Goal: Task Accomplishment & Management: Complete application form

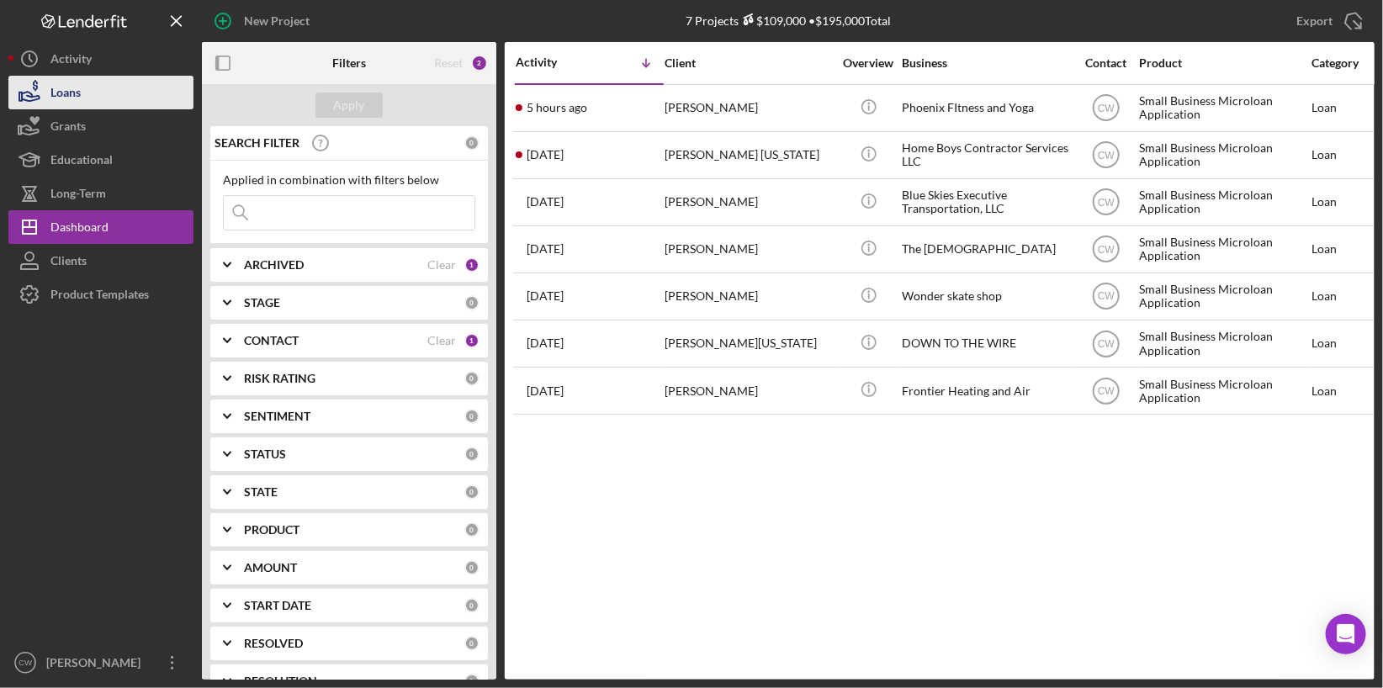
click at [88, 80] on button "Loans" at bounding box center [100, 93] width 185 height 34
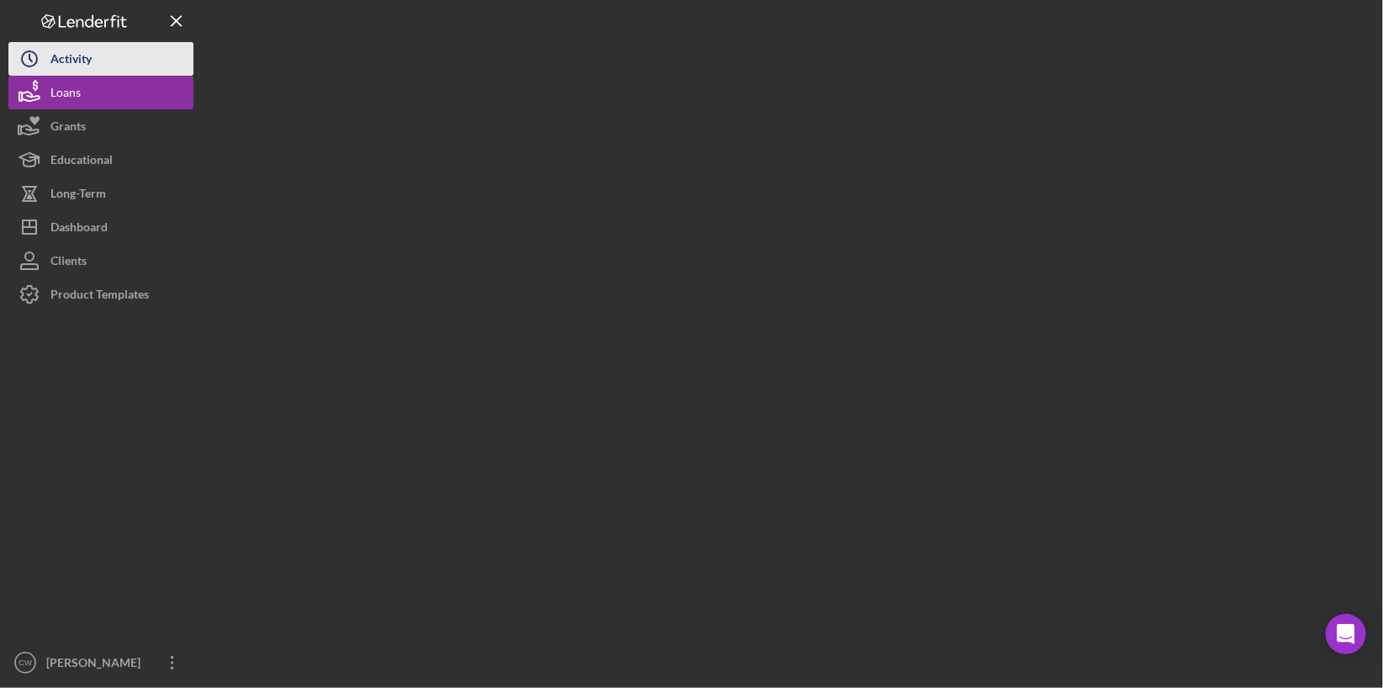
click at [98, 59] on button "Icon/History Activity" at bounding box center [100, 59] width 185 height 34
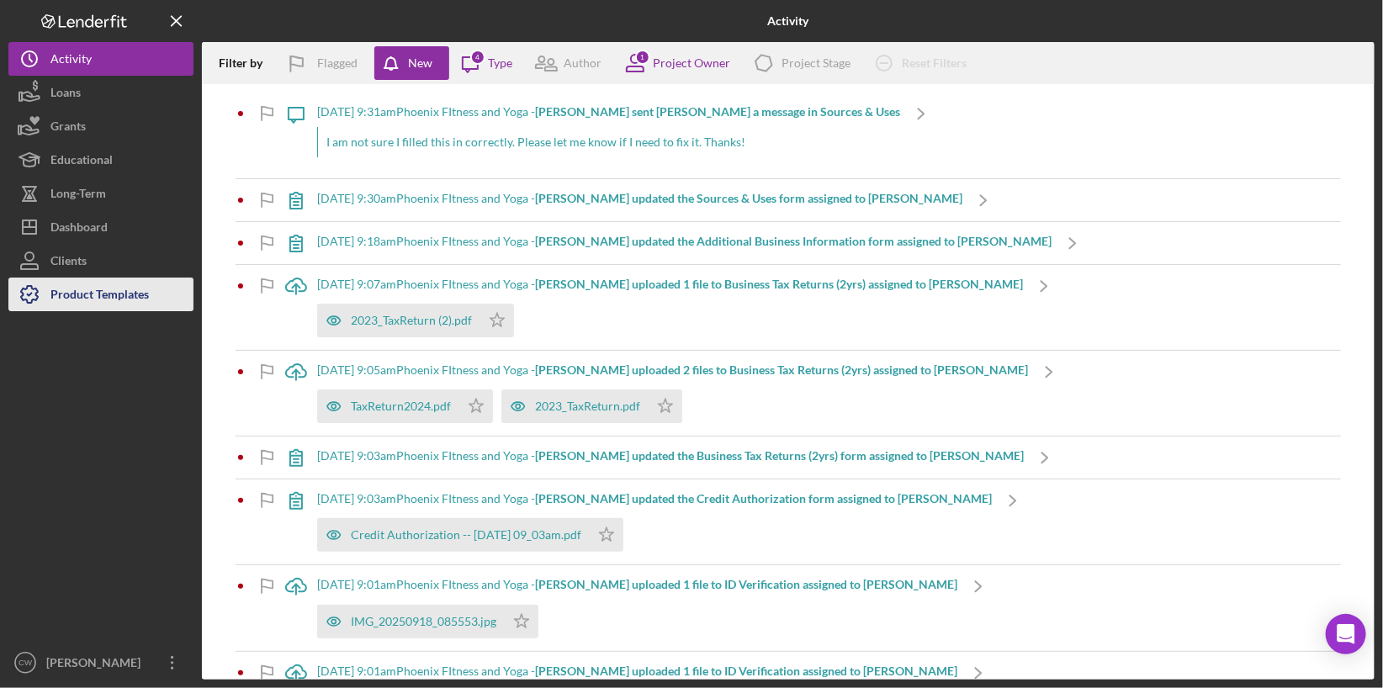
click at [72, 295] on div "Product Templates" at bounding box center [99, 297] width 98 height 38
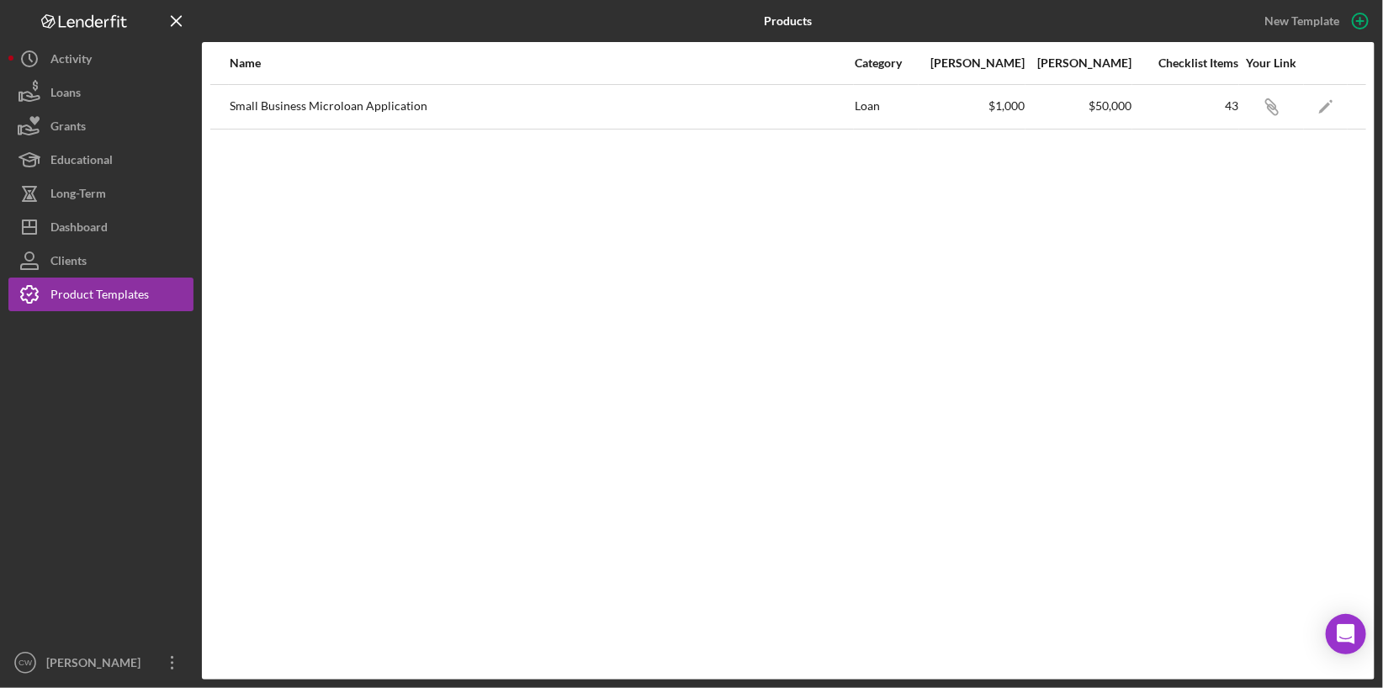
click at [676, 99] on div "Small Business Microloan Application" at bounding box center [541, 107] width 623 height 42
click at [1270, 108] on icon "Icon/Link" at bounding box center [1272, 107] width 38 height 38
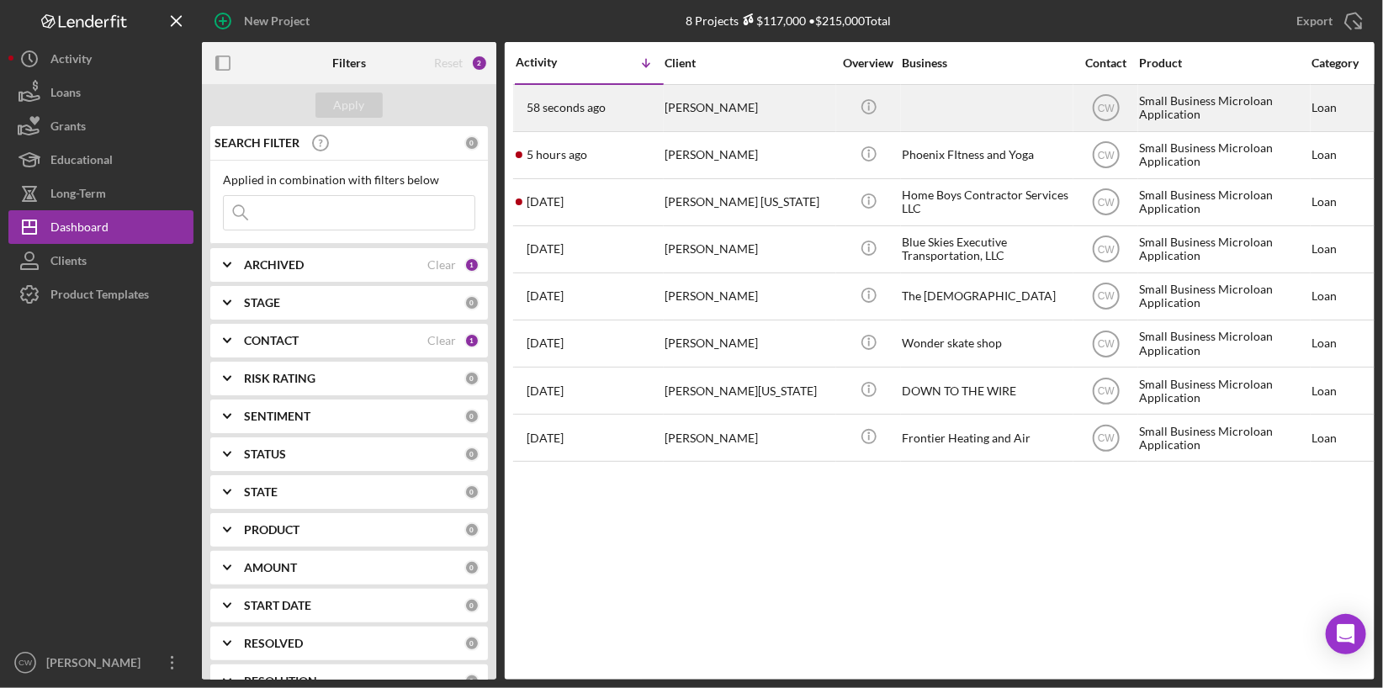
click at [745, 108] on div "ERICA LINN BERG" at bounding box center [749, 108] width 168 height 45
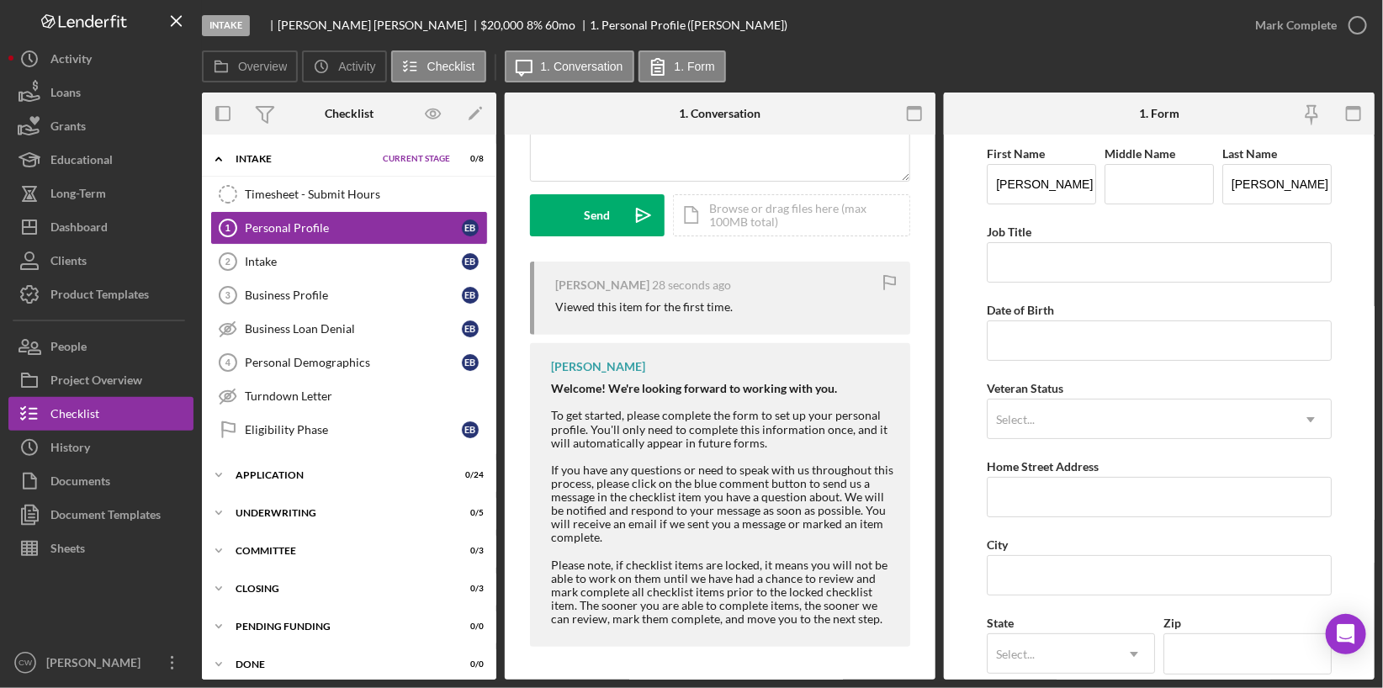
scroll to position [62, 0]
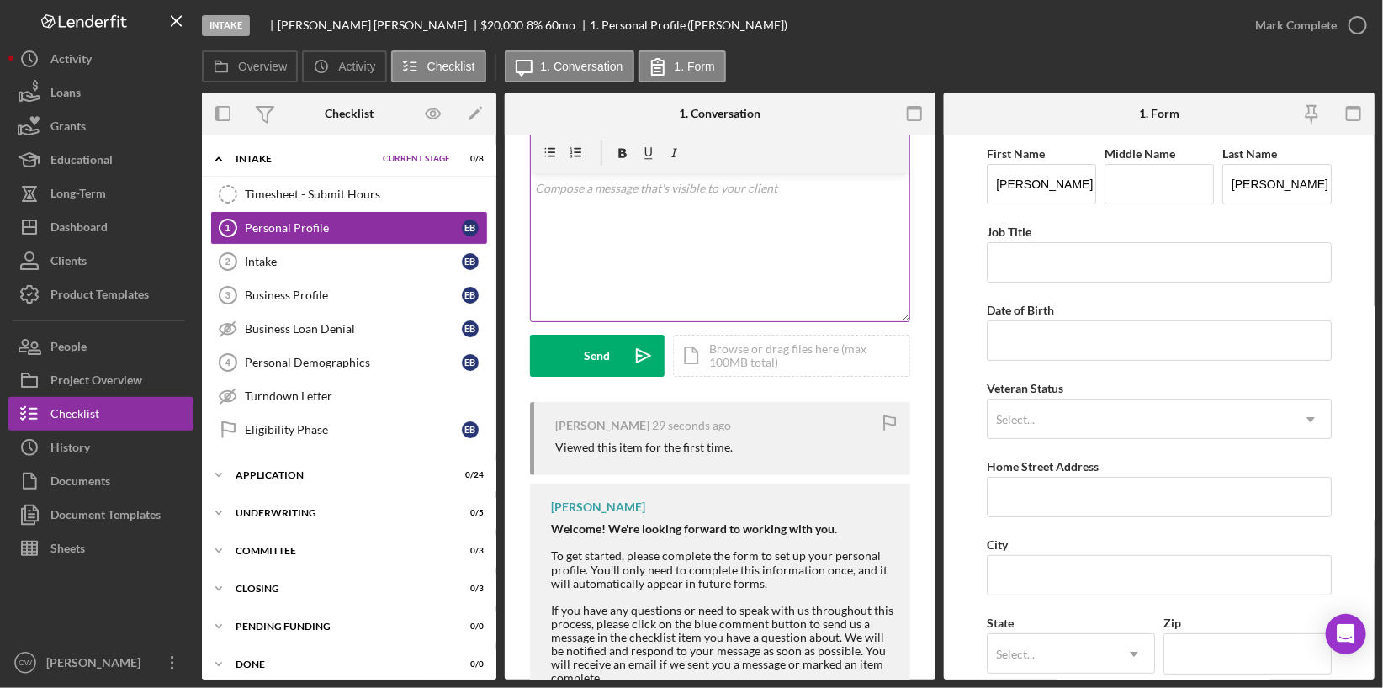
click at [777, 266] on div "v Color teal Color pink Remove color Add row above Add row below Add column bef…" at bounding box center [720, 247] width 379 height 147
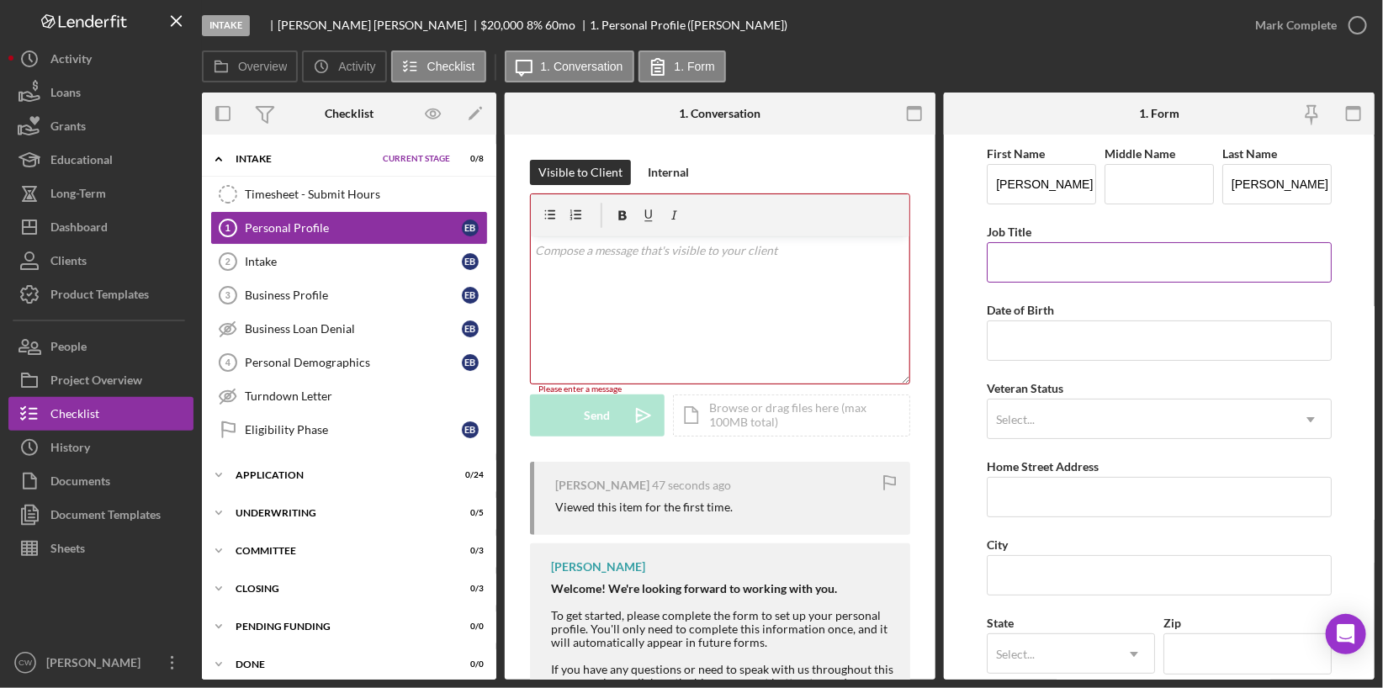
click at [1100, 255] on input "Job Title" at bounding box center [1159, 262] width 345 height 40
click at [1042, 335] on input "Date of Birth" at bounding box center [1159, 341] width 345 height 40
click at [968, 418] on form "First Name ERICA LINN Middle Name Last Name BERG Job Title Date of Birth Vetera…" at bounding box center [1159, 407] width 431 height 545
click at [285, 255] on div "Intake" at bounding box center [353, 261] width 217 height 13
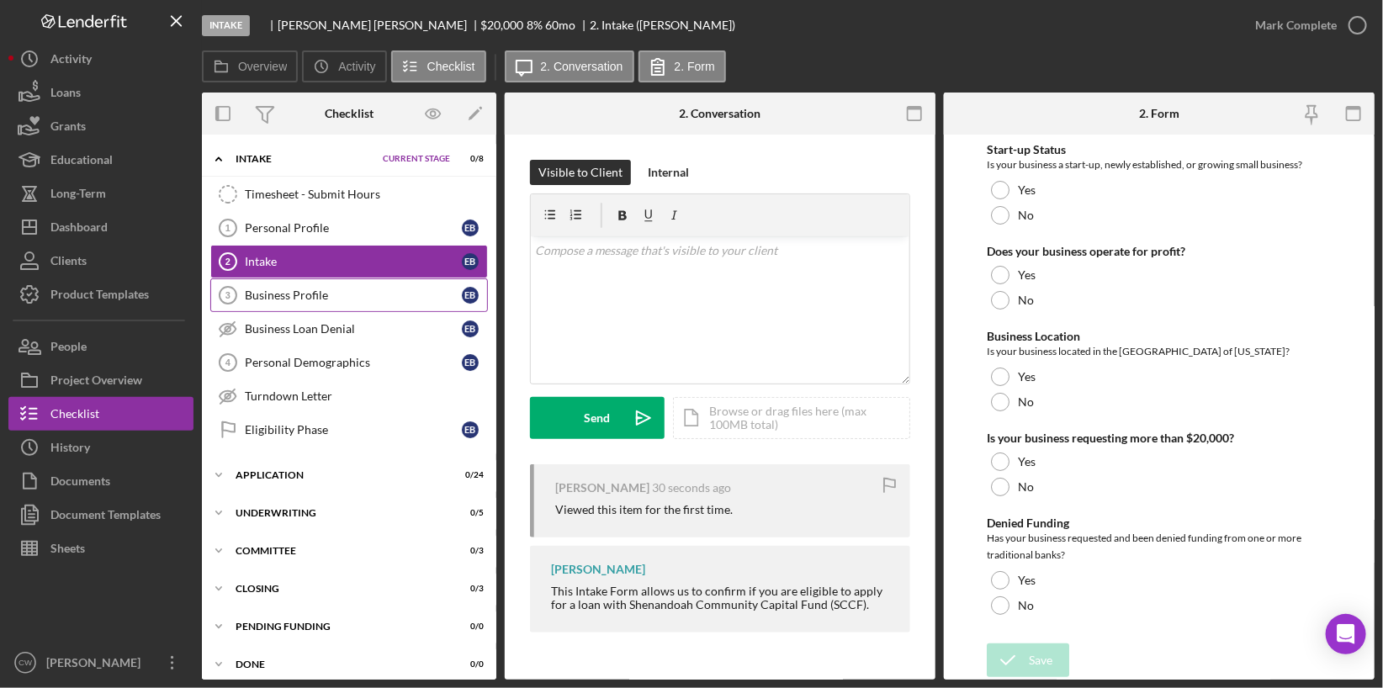
click at [361, 284] on link "Business Profile 3 Business Profile E B" at bounding box center [349, 295] width 278 height 34
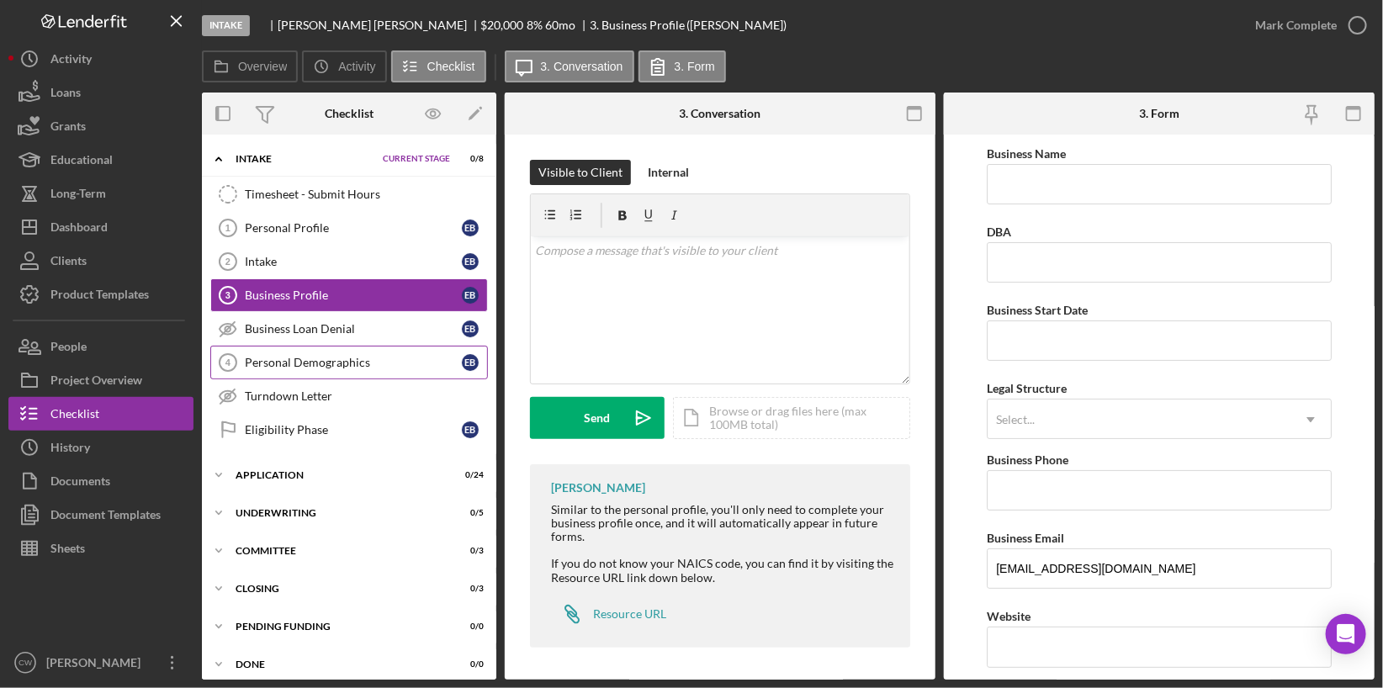
click at [313, 371] on link "Personal Demographics 4 Personal Demographics E B" at bounding box center [349, 363] width 278 height 34
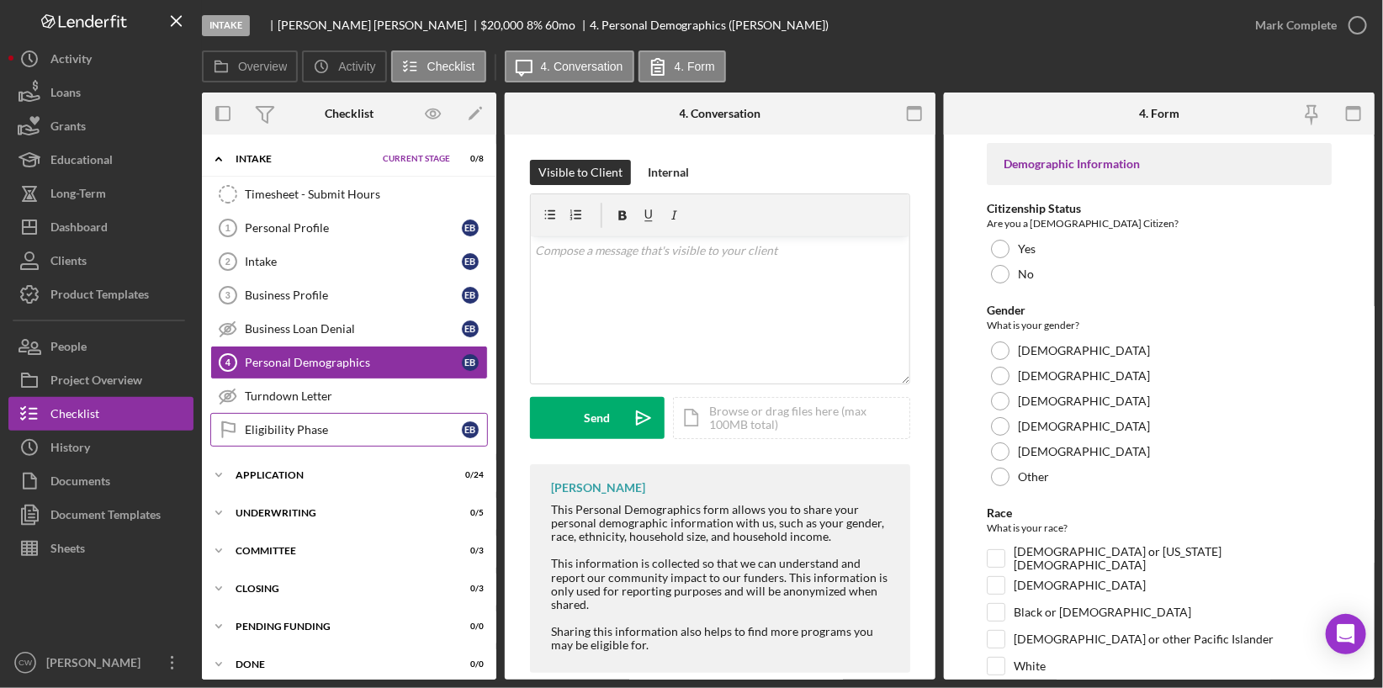
click at [296, 432] on link "Eligibility Phase Eligibility Phase E B" at bounding box center [349, 430] width 278 height 34
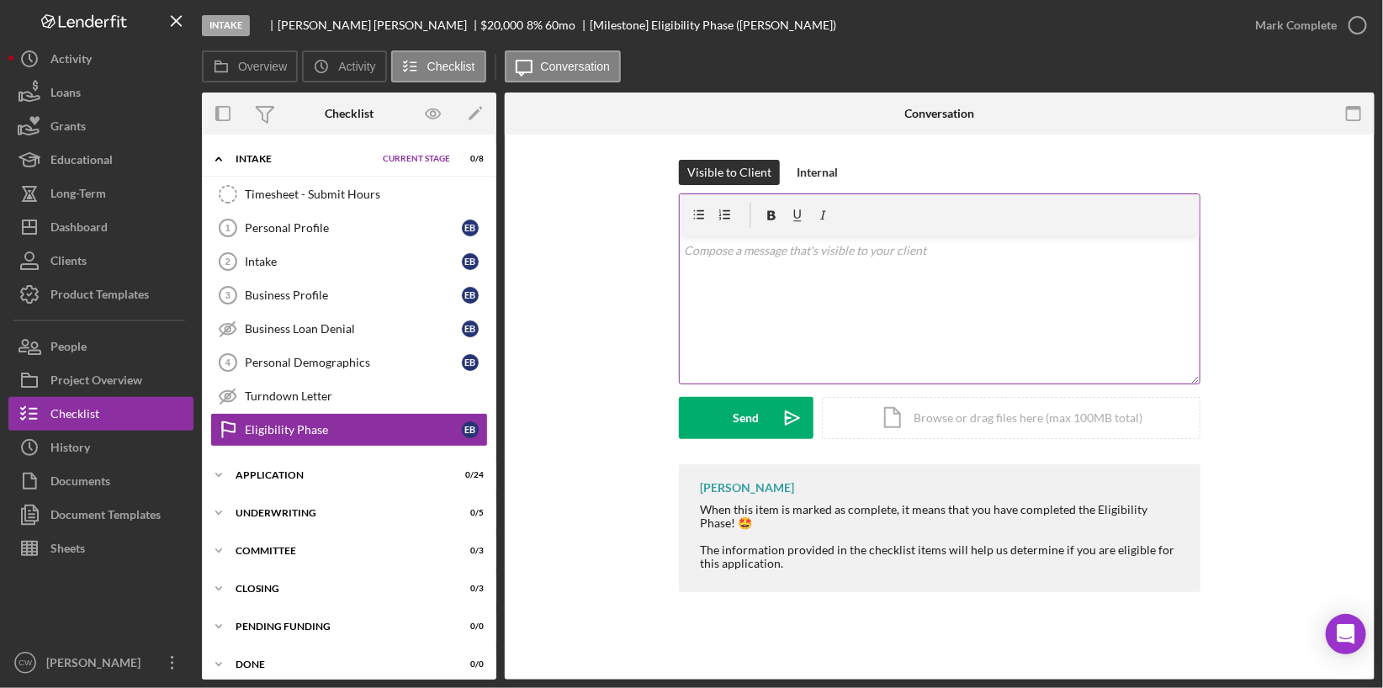
click at [788, 270] on div "v Color teal Color pink Remove color Add row above Add row below Add column bef…" at bounding box center [940, 309] width 520 height 147
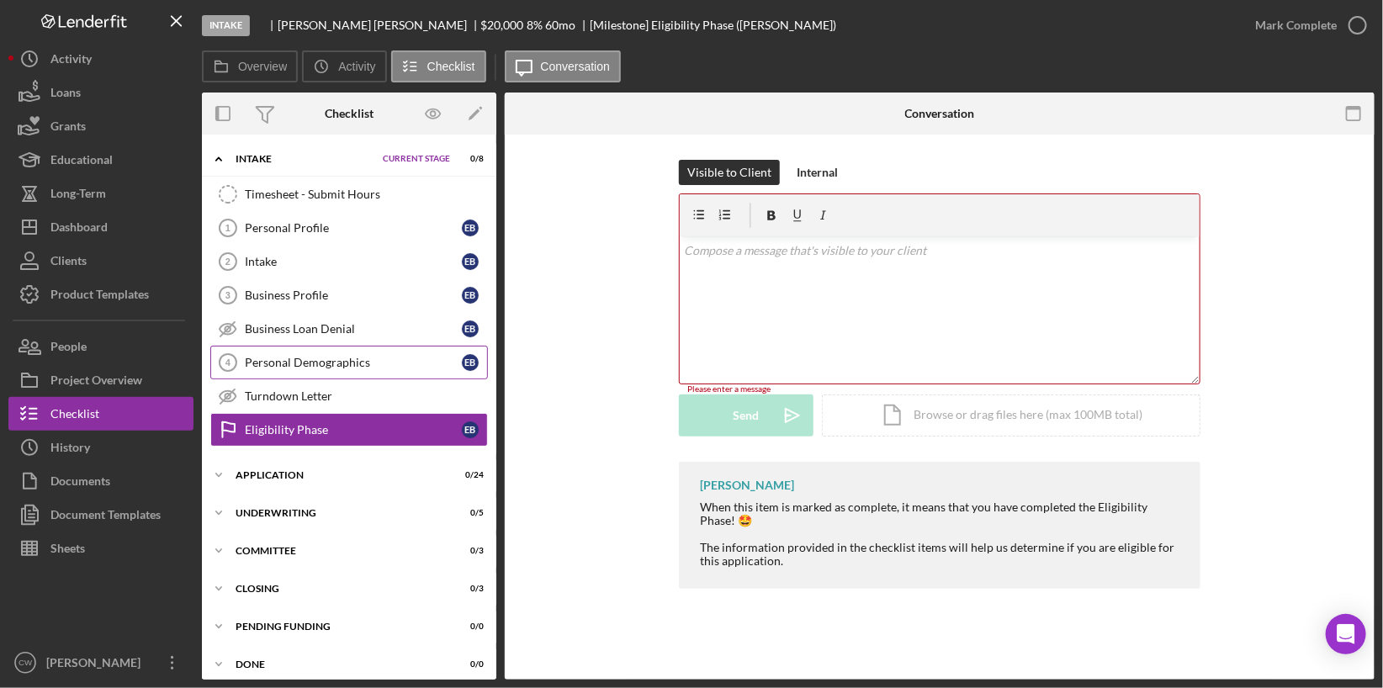
click at [293, 356] on div "Personal Demographics" at bounding box center [353, 362] width 217 height 13
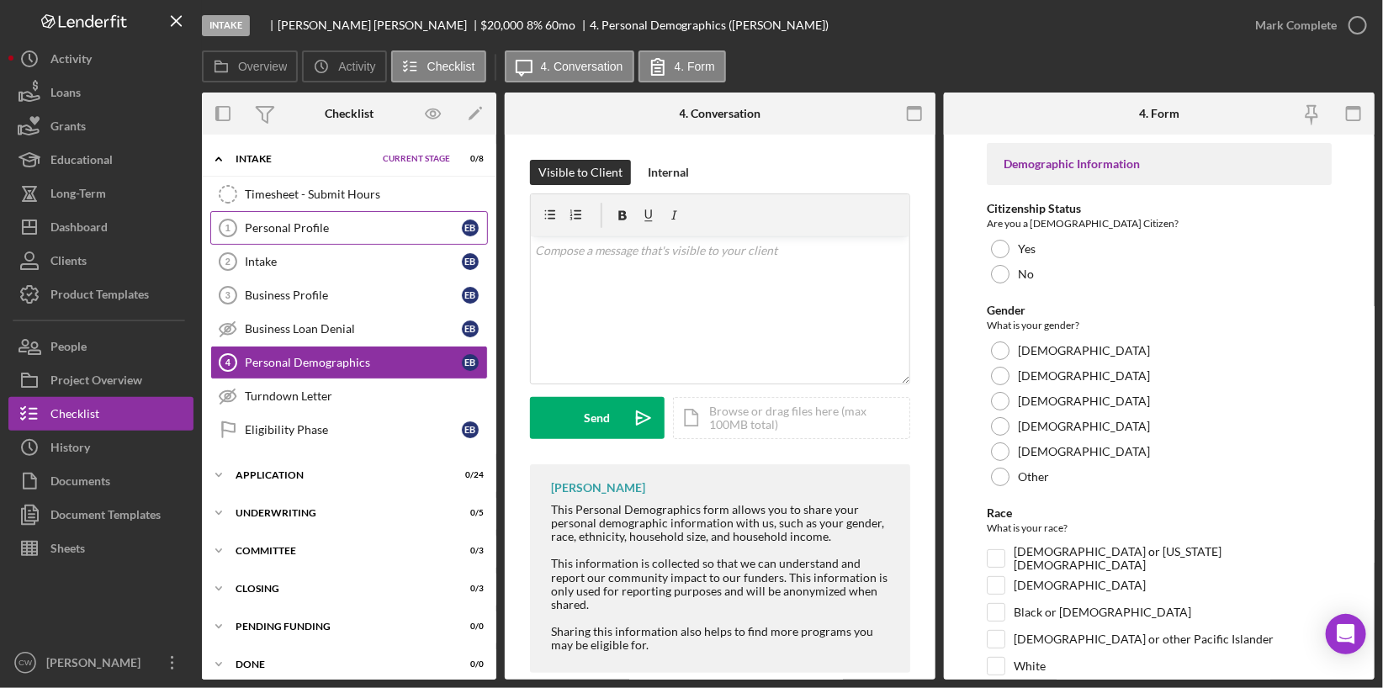
click at [346, 223] on div "Personal Profile" at bounding box center [353, 227] width 217 height 13
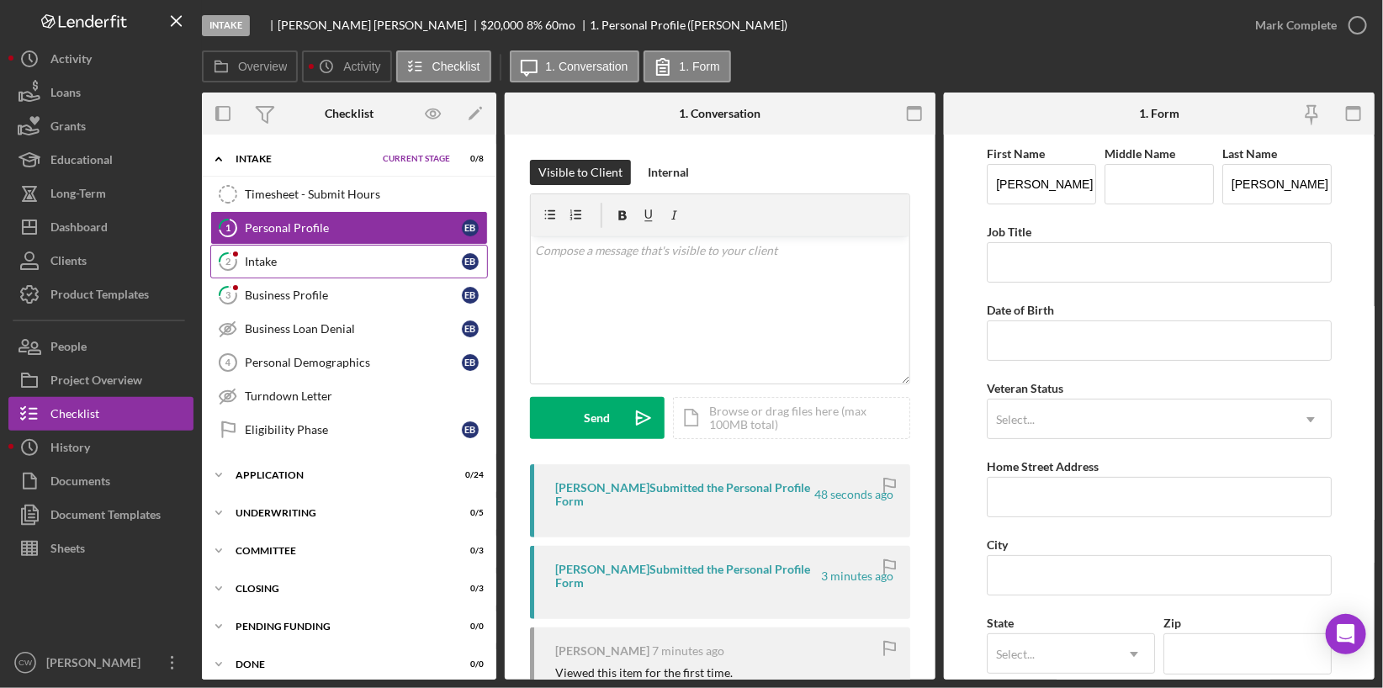
click at [412, 266] on div "Intake" at bounding box center [353, 261] width 217 height 13
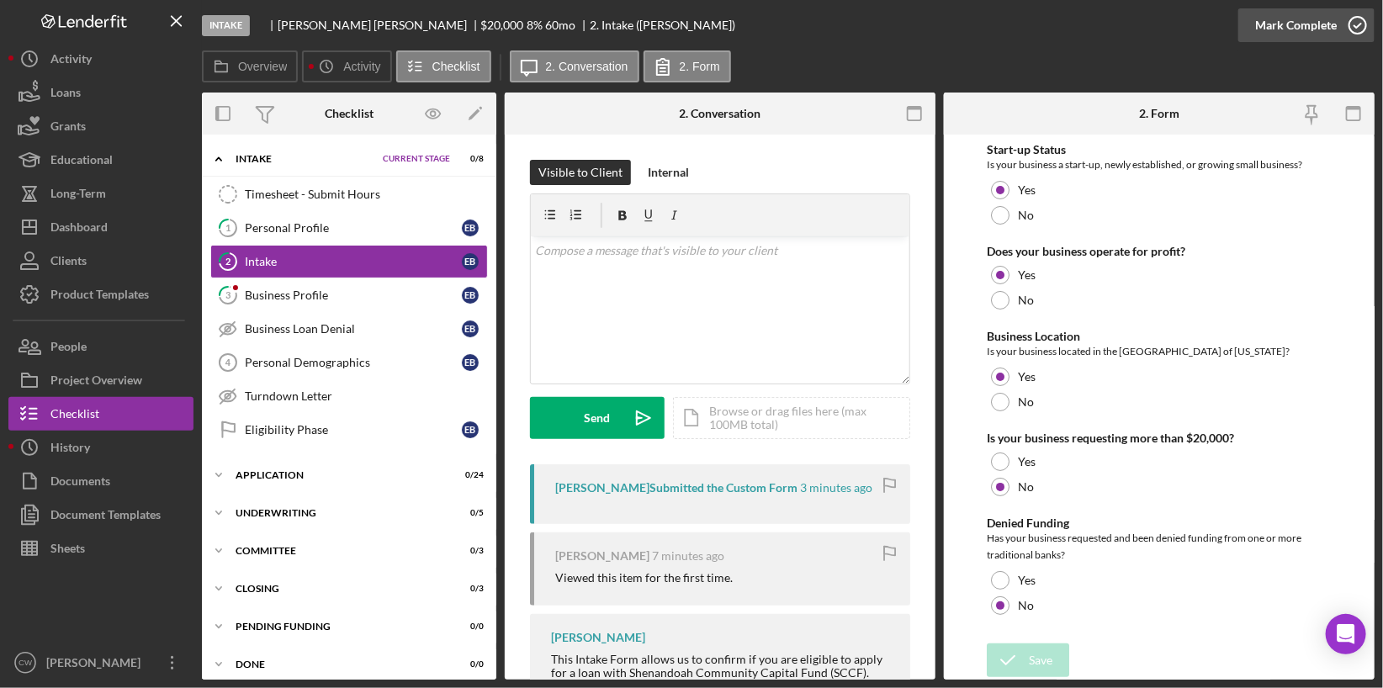
click at [1365, 31] on icon "button" at bounding box center [1358, 25] width 42 height 42
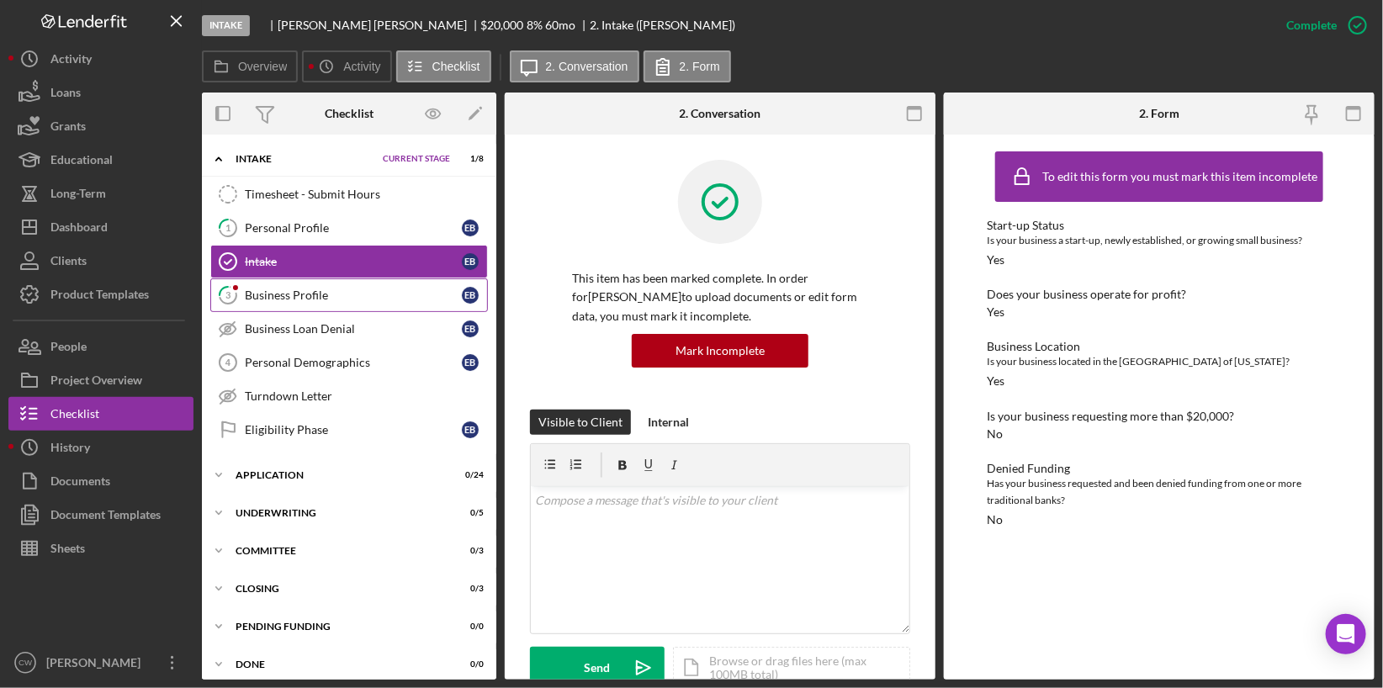
click at [373, 295] on div "Business Profile" at bounding box center [353, 295] width 217 height 13
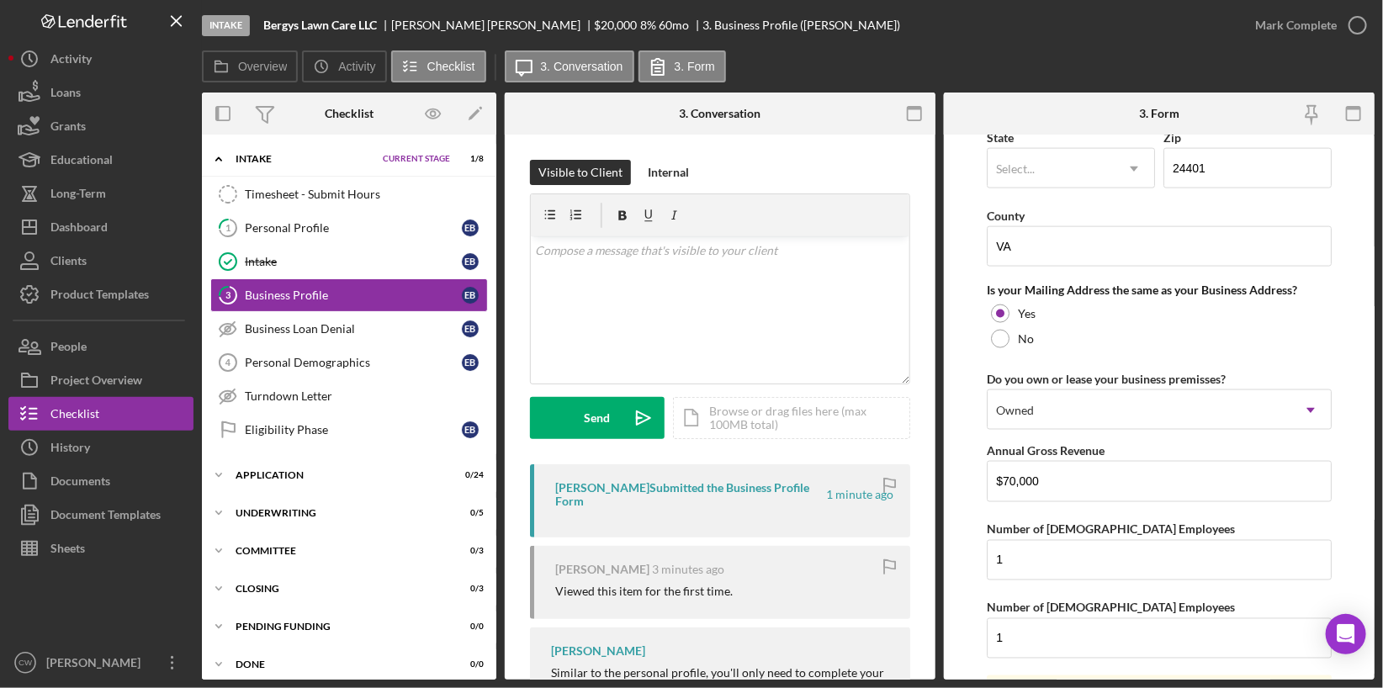
scroll to position [1309, 0]
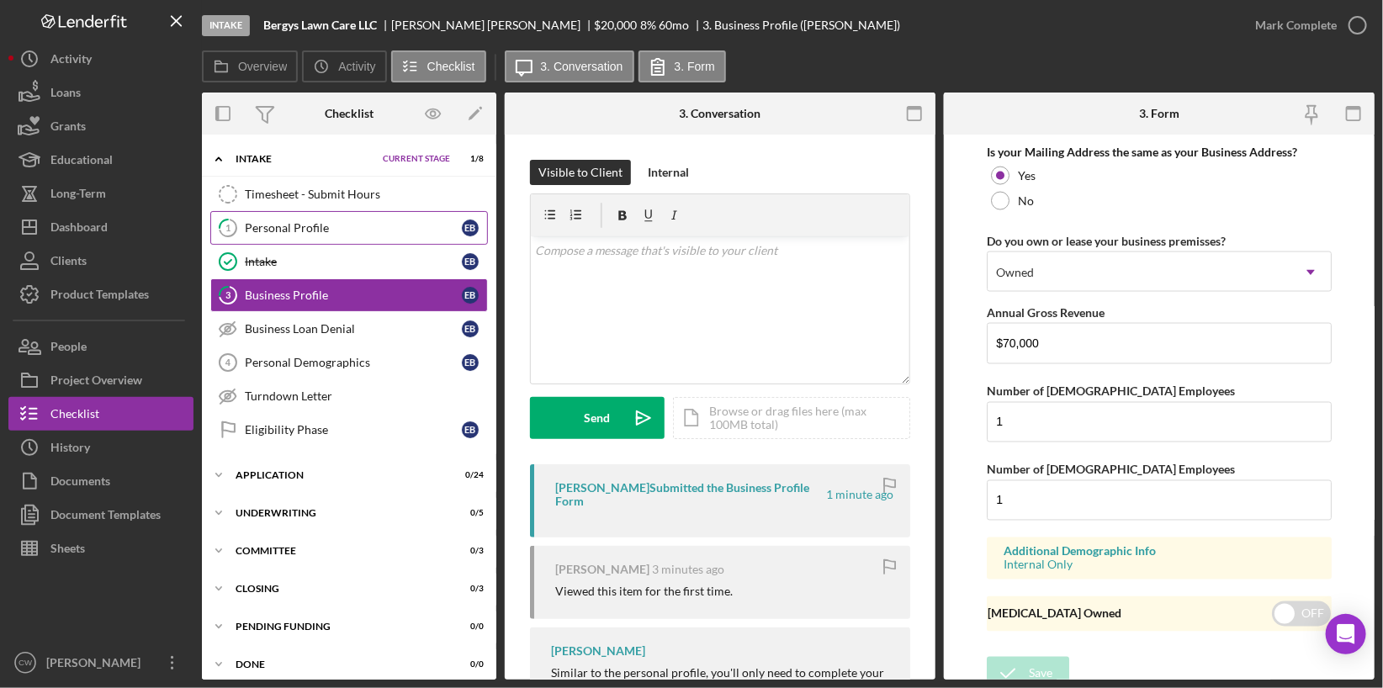
click at [330, 229] on div "Personal Profile" at bounding box center [353, 227] width 217 height 13
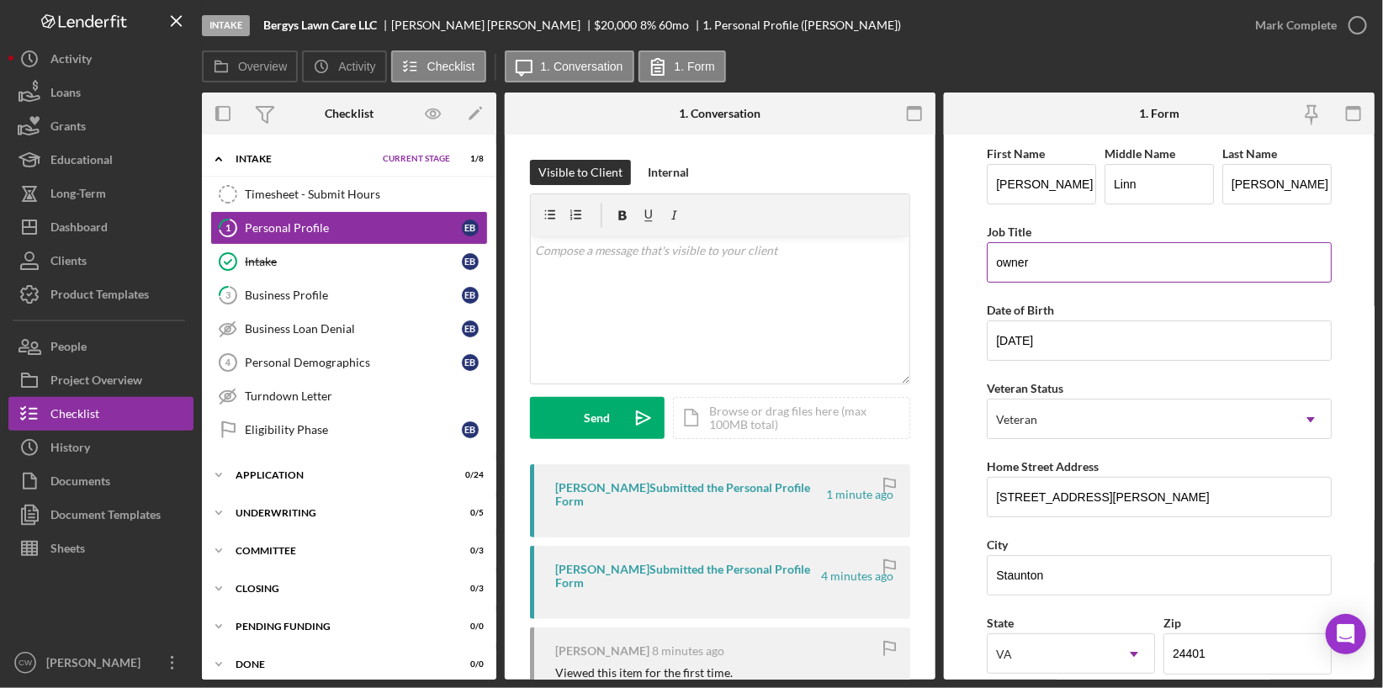
click at [1002, 263] on input "owner" at bounding box center [1159, 262] width 345 height 40
type input "Owner"
click at [977, 333] on form "First Name ERICA LINN Middle Name Linn Last Name BERG Job Title Owner Date of B…" at bounding box center [1159, 407] width 431 height 545
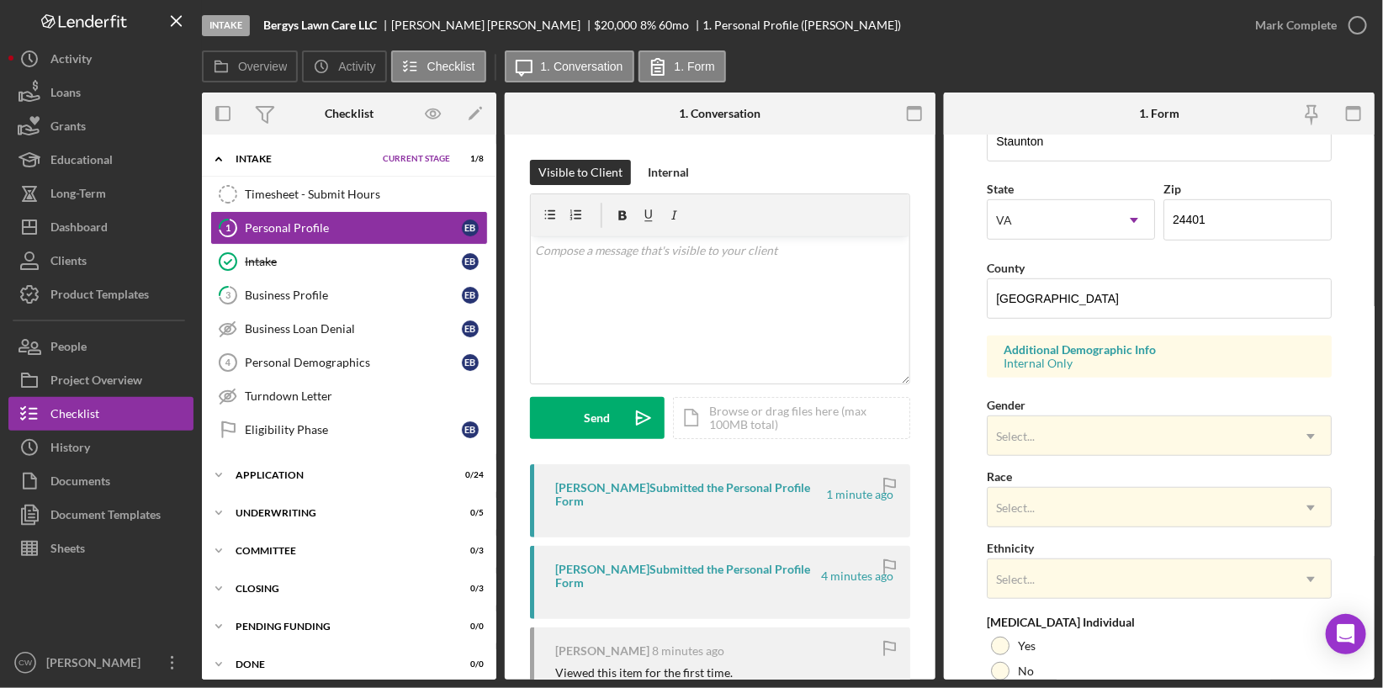
scroll to position [454, 0]
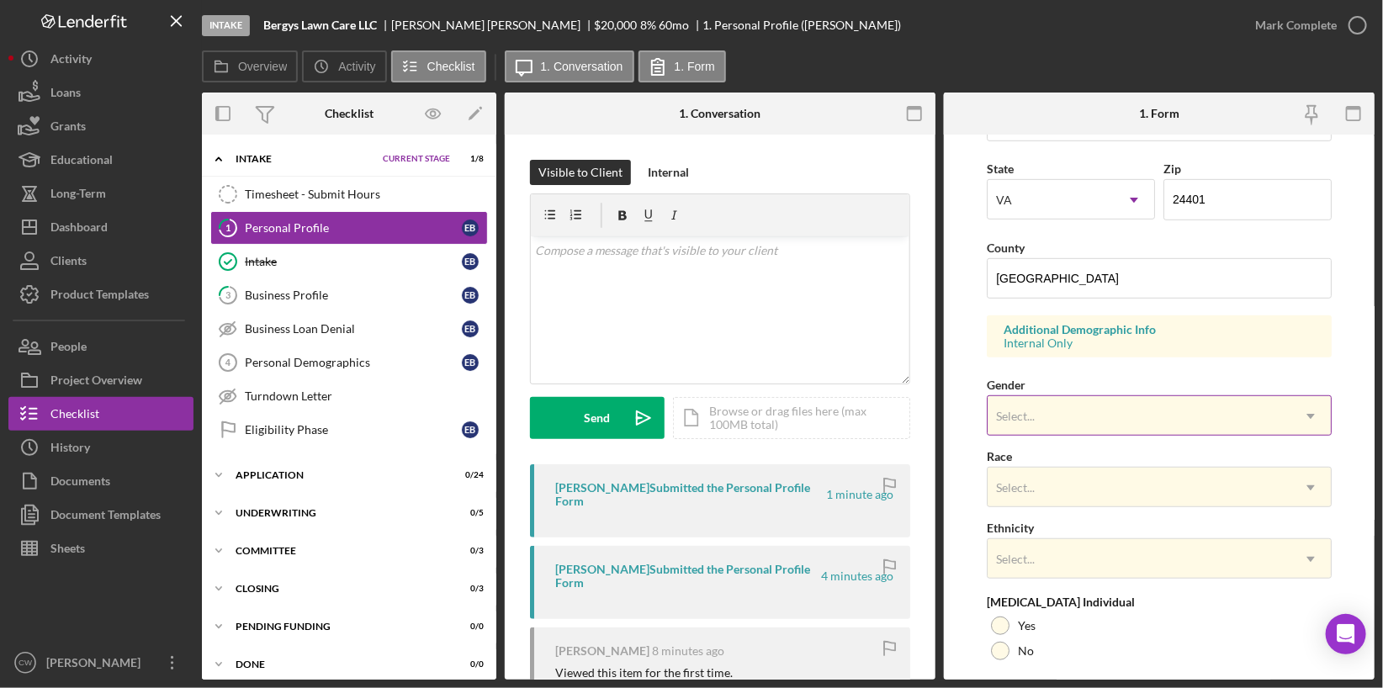
click at [1048, 399] on div "Select..." at bounding box center [1139, 416] width 303 height 39
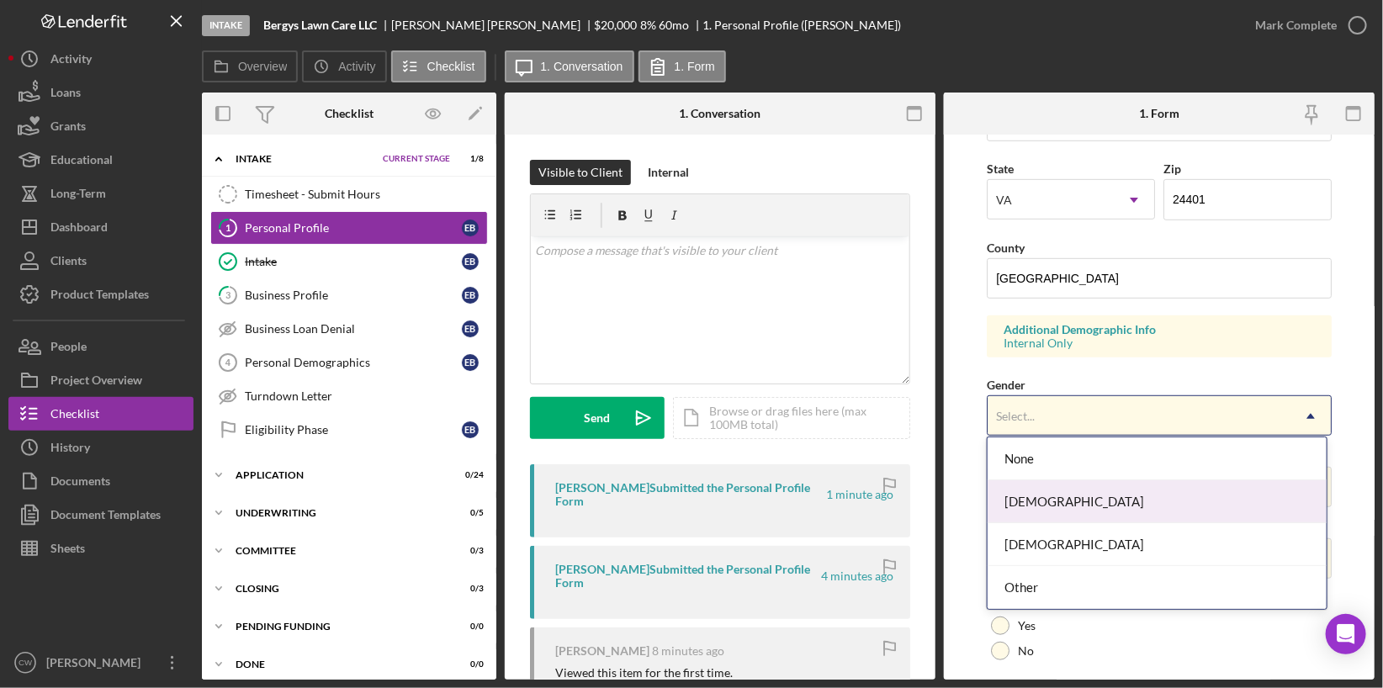
click at [1037, 500] on div "Female" at bounding box center [1157, 501] width 339 height 43
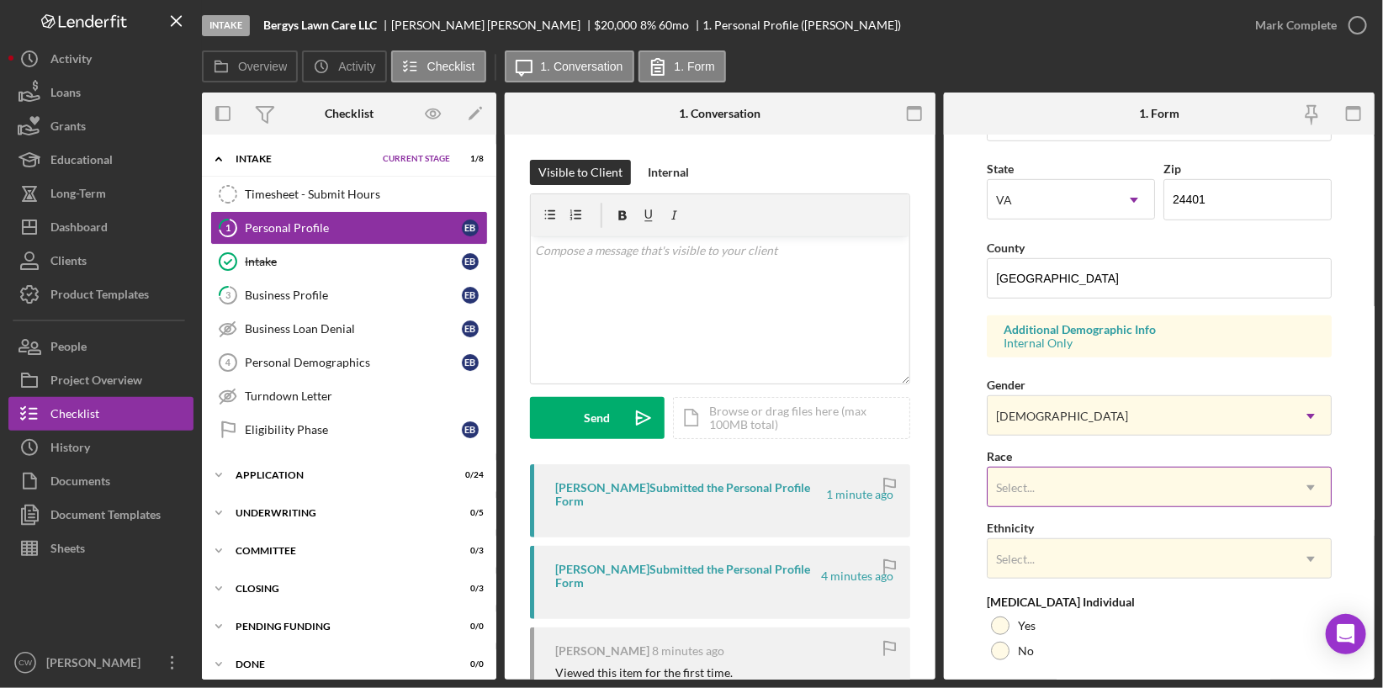
click at [1047, 475] on div "Select..." at bounding box center [1139, 488] width 303 height 39
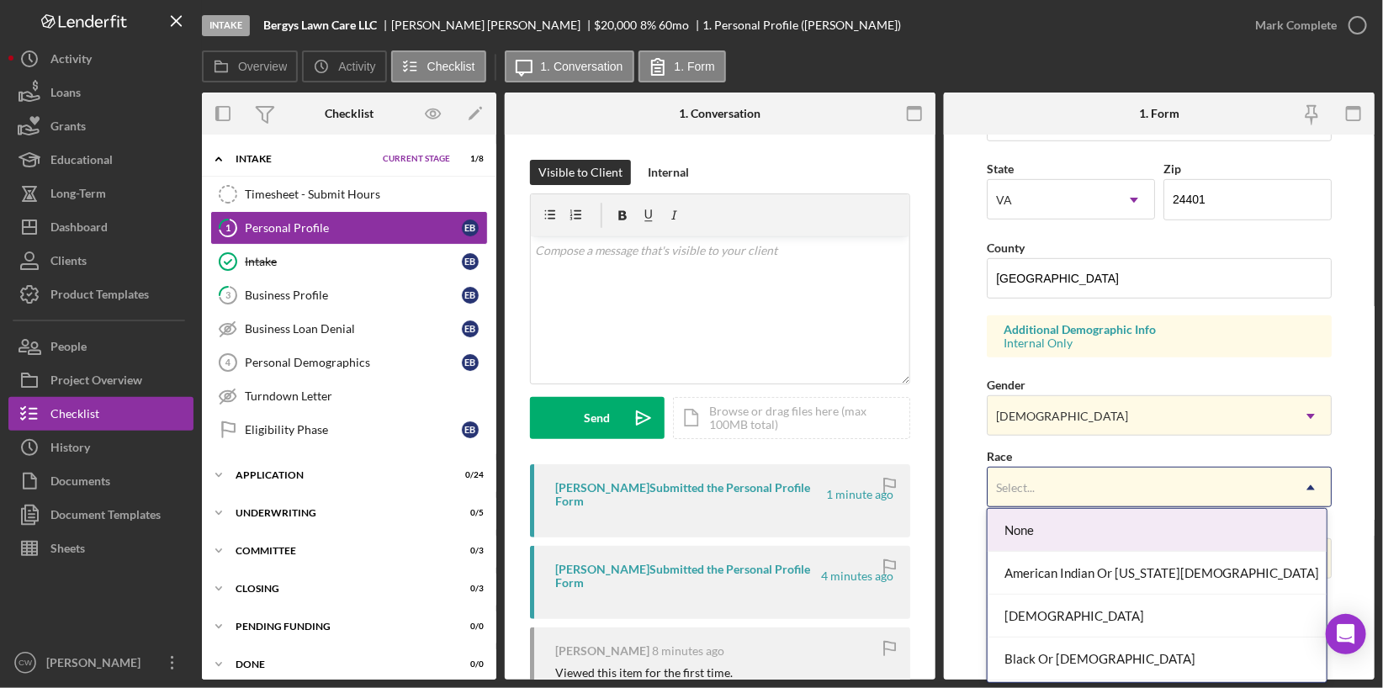
click at [953, 469] on form "First Name ERICA LINN Middle Name Linn Last Name BERG Job Title Owner Date of B…" at bounding box center [1159, 407] width 431 height 545
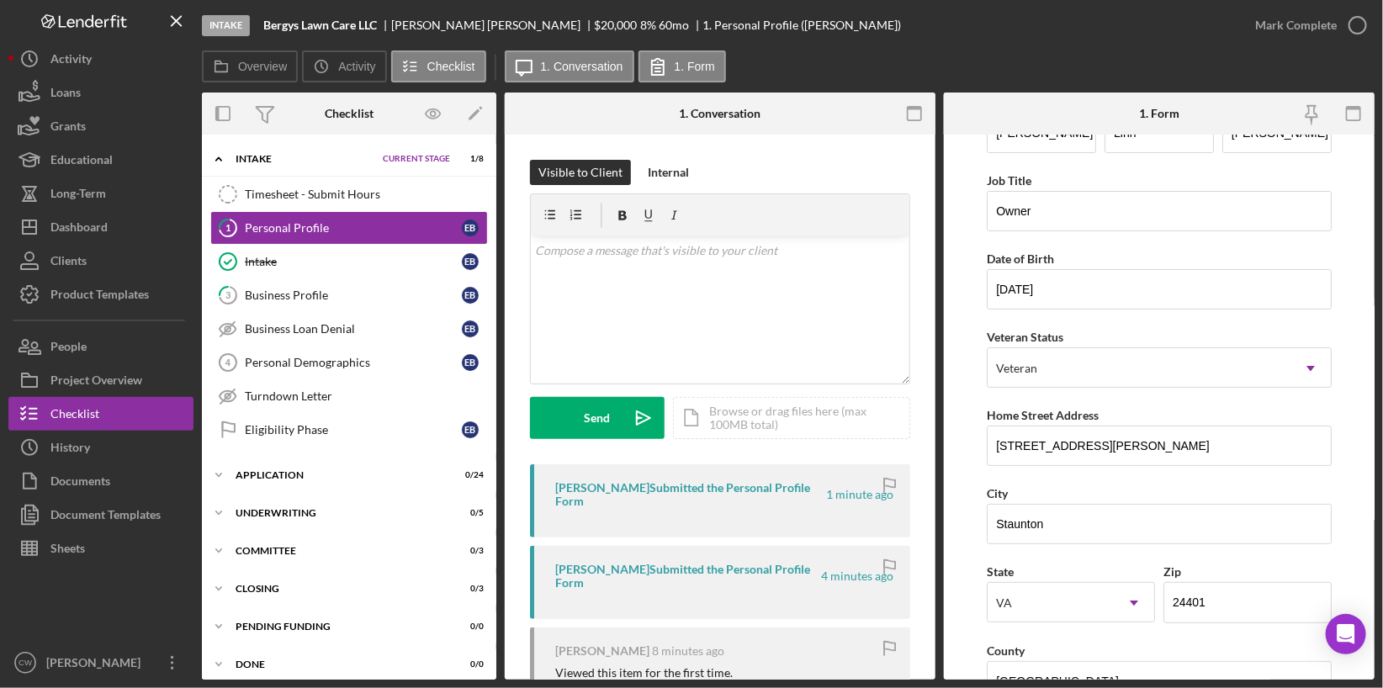
scroll to position [0, 0]
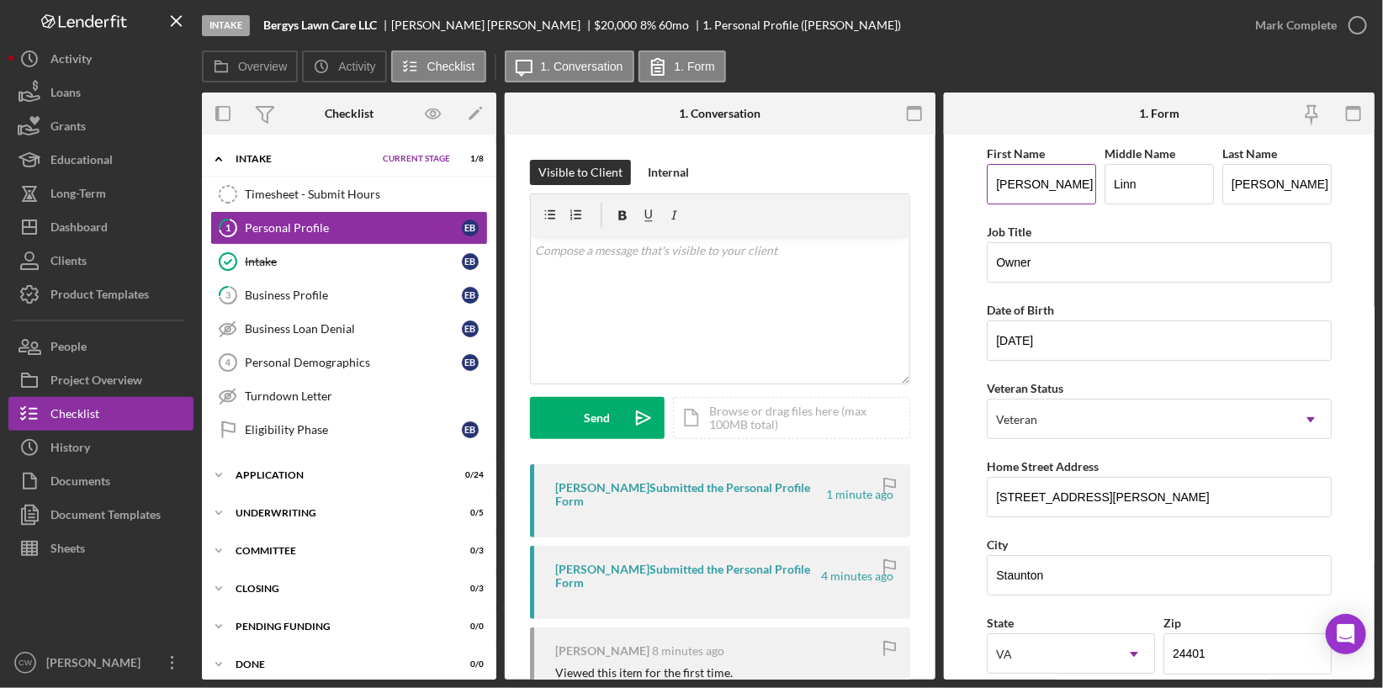
click at [1071, 182] on input "ERICA LINN" at bounding box center [1041, 184] width 109 height 40
drag, startPoint x: 1003, startPoint y: 183, endPoint x: 1095, endPoint y: 189, distance: 92.8
click at [1058, 187] on input "ERICA" at bounding box center [1041, 184] width 109 height 40
type input "Erica"
click at [1272, 179] on input "BERG" at bounding box center [1277, 184] width 109 height 40
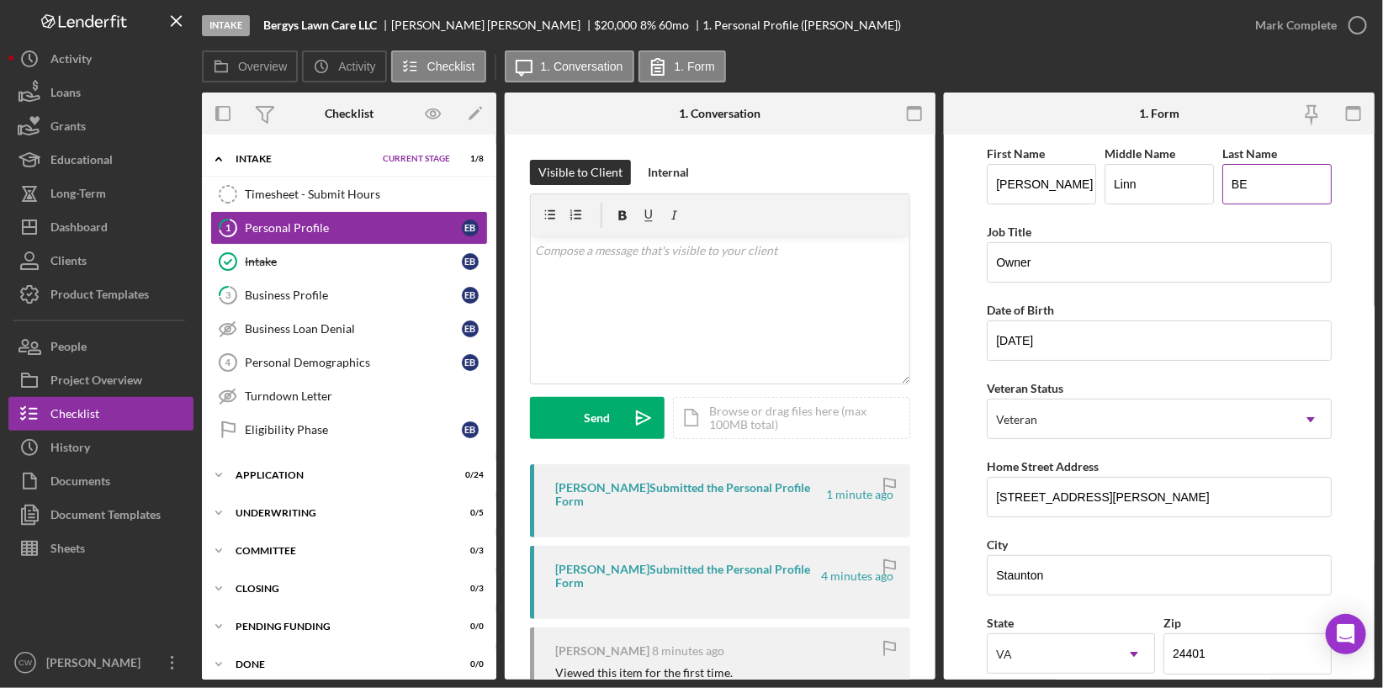
type input "B"
type input "e"
type input "Berg"
click at [973, 271] on form "First Name Erica Middle Name Linn Last Name Berg Job Title Owner Date of Birth …" at bounding box center [1159, 407] width 431 height 545
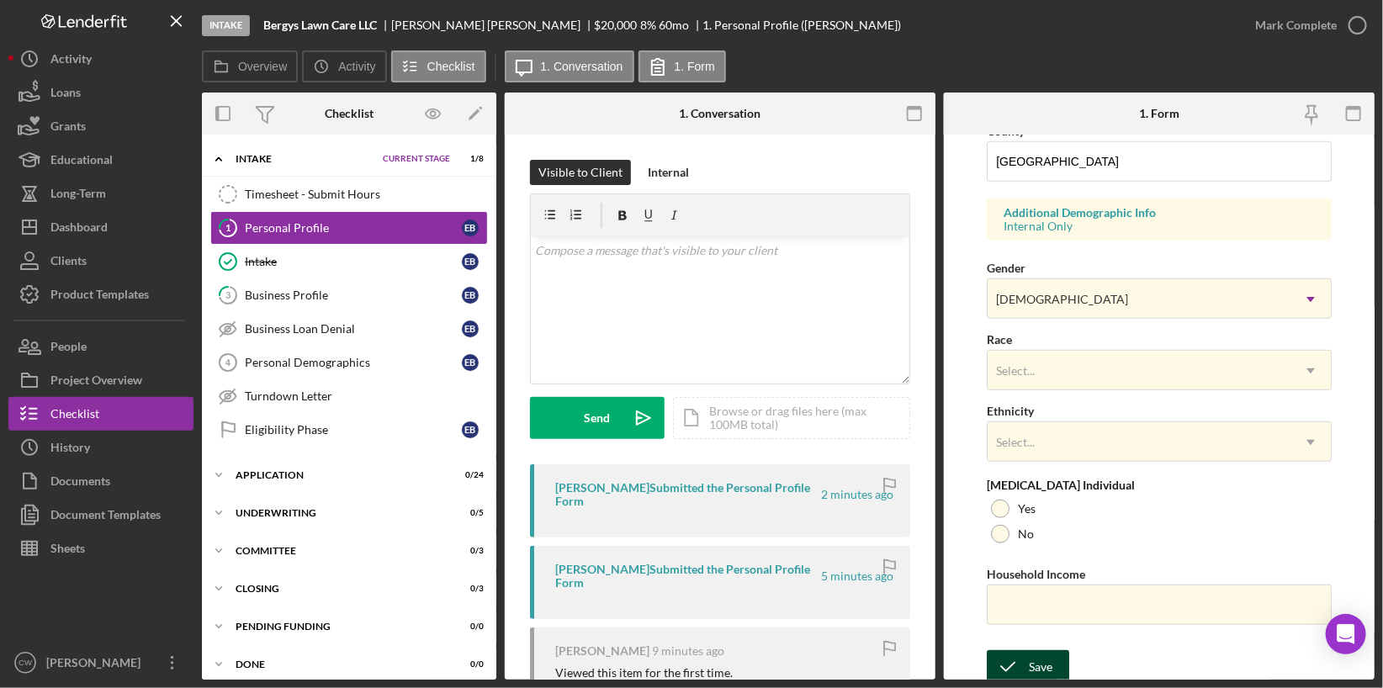
click at [1026, 659] on icon "submit" at bounding box center [1008, 667] width 42 height 42
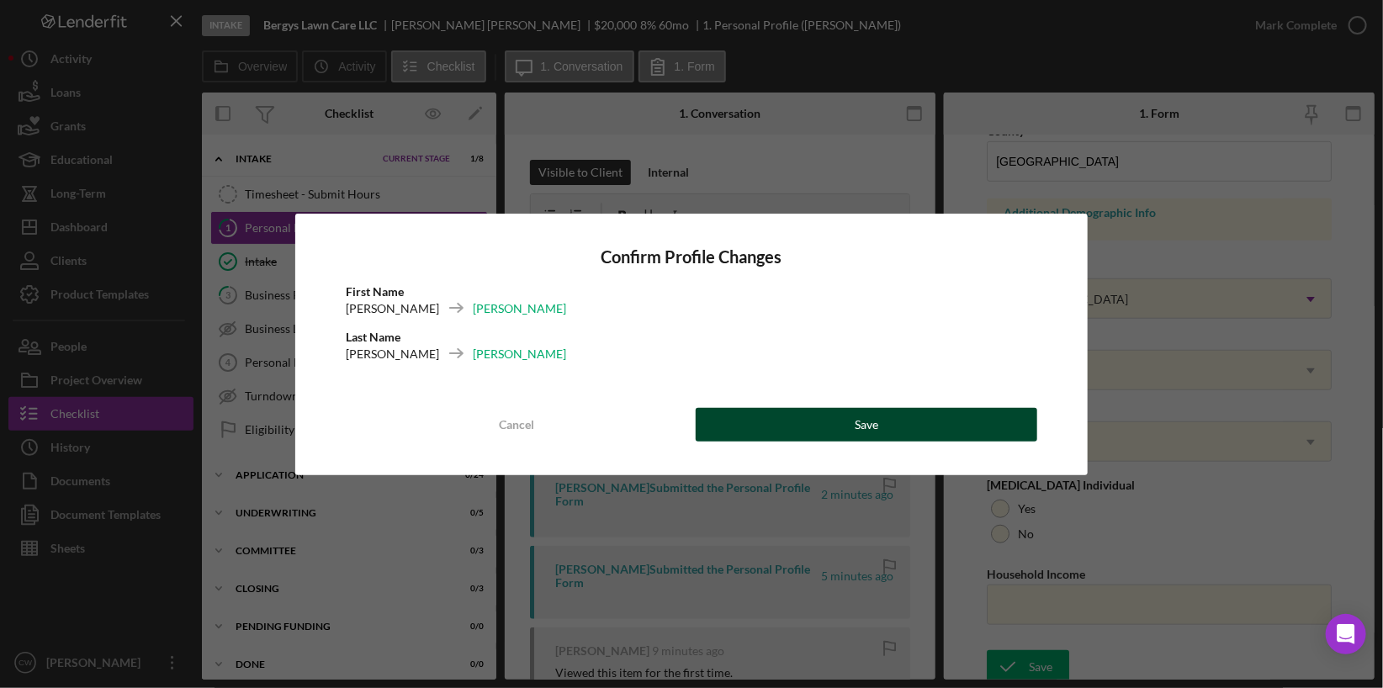
click at [843, 436] on button "Save" at bounding box center [867, 425] width 342 height 34
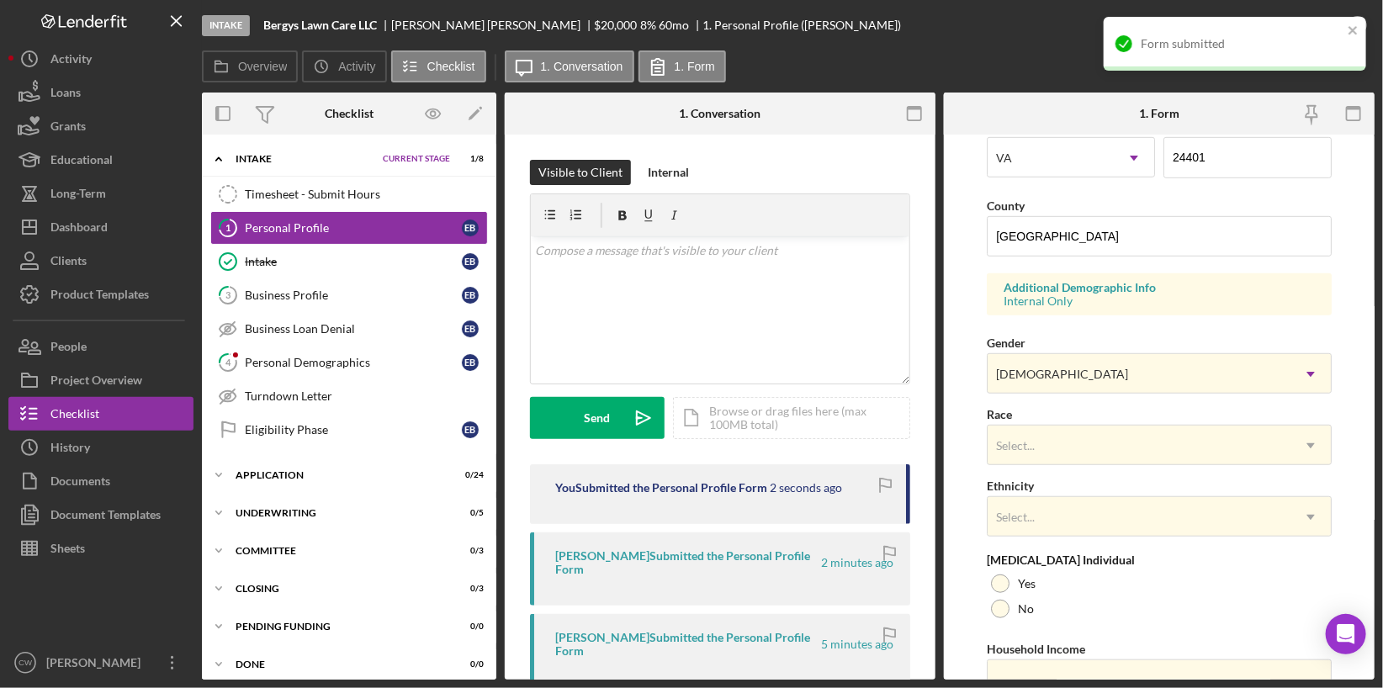
scroll to position [0, 0]
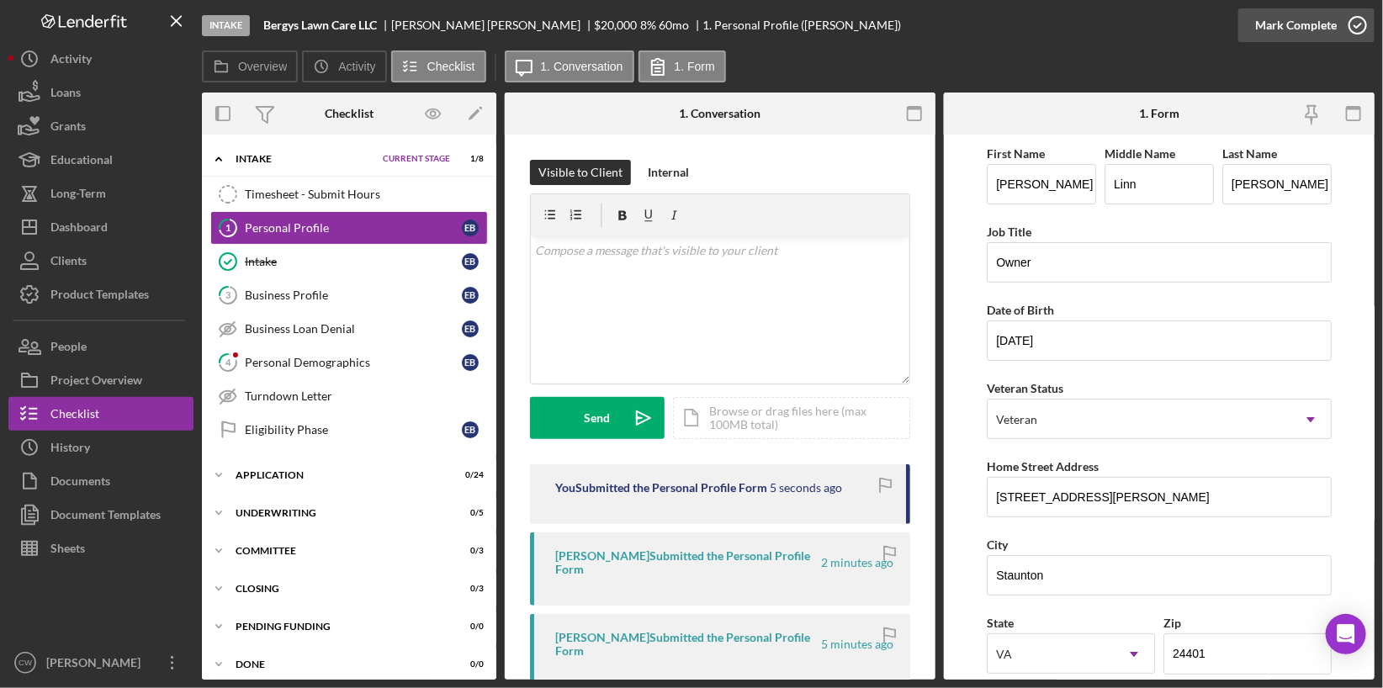
click at [1353, 29] on icon "button" at bounding box center [1358, 25] width 42 height 42
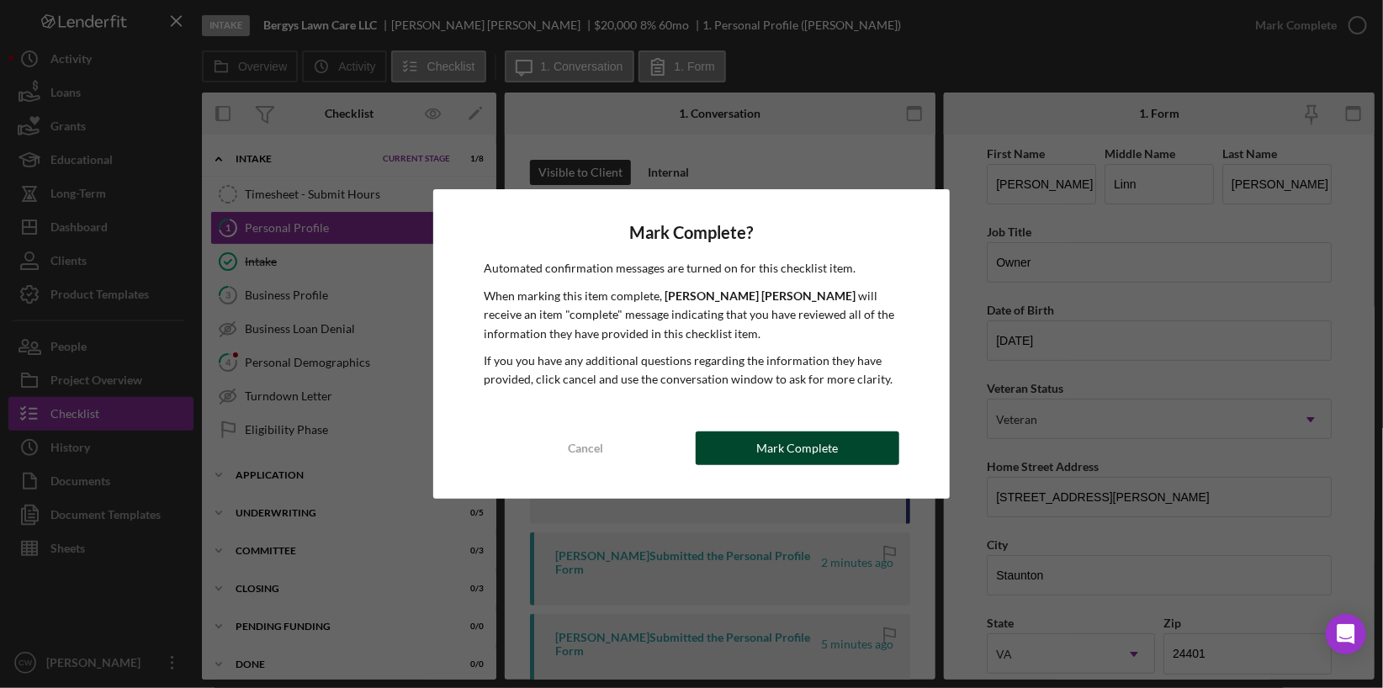
click at [814, 453] on div "Mark Complete" at bounding box center [797, 449] width 82 height 34
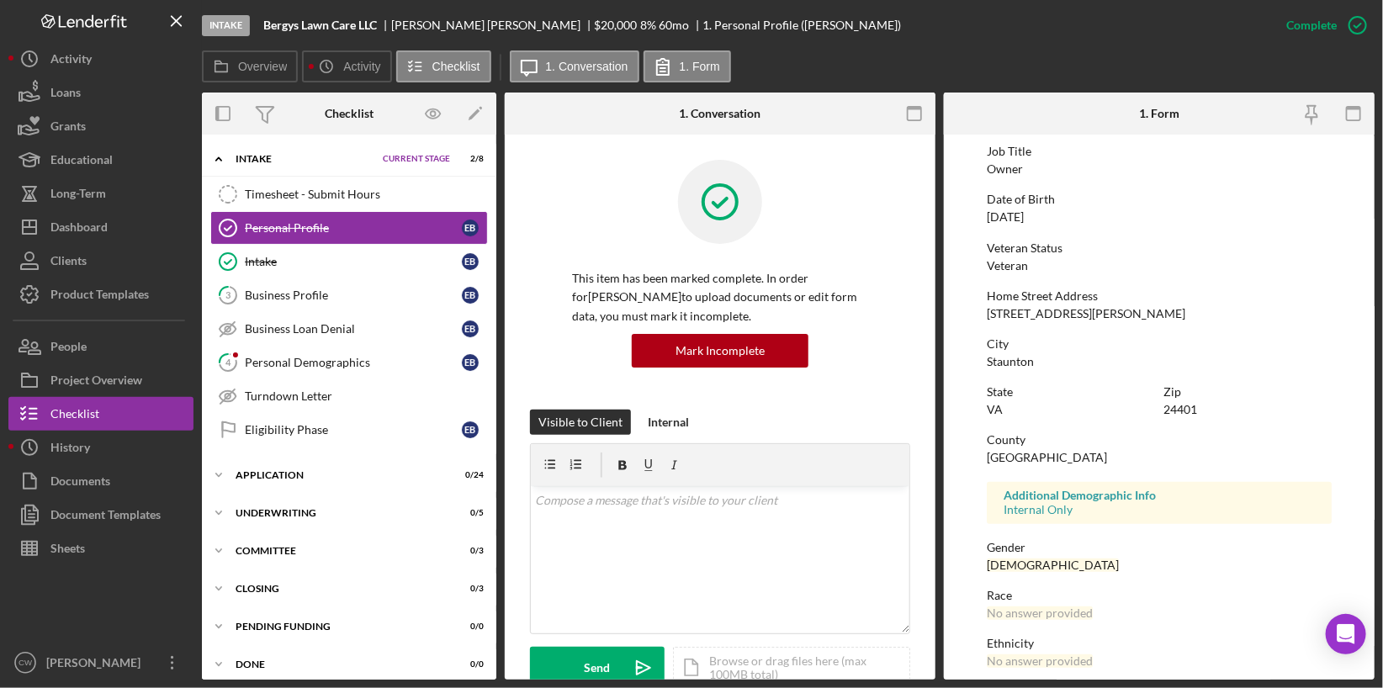
scroll to position [240, 0]
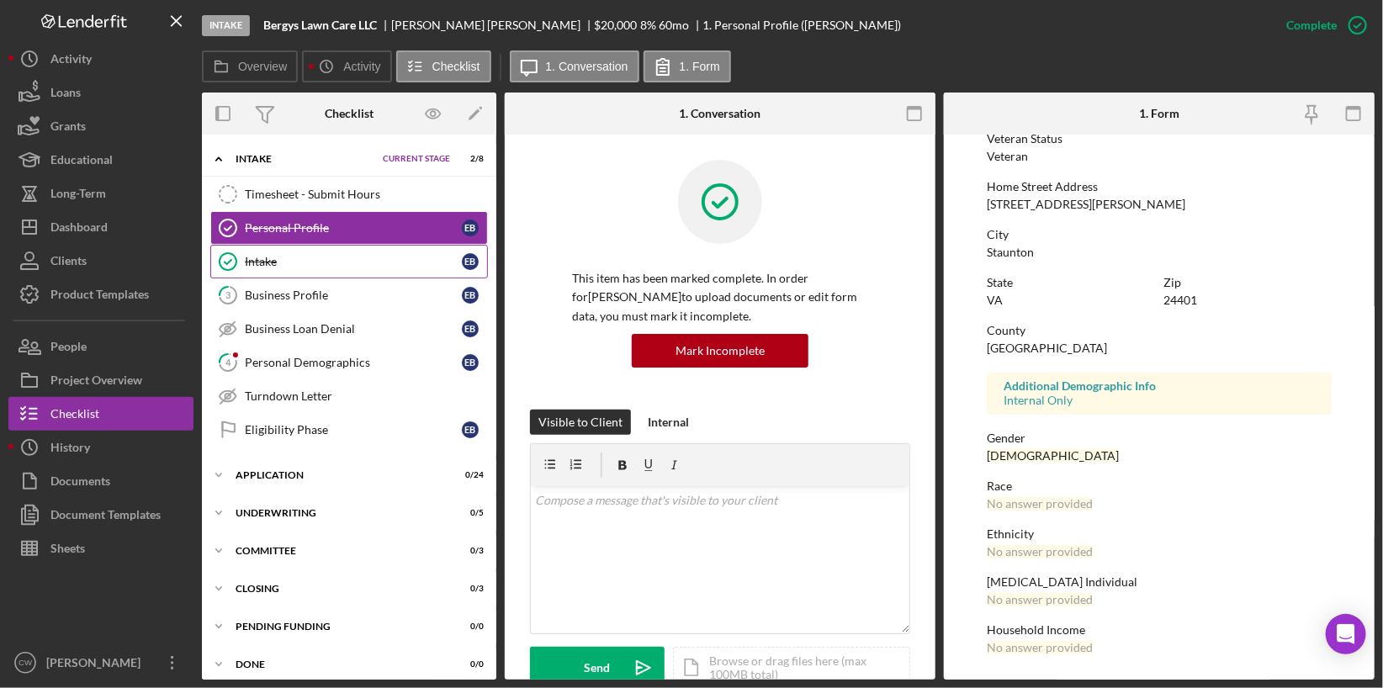
click at [293, 268] on link "Intake Intake E B" at bounding box center [349, 262] width 278 height 34
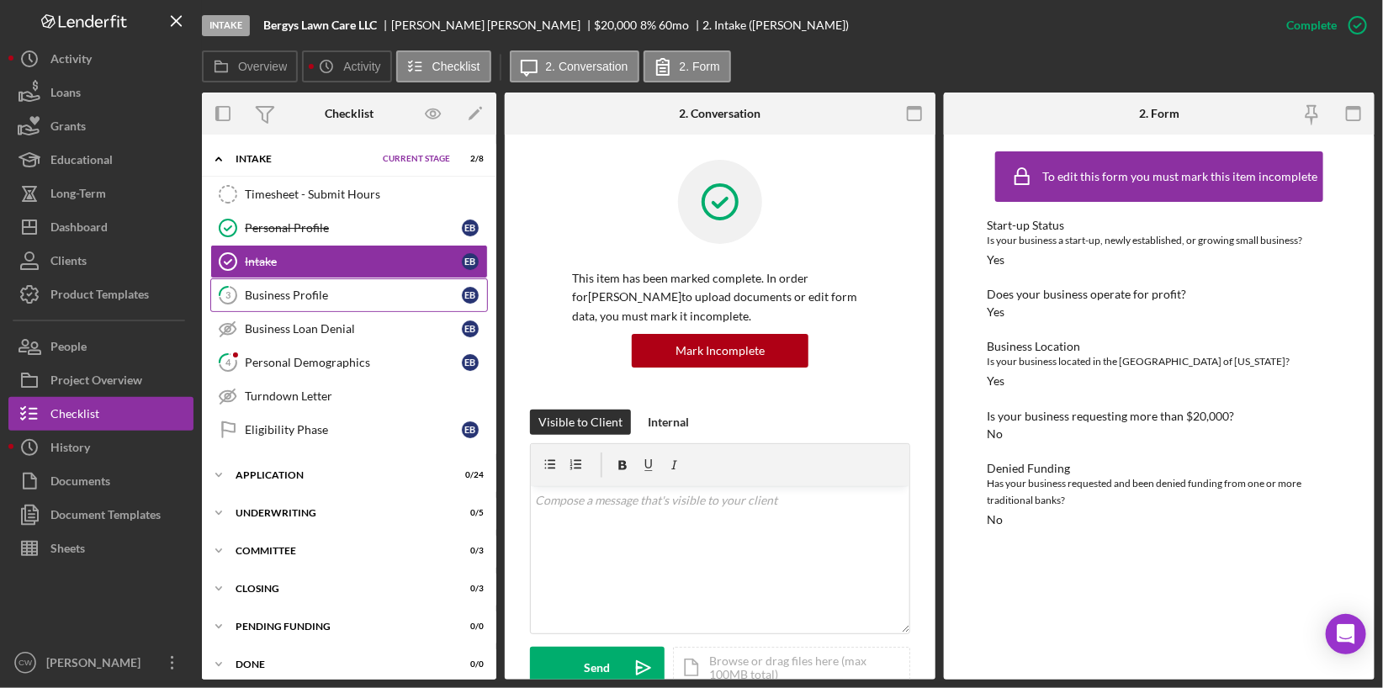
click at [310, 303] on link "3 Business Profile E B" at bounding box center [349, 295] width 278 height 34
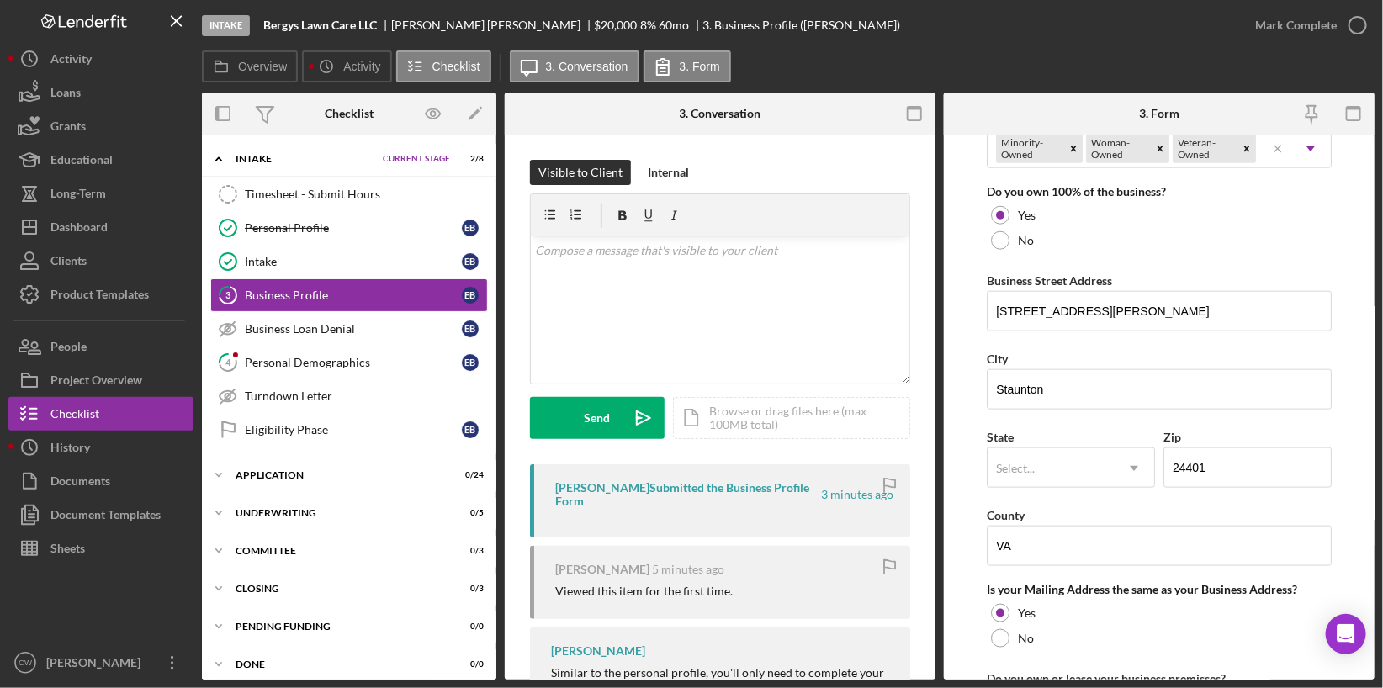
scroll to position [873, 0]
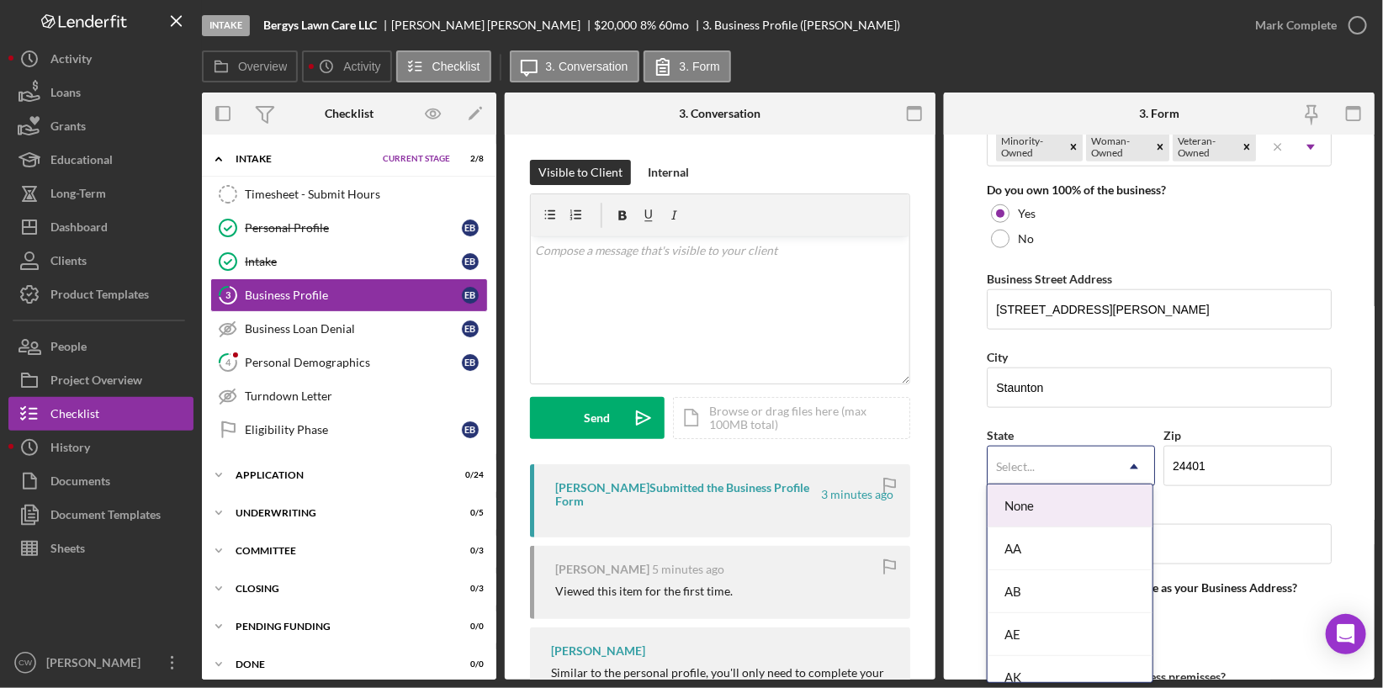
click at [1047, 461] on div "Select..." at bounding box center [1051, 467] width 126 height 39
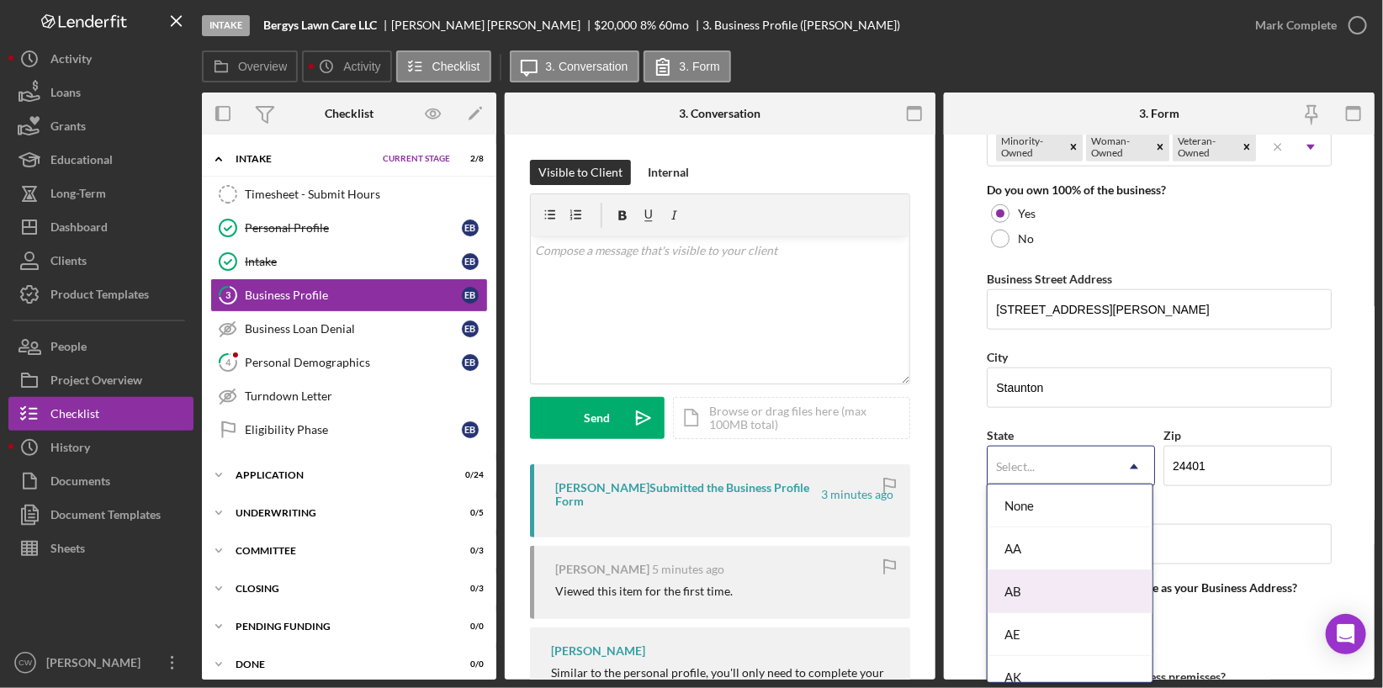
type input "v"
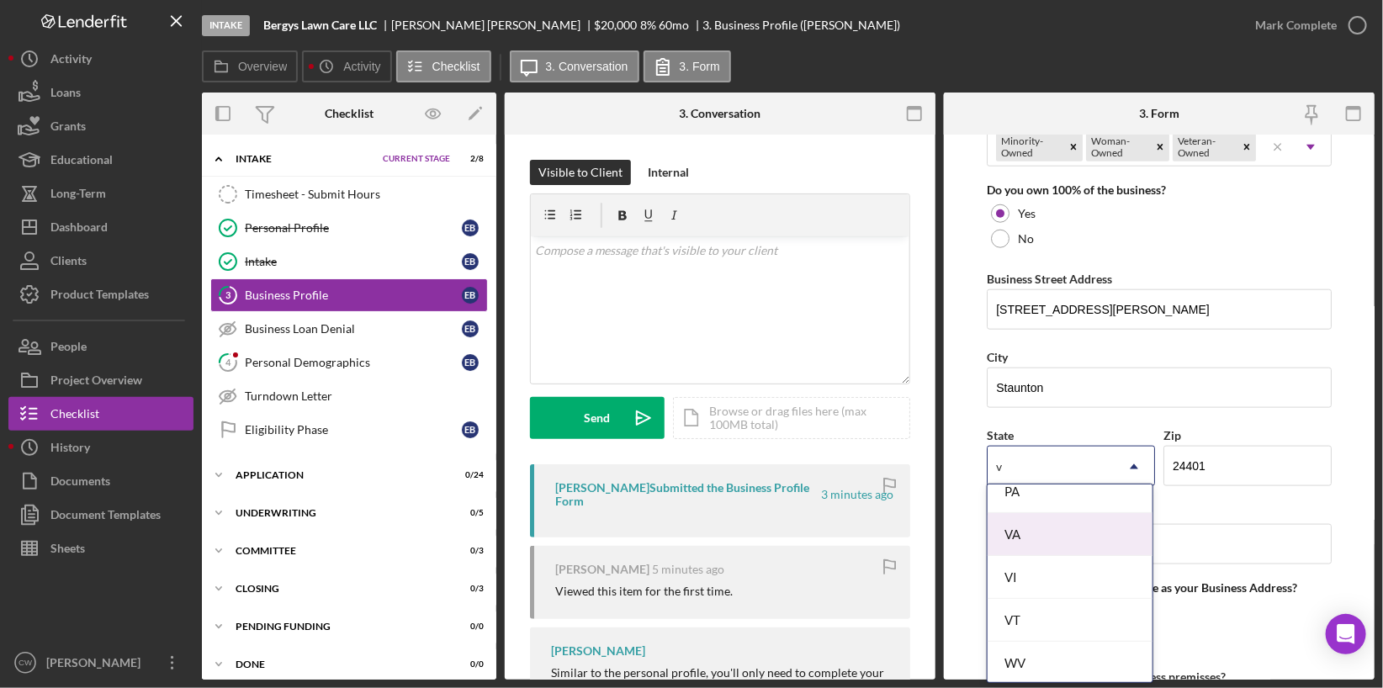
click at [1046, 538] on div "VA" at bounding box center [1070, 534] width 165 height 43
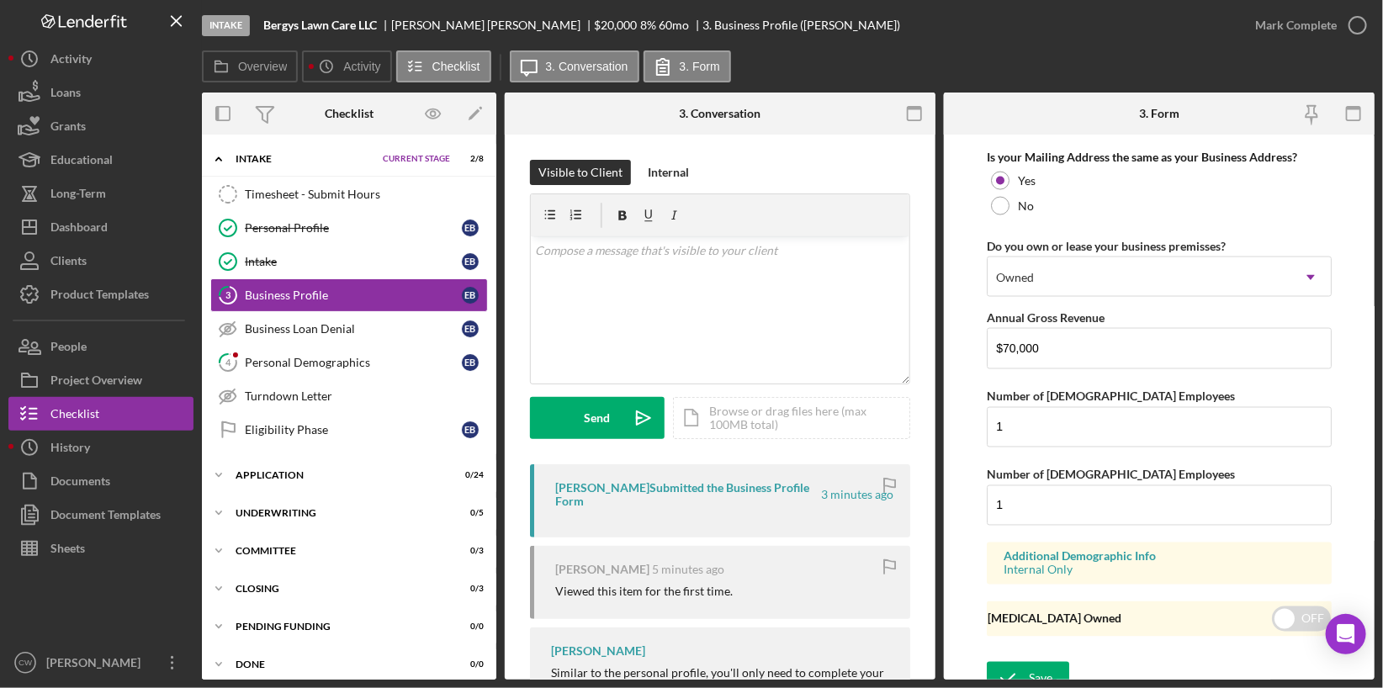
scroll to position [1309, 0]
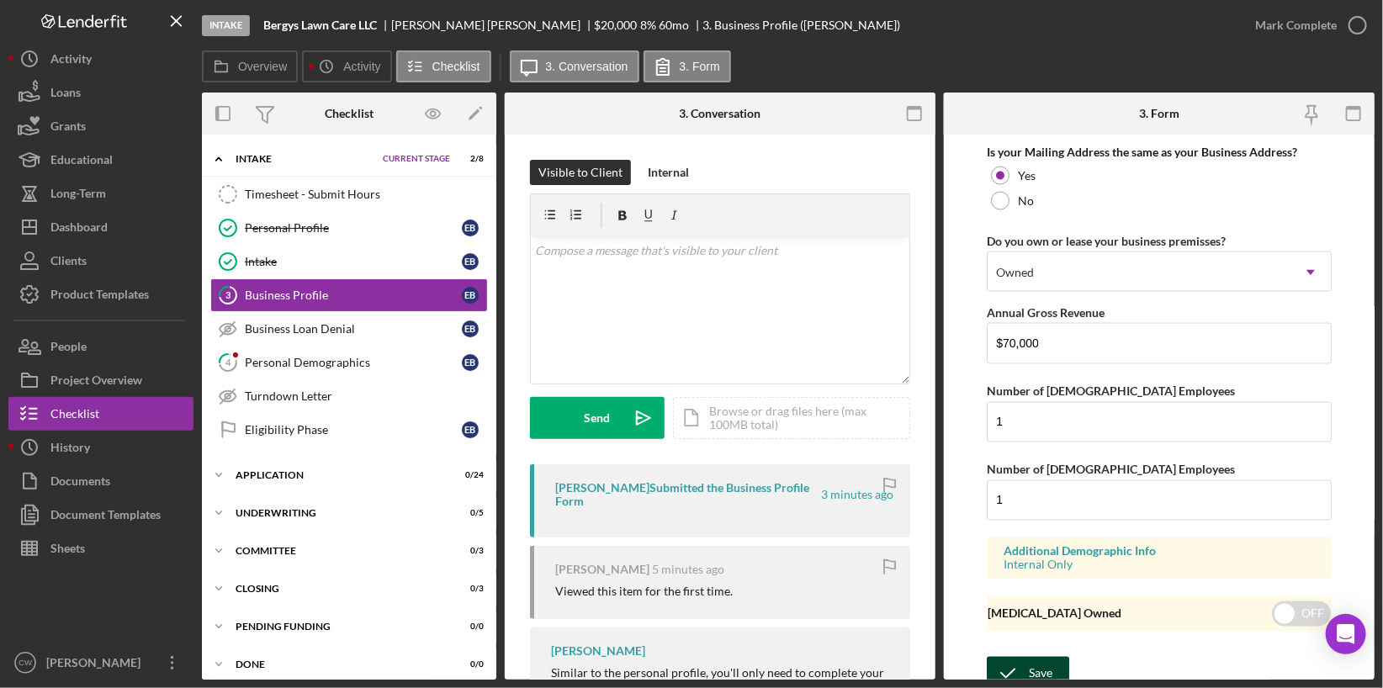
click at [1056, 659] on button "Save" at bounding box center [1028, 674] width 82 height 34
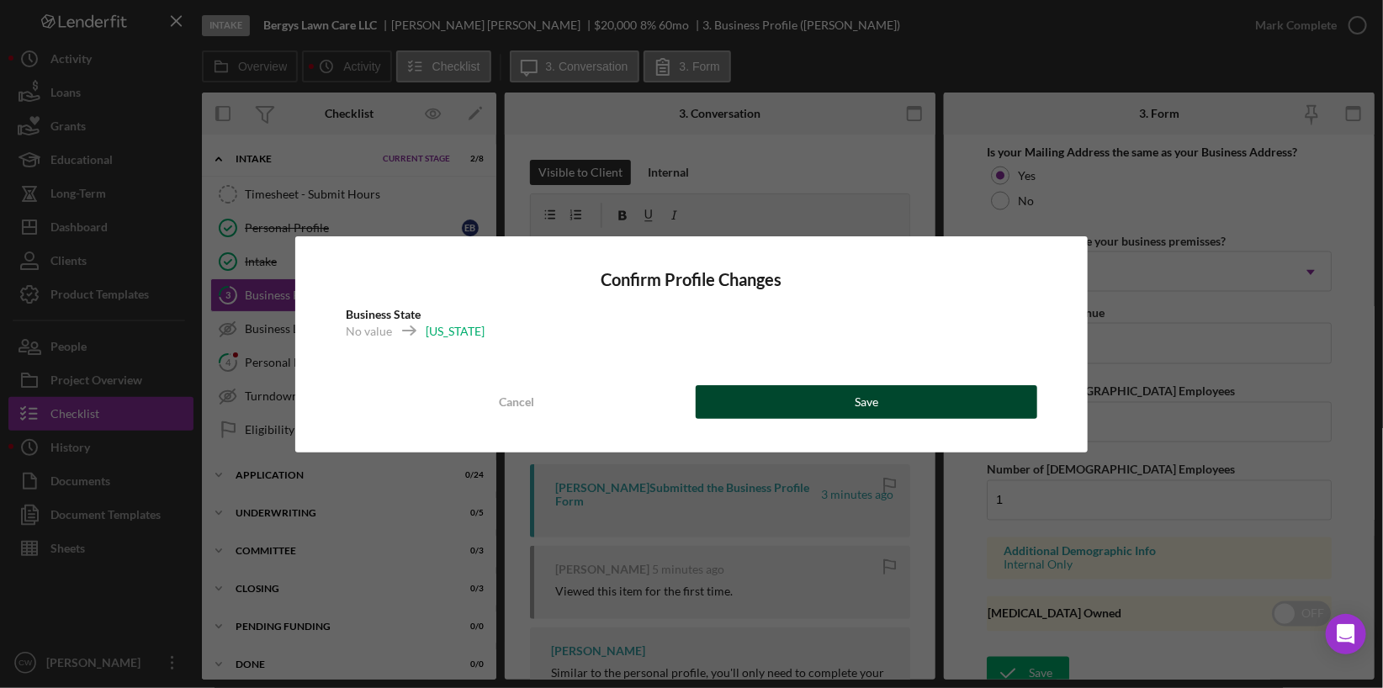
click at [917, 397] on button "Save" at bounding box center [867, 402] width 342 height 34
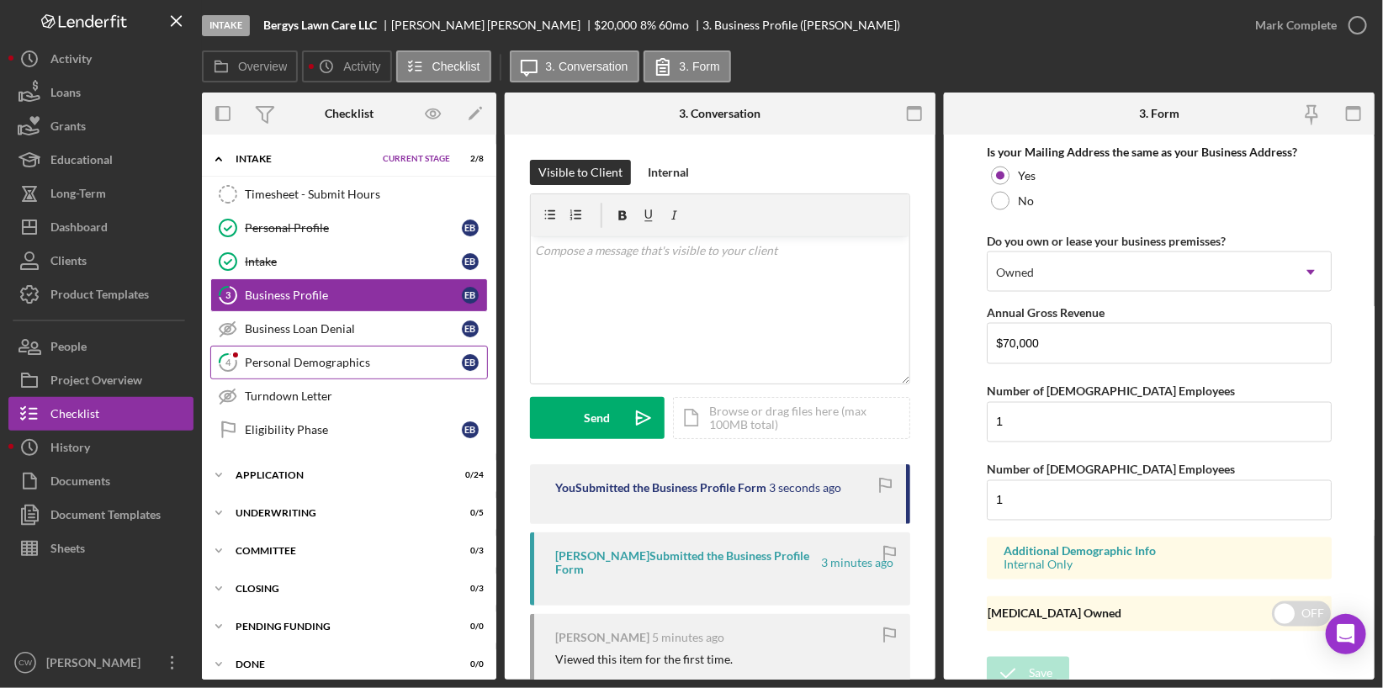
click at [241, 359] on icon "4" at bounding box center [228, 363] width 42 height 42
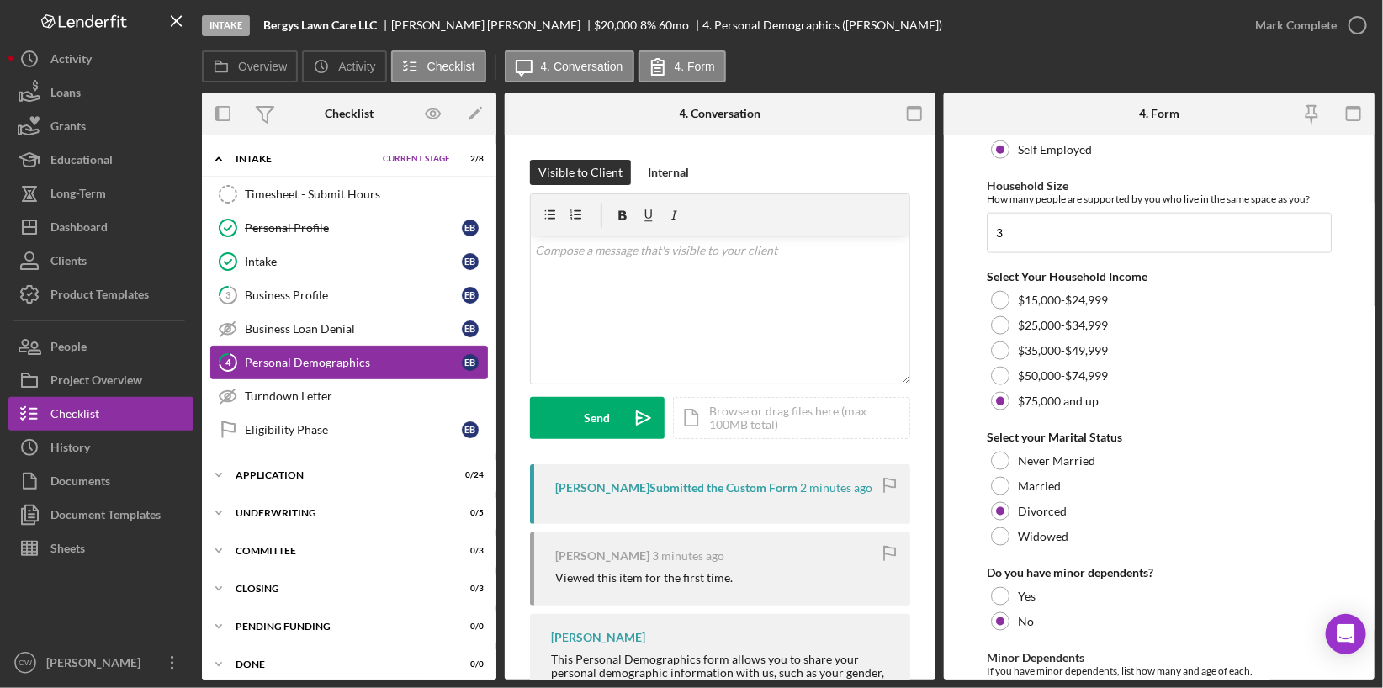
scroll to position [1113, 0]
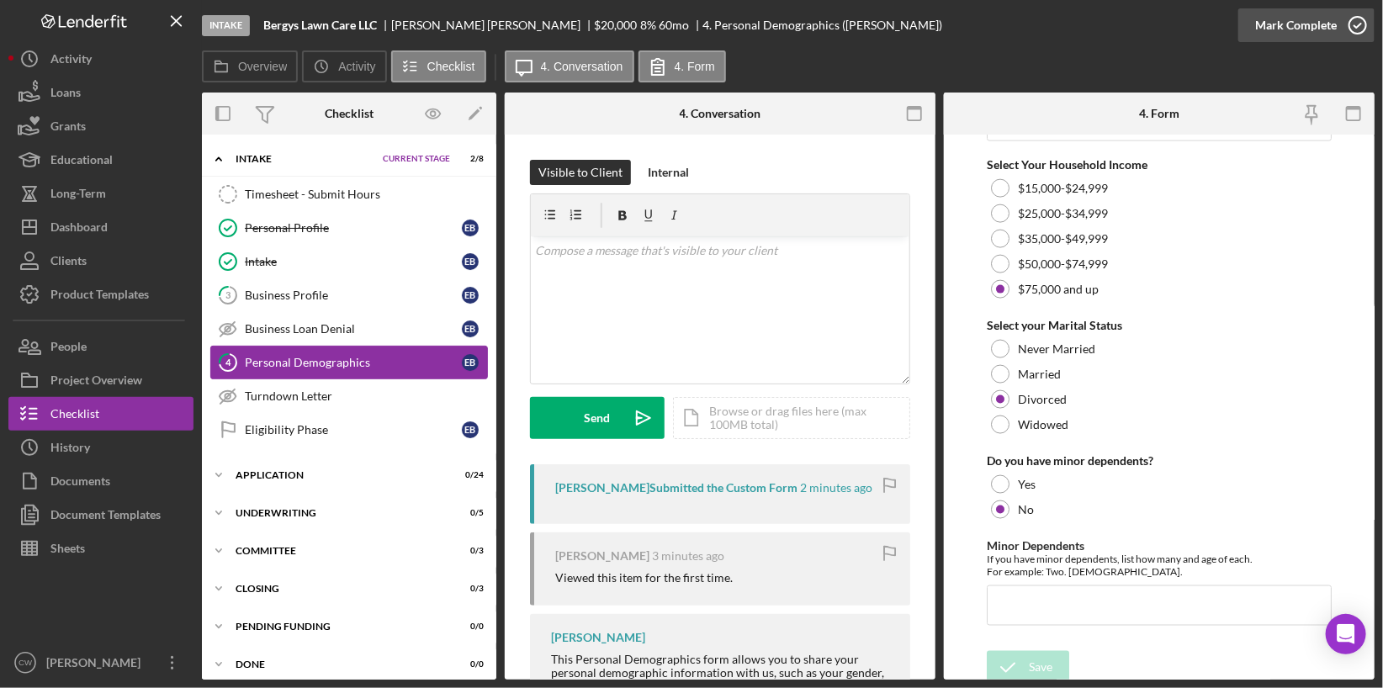
click at [1348, 22] on icon "button" at bounding box center [1358, 25] width 42 height 42
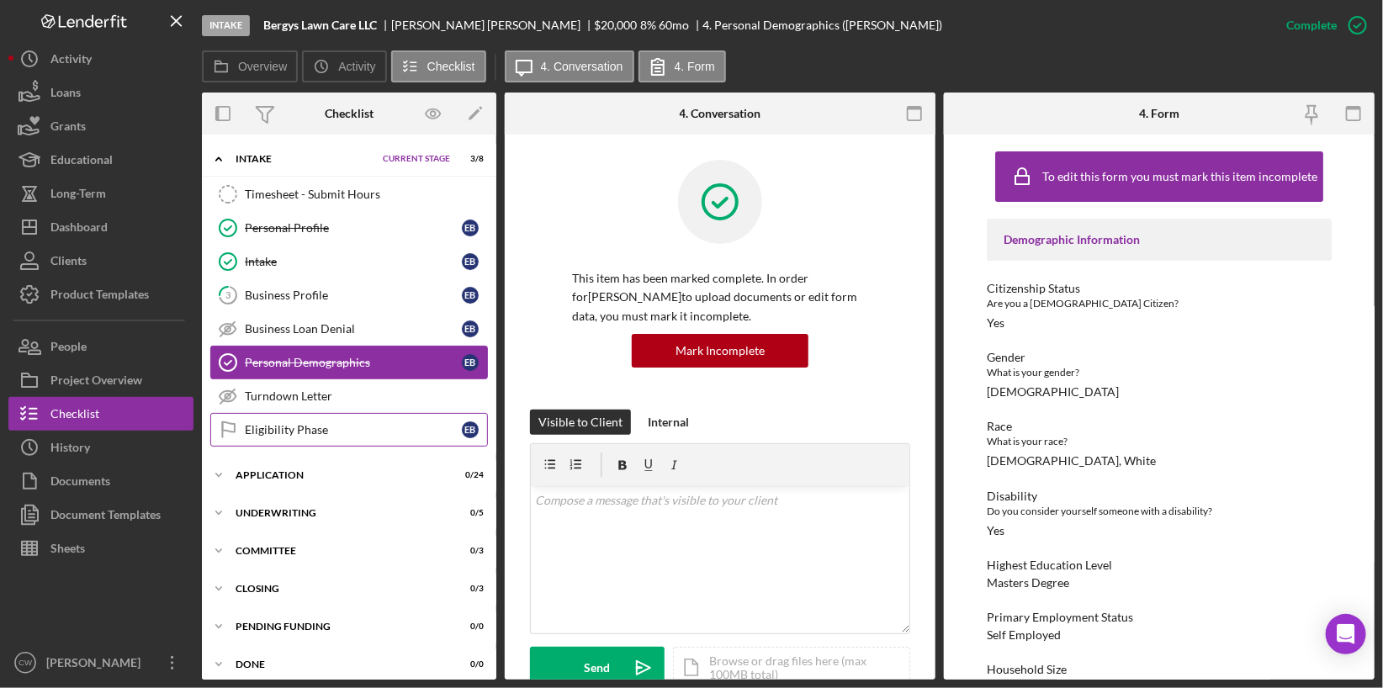
click at [254, 424] on div "Eligibility Phase" at bounding box center [353, 429] width 217 height 13
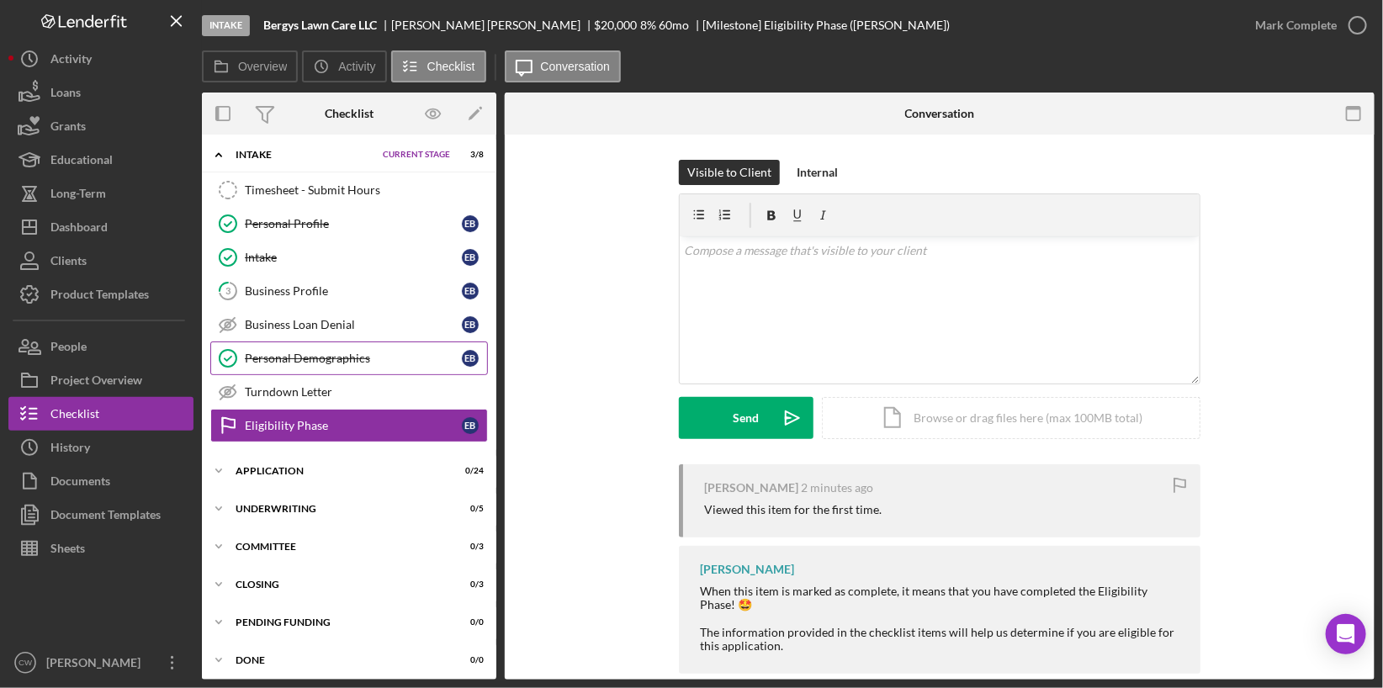
scroll to position [27, 0]
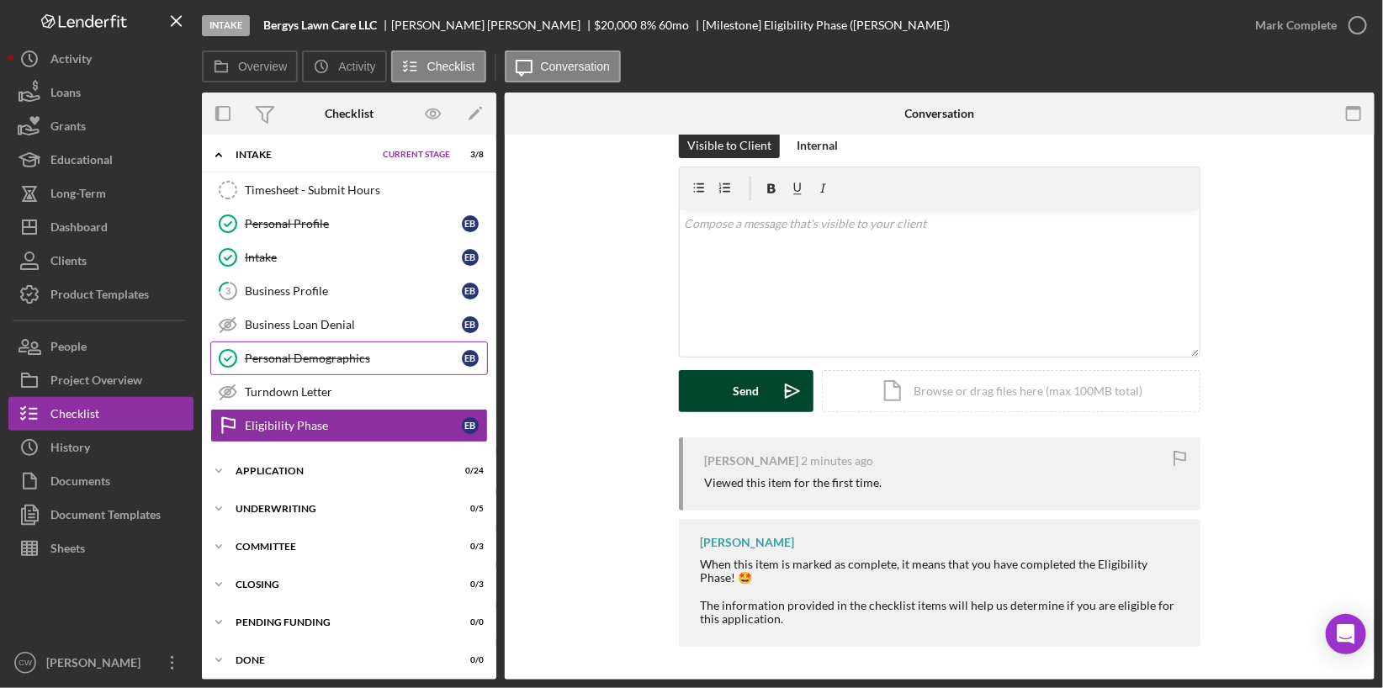
click at [734, 391] on div "Send" at bounding box center [747, 391] width 26 height 42
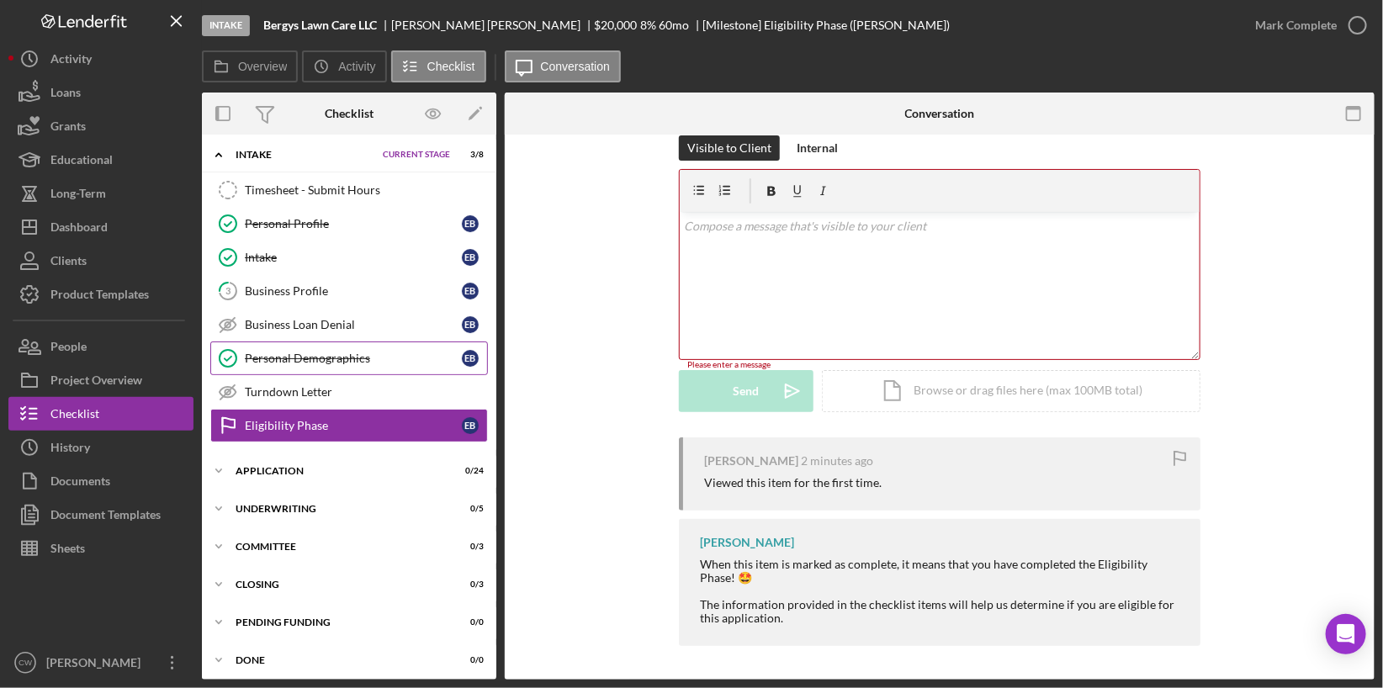
scroll to position [24, 0]
click at [1365, 22] on icon "button" at bounding box center [1358, 25] width 42 height 42
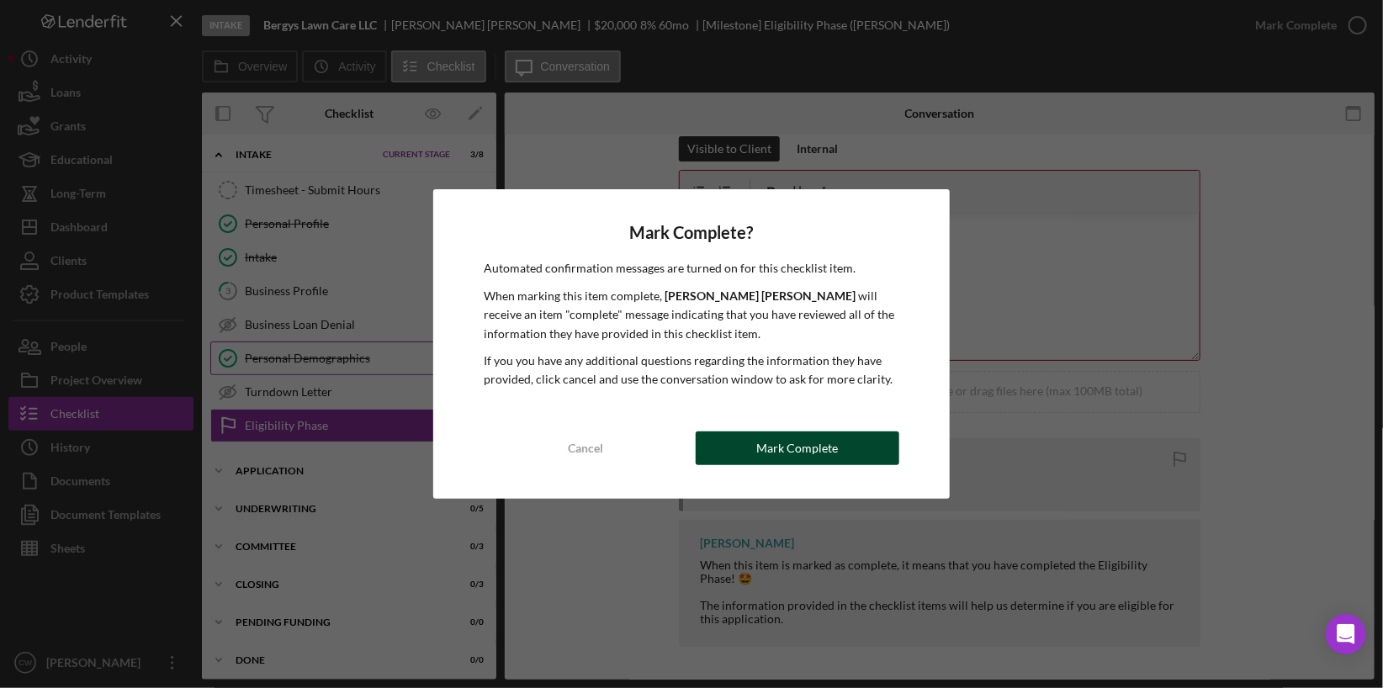
click at [790, 443] on div "Mark Complete" at bounding box center [797, 449] width 82 height 34
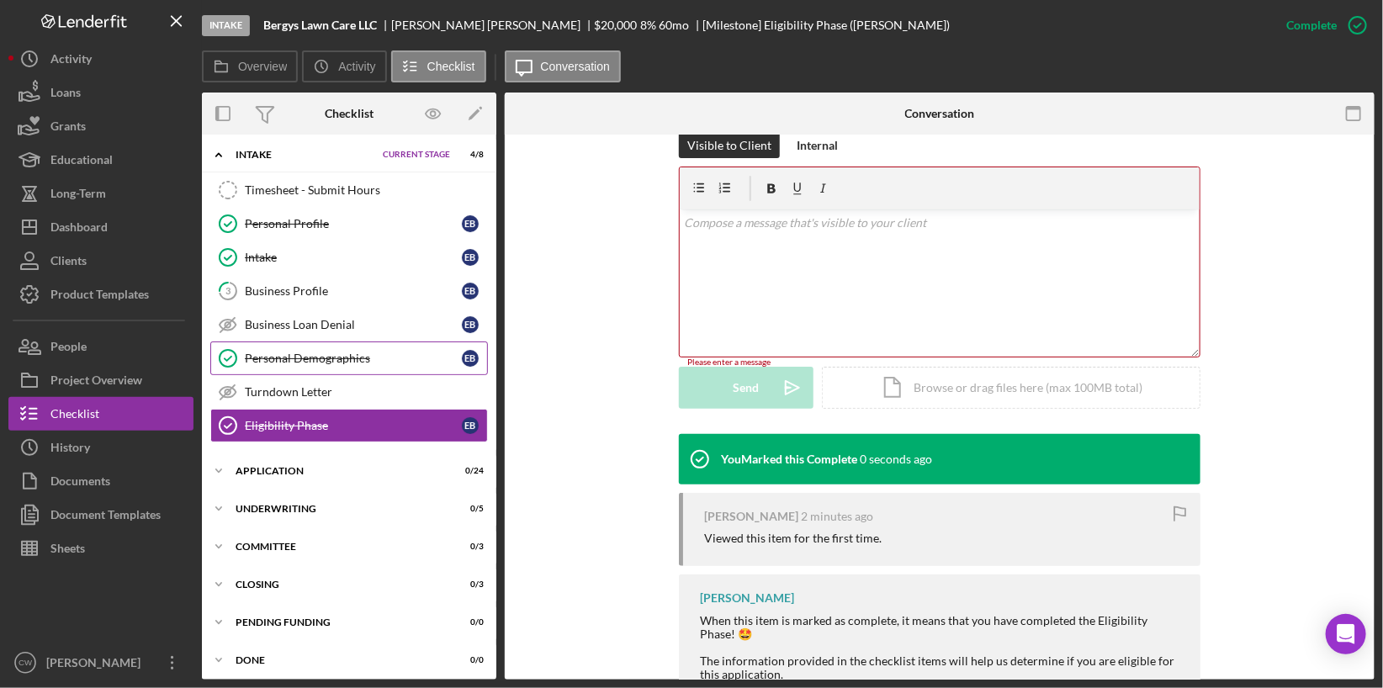
scroll to position [314, 0]
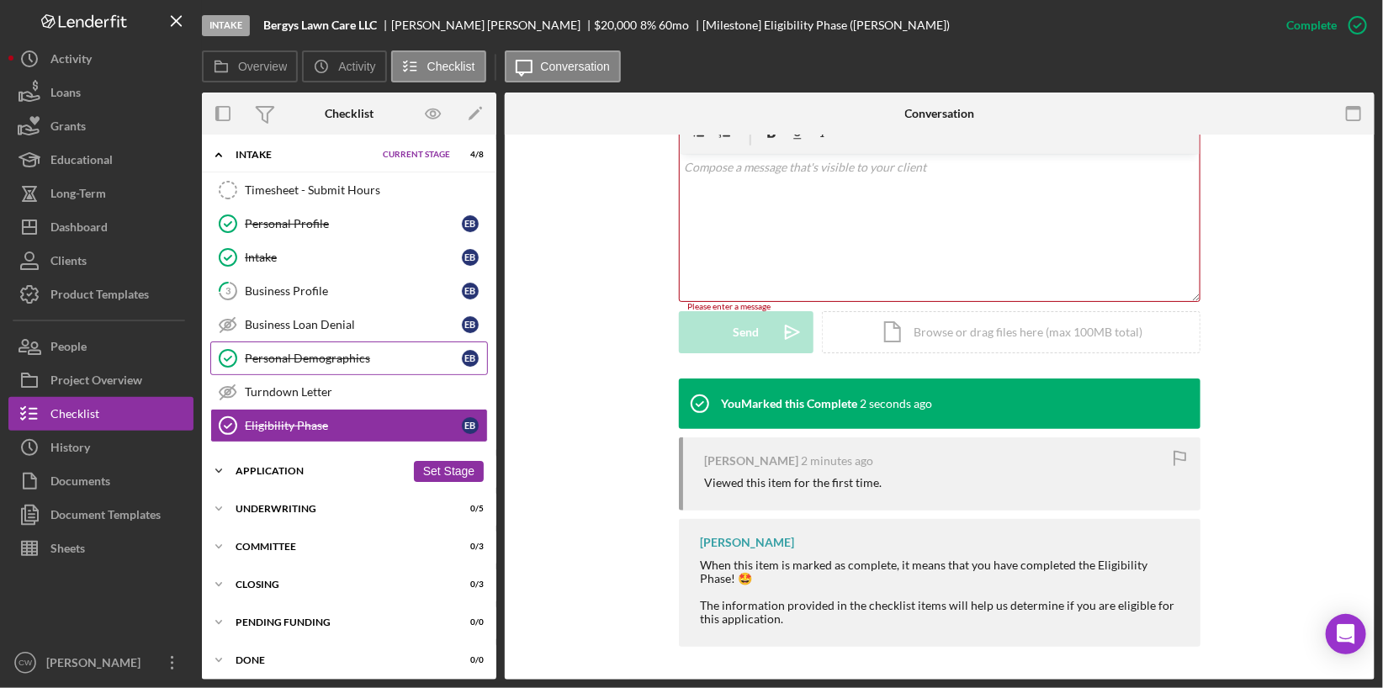
click at [299, 466] on div "Application" at bounding box center [321, 471] width 170 height 10
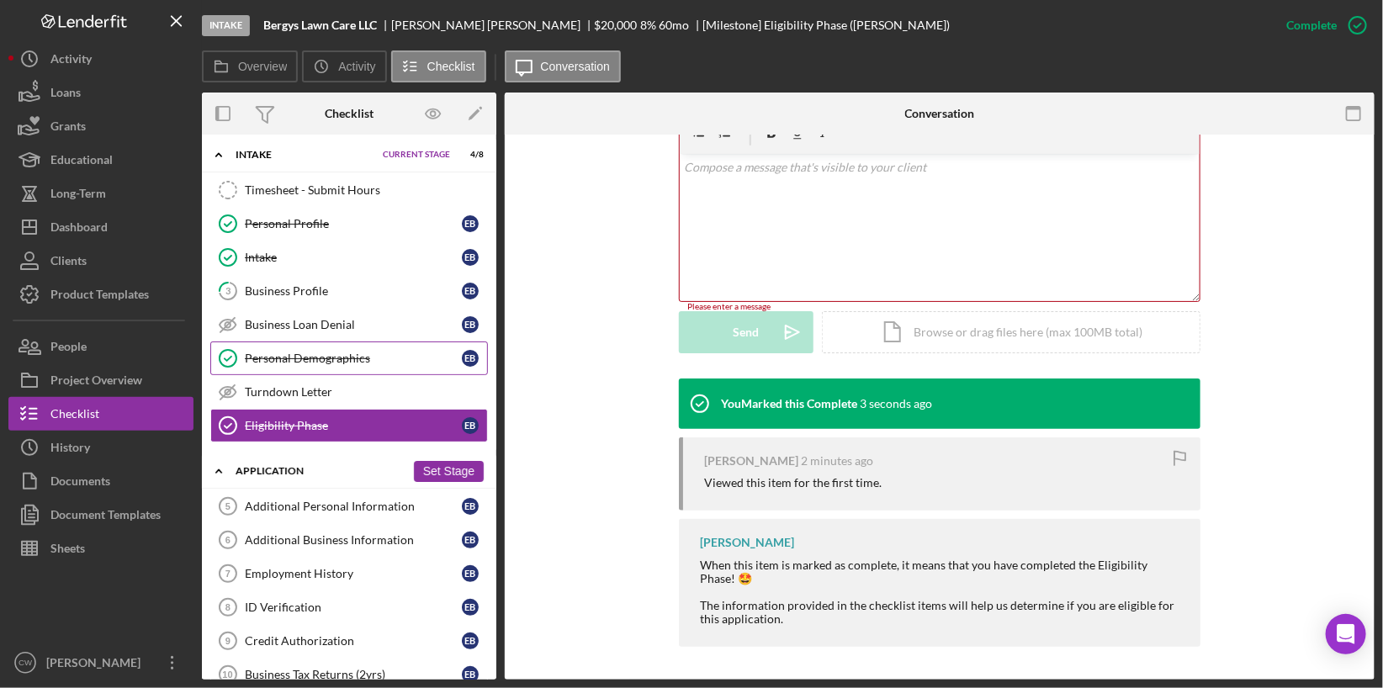
click at [430, 464] on button "Set Stage" at bounding box center [449, 471] width 70 height 21
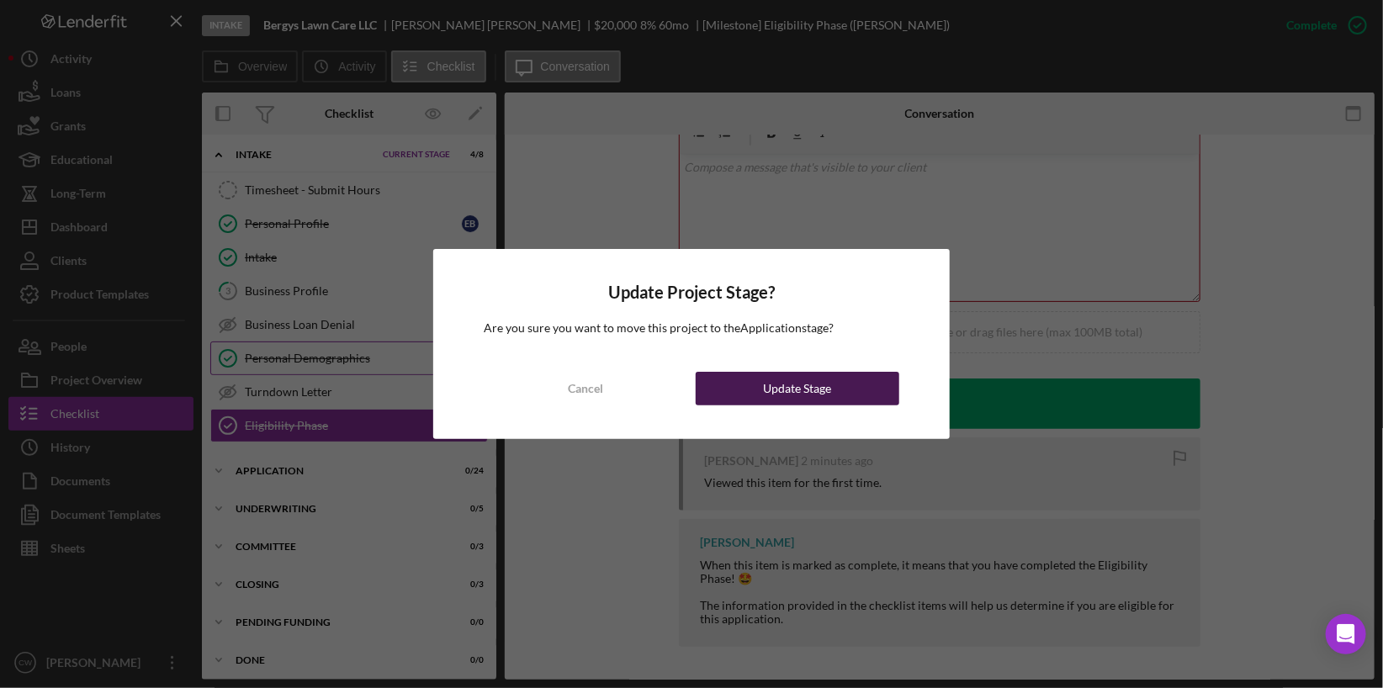
click at [788, 393] on div "Update Stage" at bounding box center [797, 389] width 68 height 34
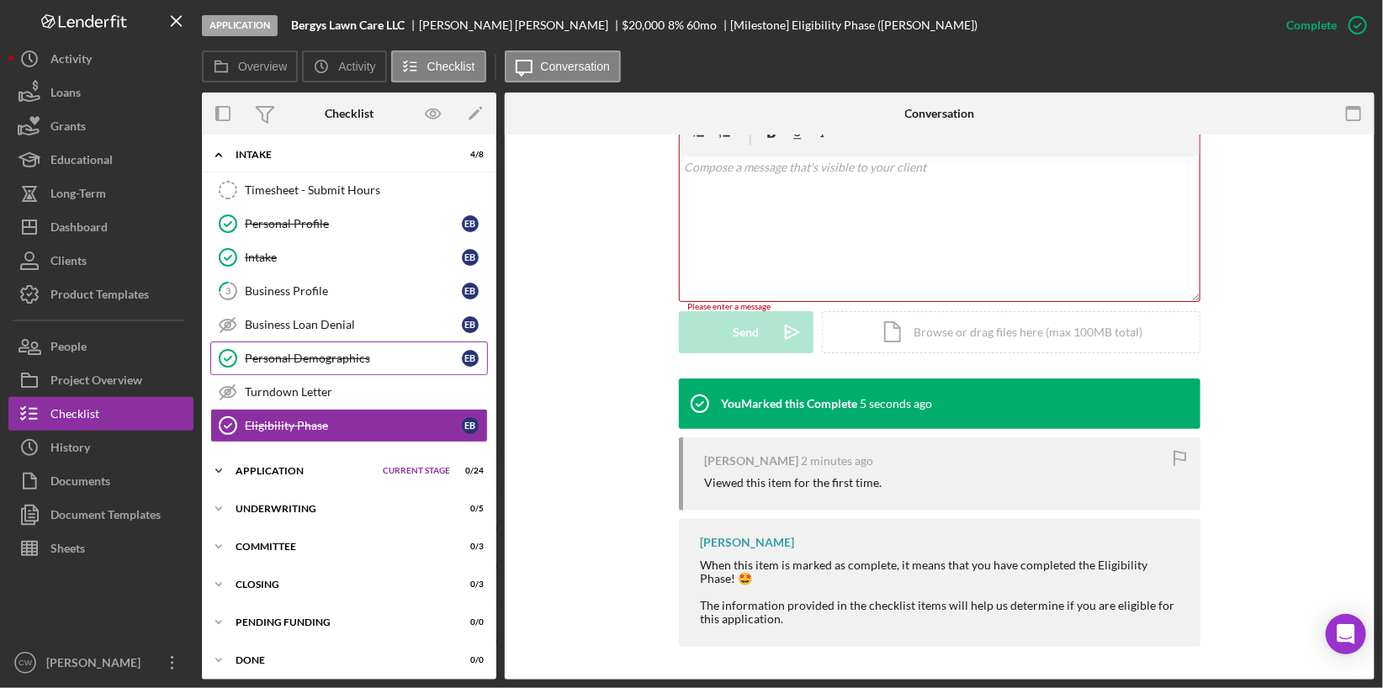
click at [337, 470] on div "Icon/Expander Application Current Stage 0 / 24 Set Stage" at bounding box center [349, 471] width 294 height 34
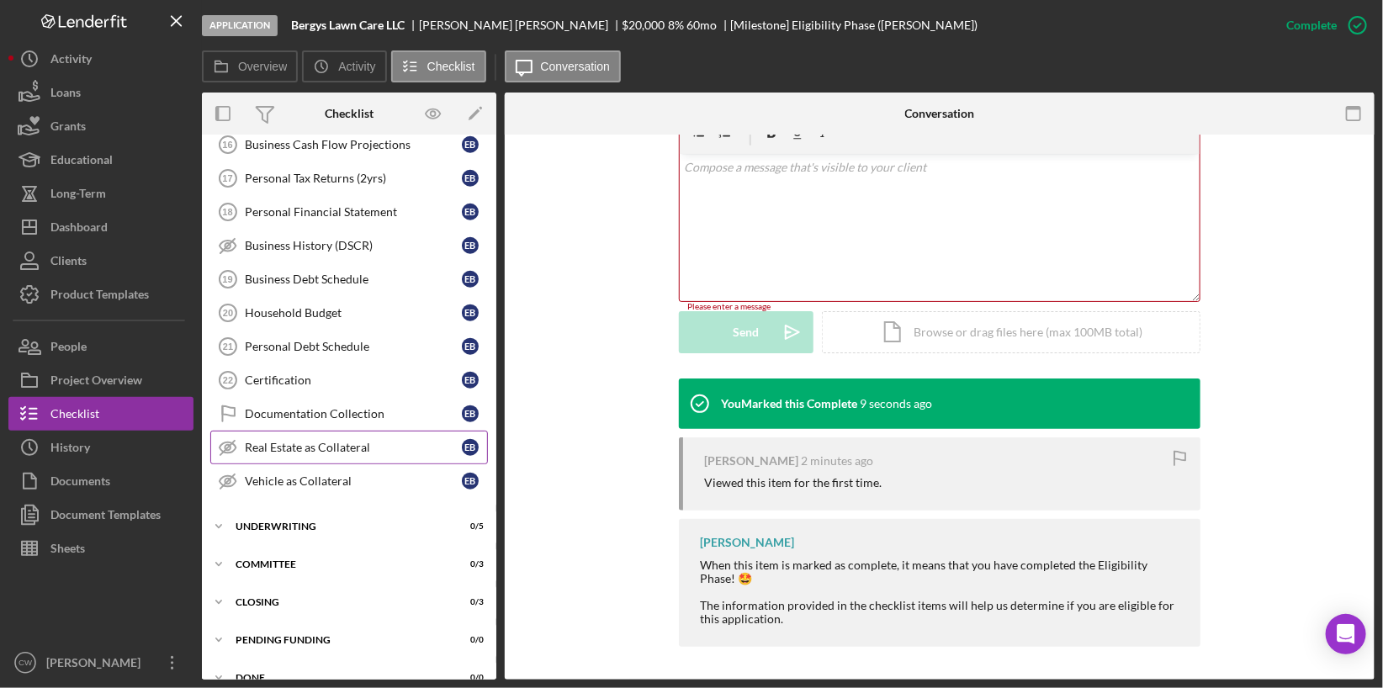
scroll to position [0, 0]
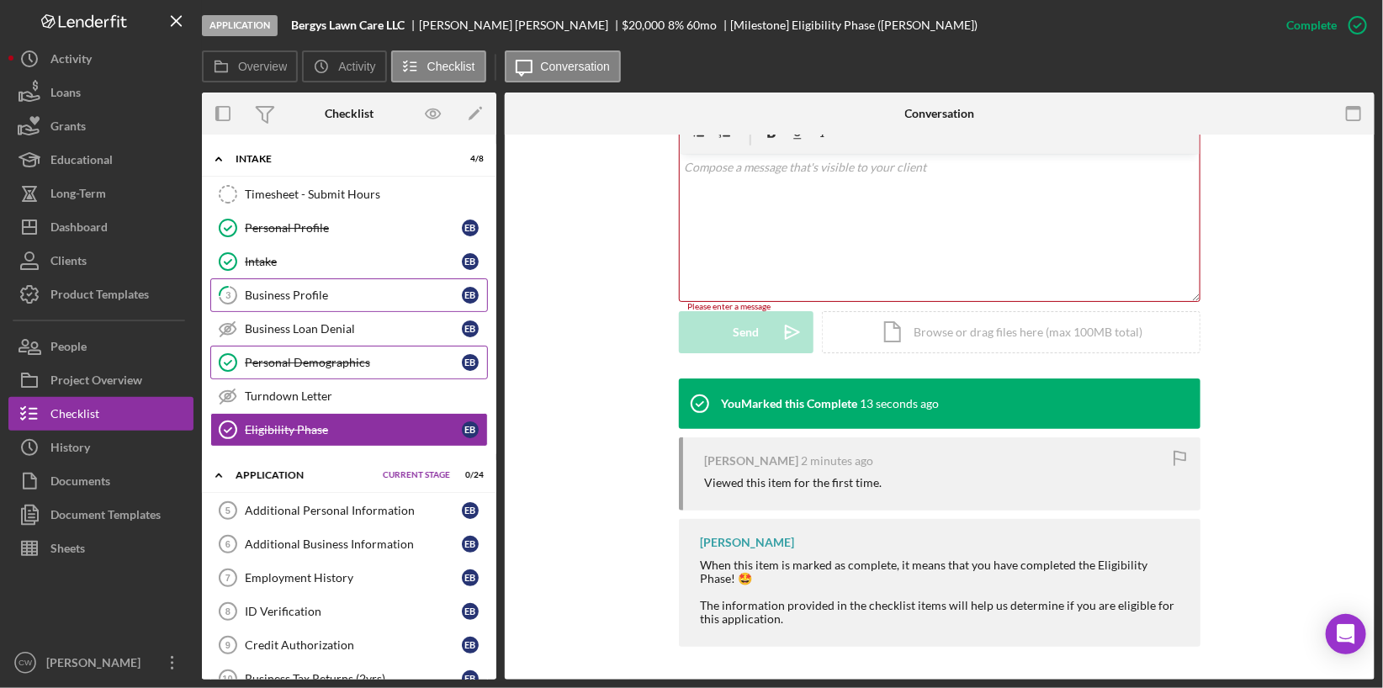
click at [383, 300] on link "3 Business Profile E B" at bounding box center [349, 295] width 278 height 34
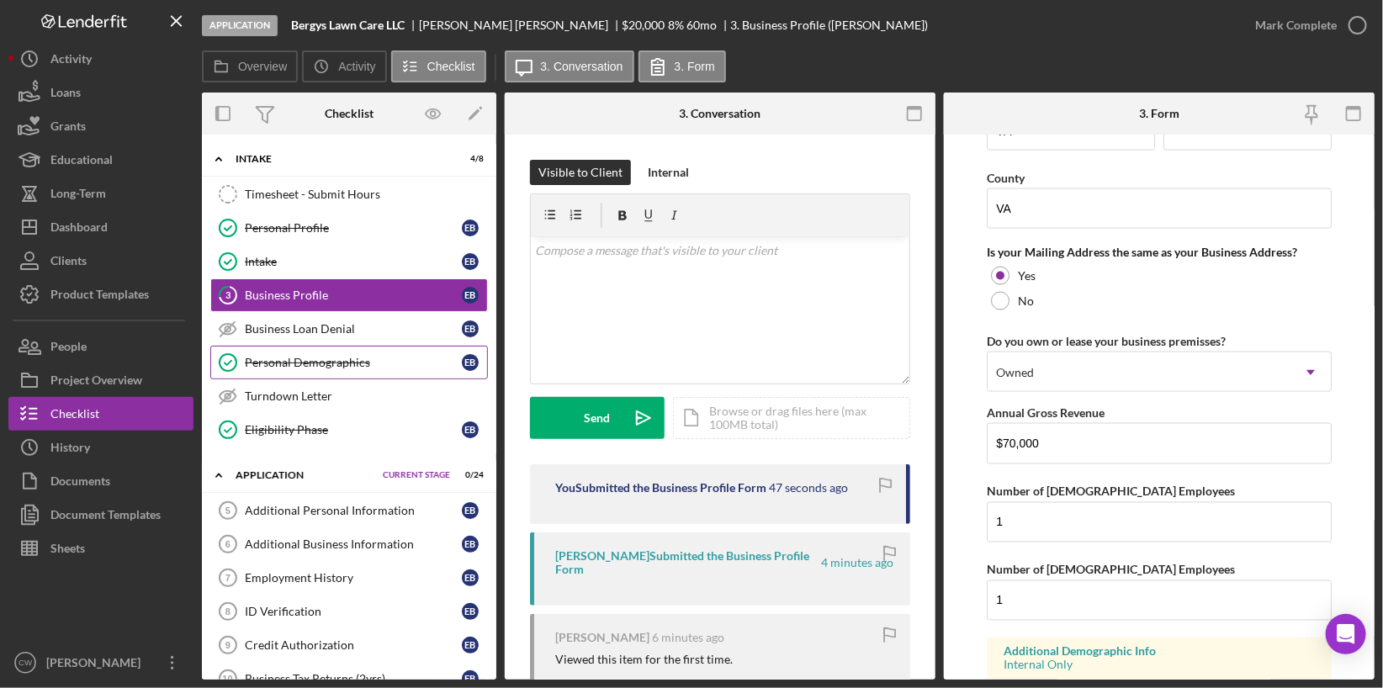
scroll to position [1309, 0]
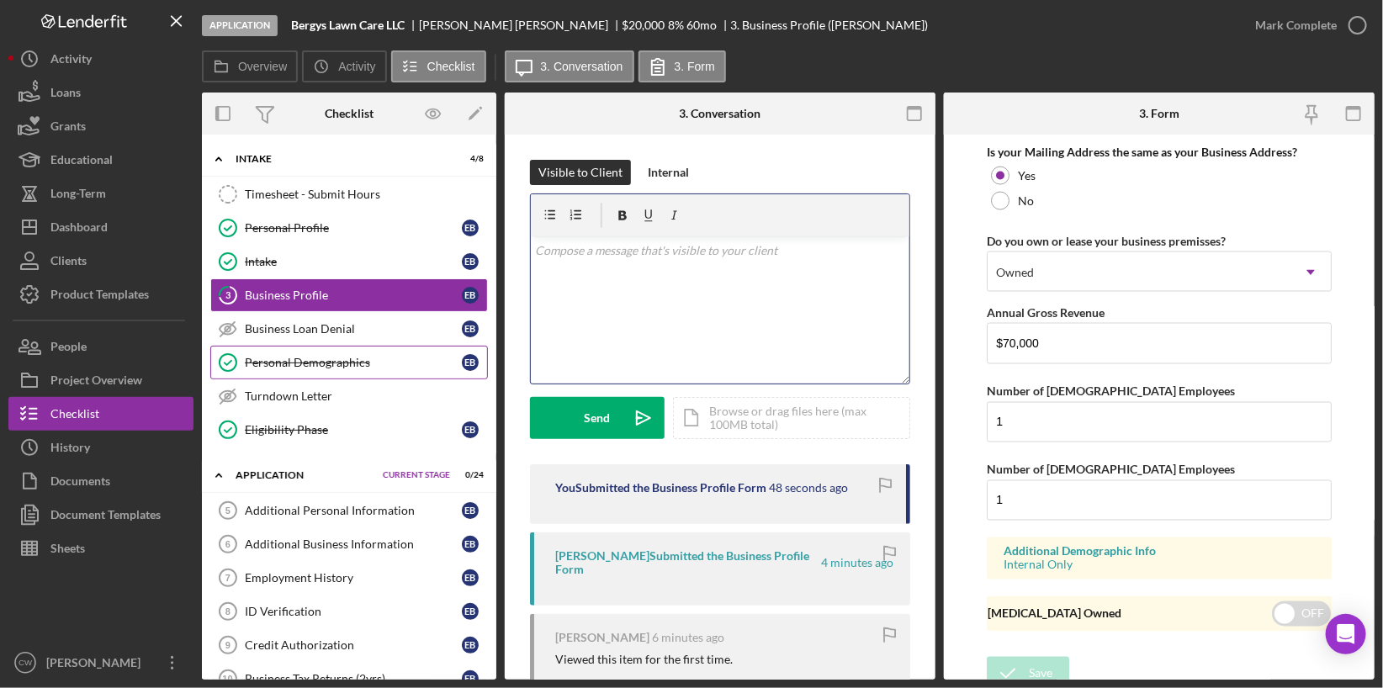
click at [745, 300] on div "v Color teal Color pink Remove color Add row above Add row below Add column bef…" at bounding box center [720, 309] width 379 height 147
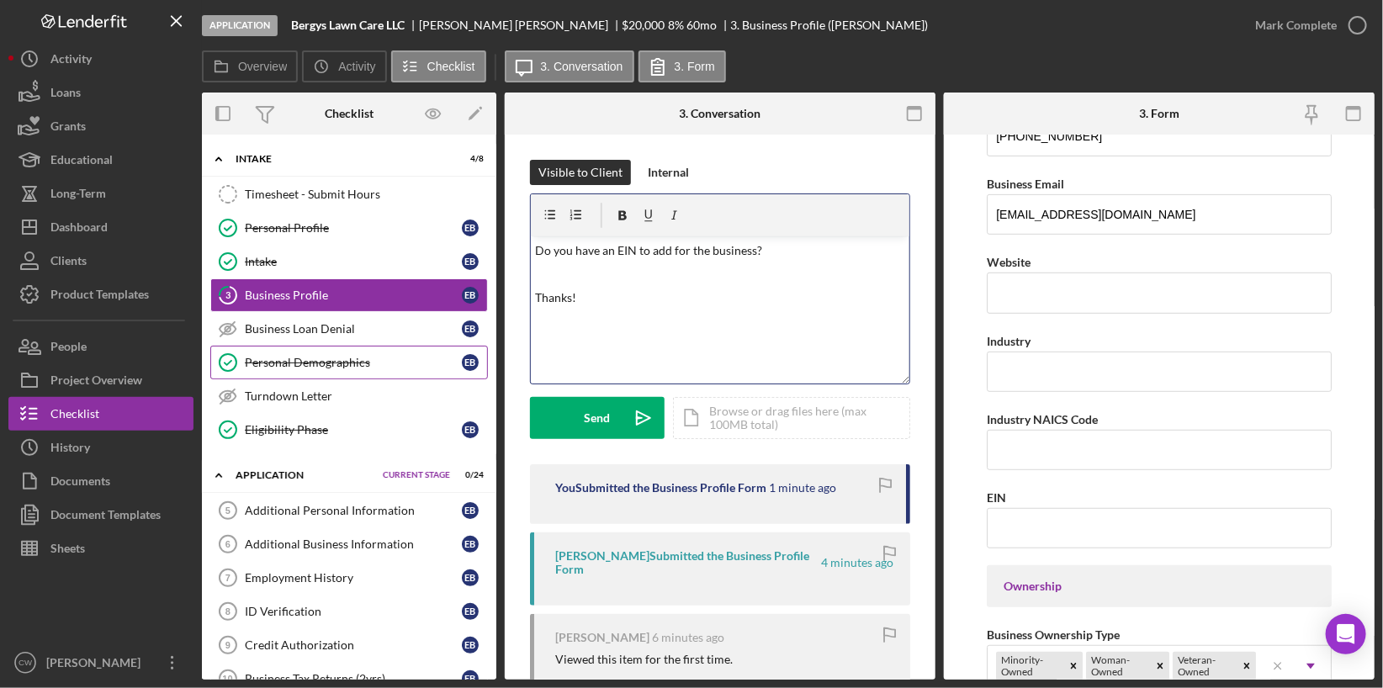
scroll to position [325, 0]
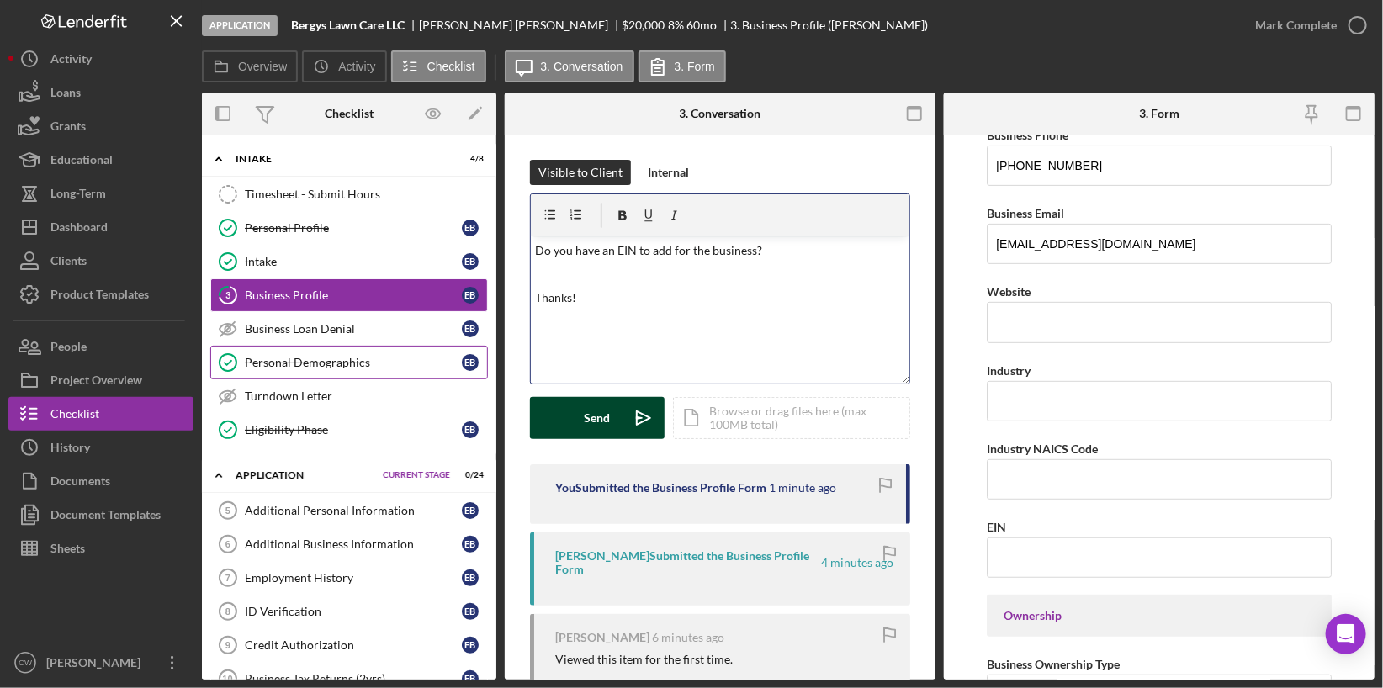
click at [578, 421] on button "Send Icon/icon-invite-send" at bounding box center [597, 418] width 135 height 42
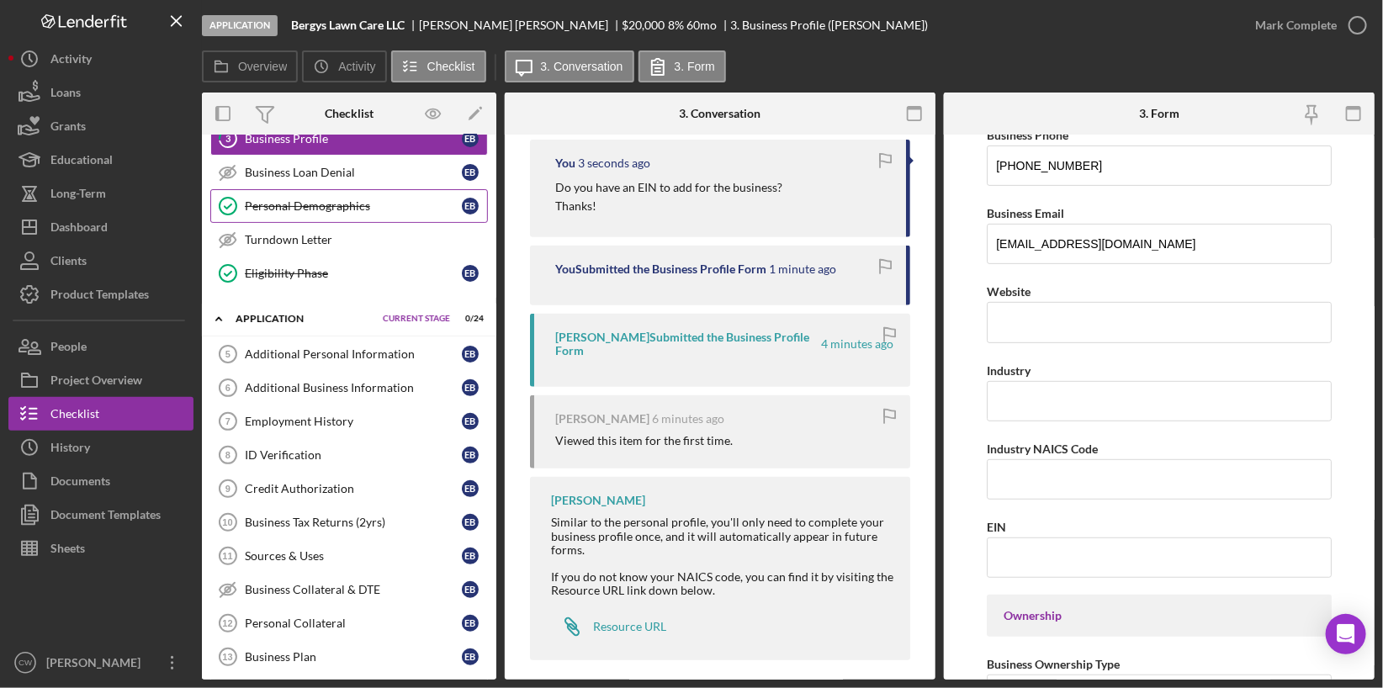
scroll to position [0, 0]
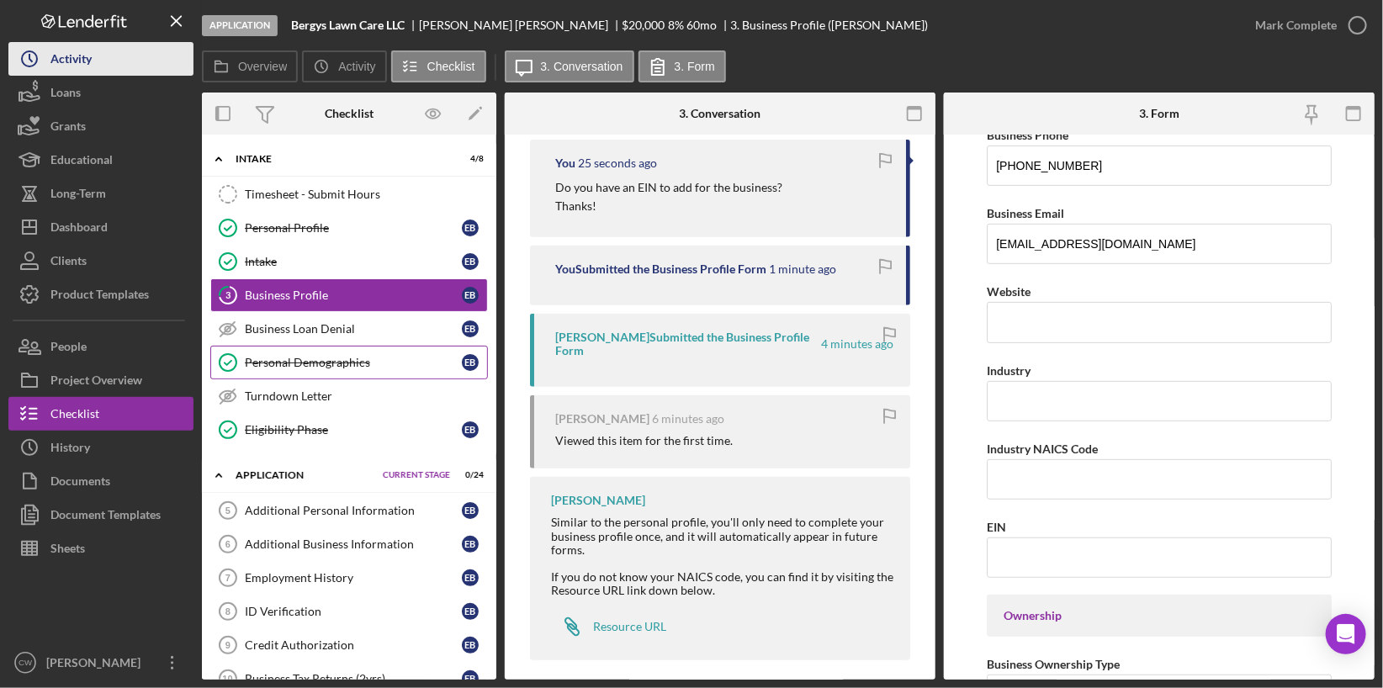
click at [88, 70] on div "Activity" at bounding box center [70, 61] width 41 height 38
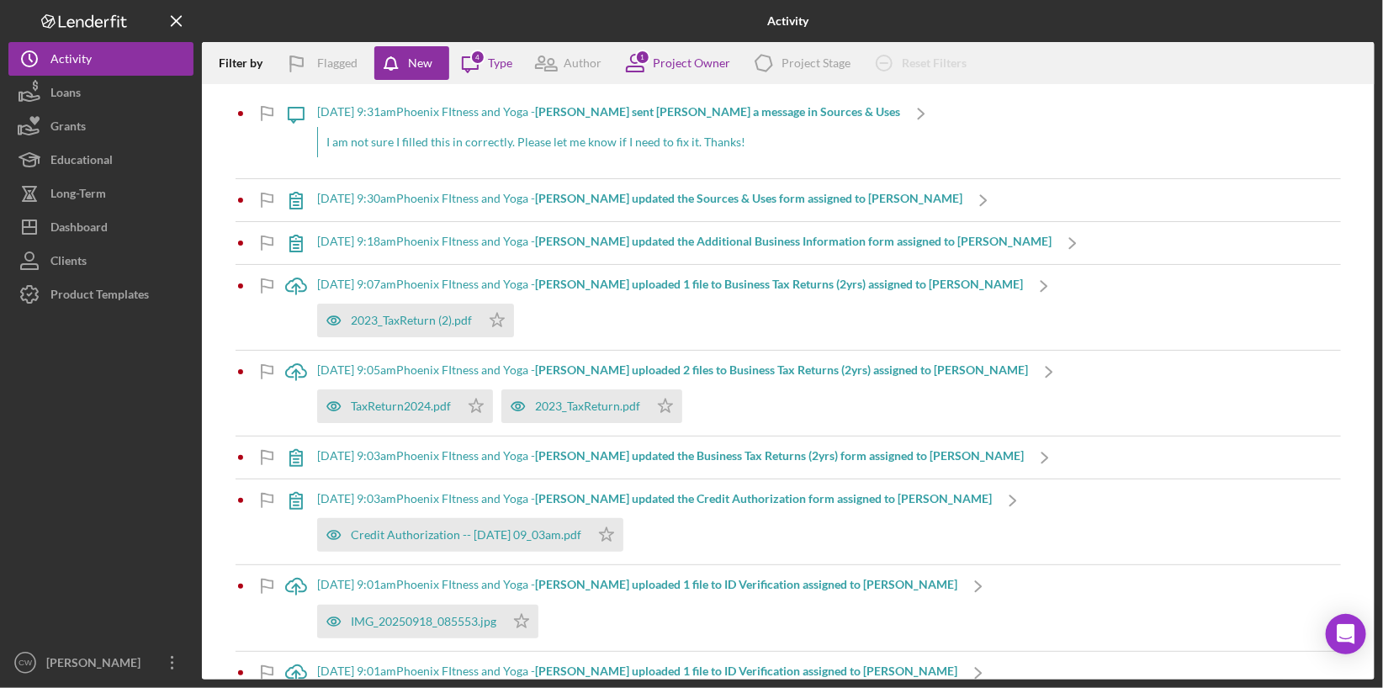
click at [849, 137] on div "Icon/Message 9/18/2025 at 9:31am Phoenix FItness and Yoga - Uma W. sent Chrissy…" at bounding box center [608, 136] width 667 height 86
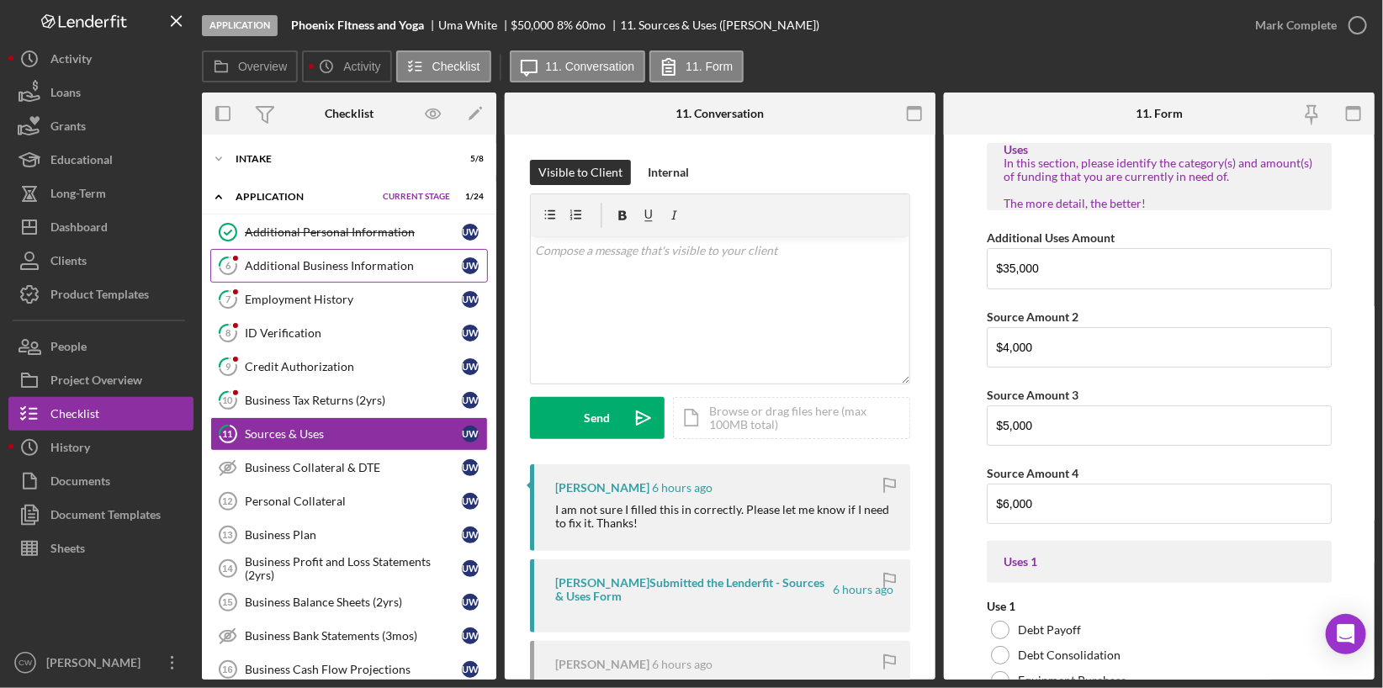
click at [373, 267] on div "Additional Business Information" at bounding box center [353, 265] width 217 height 13
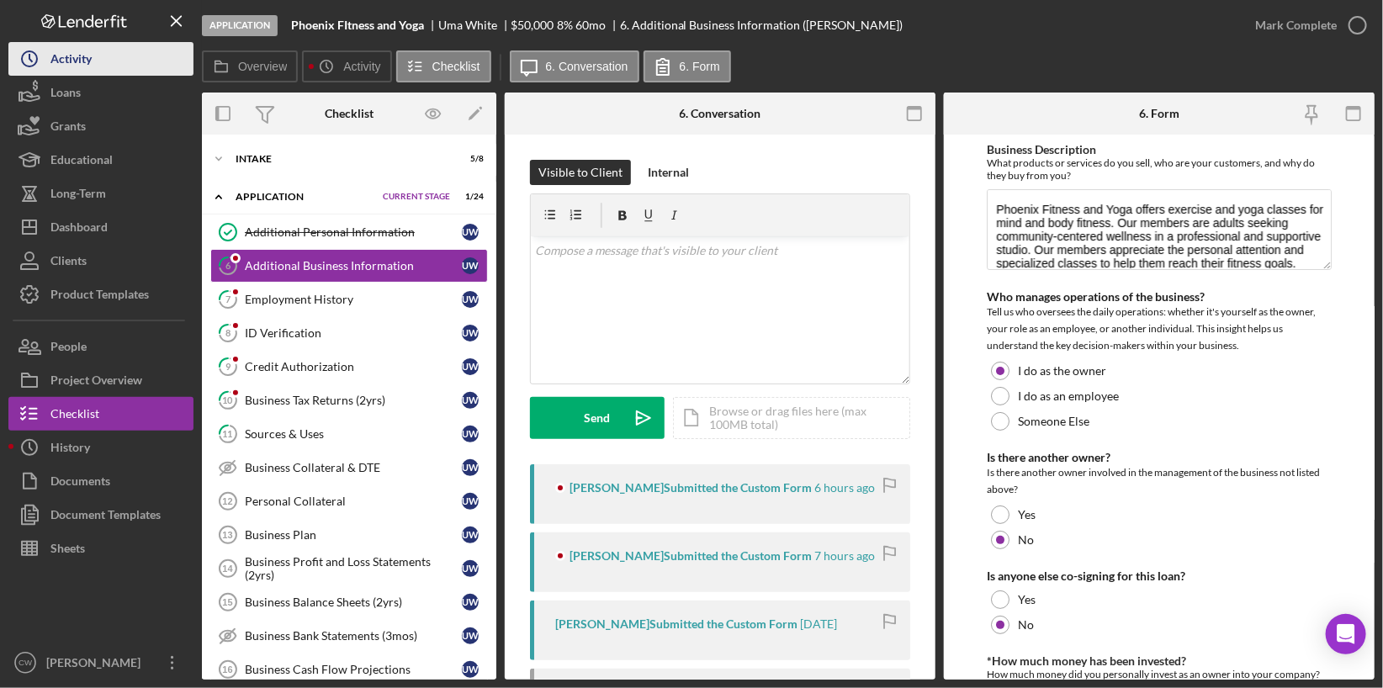
click at [117, 56] on button "Icon/History Activity" at bounding box center [100, 59] width 185 height 34
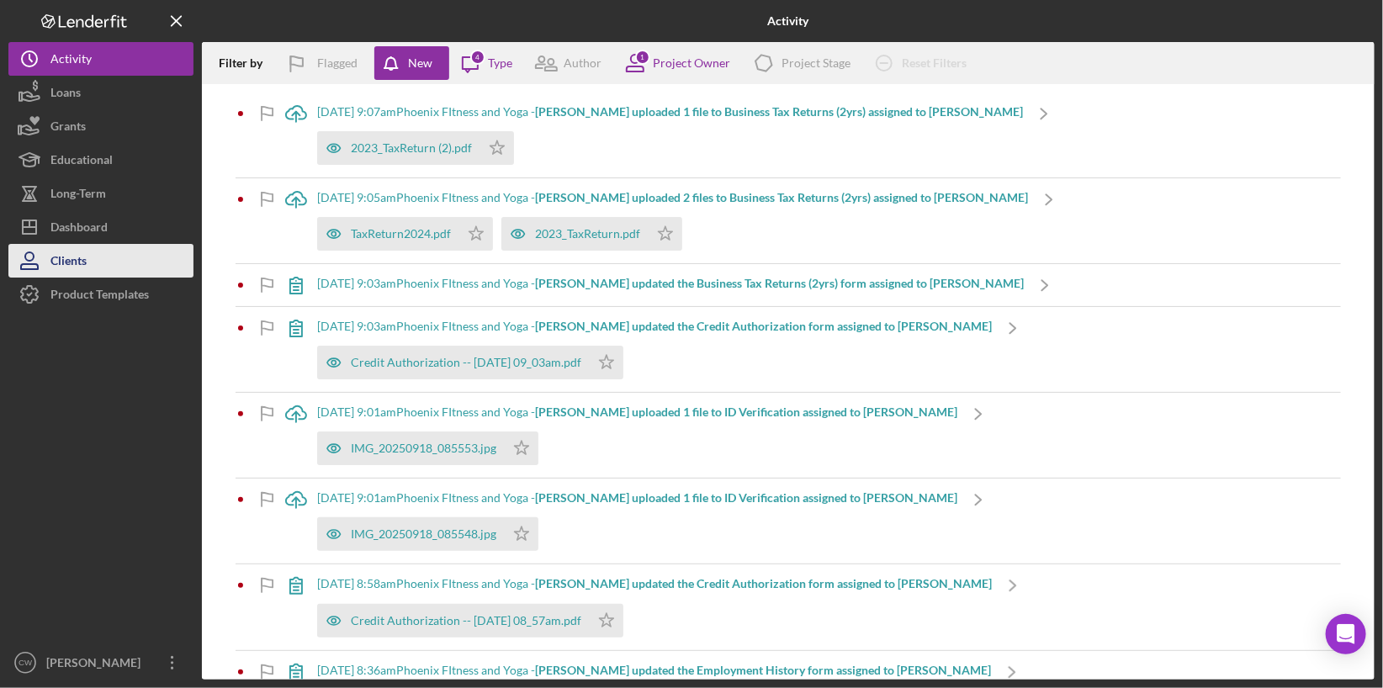
click at [93, 265] on button "Clients" at bounding box center [100, 261] width 185 height 34
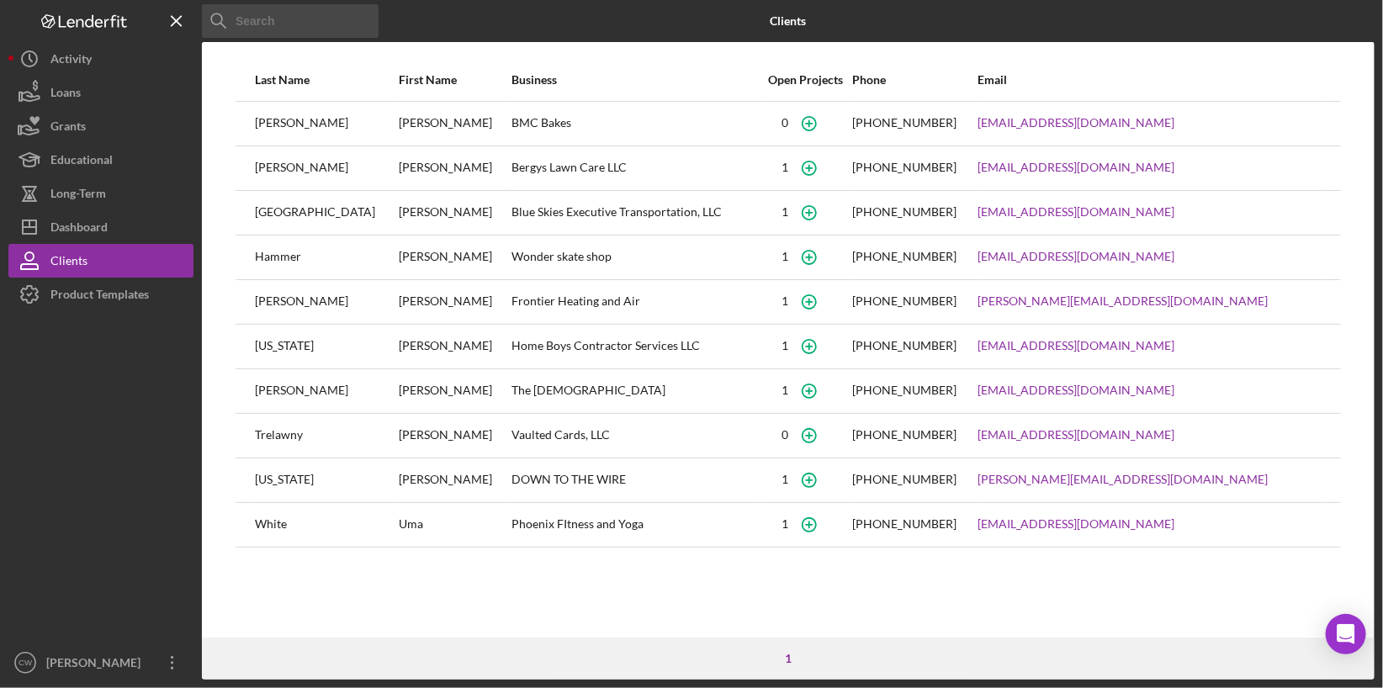
click at [512, 166] on div "Bergys Lawn Care LLC" at bounding box center [636, 168] width 249 height 42
click at [816, 162] on circle "button" at bounding box center [809, 167] width 13 height 13
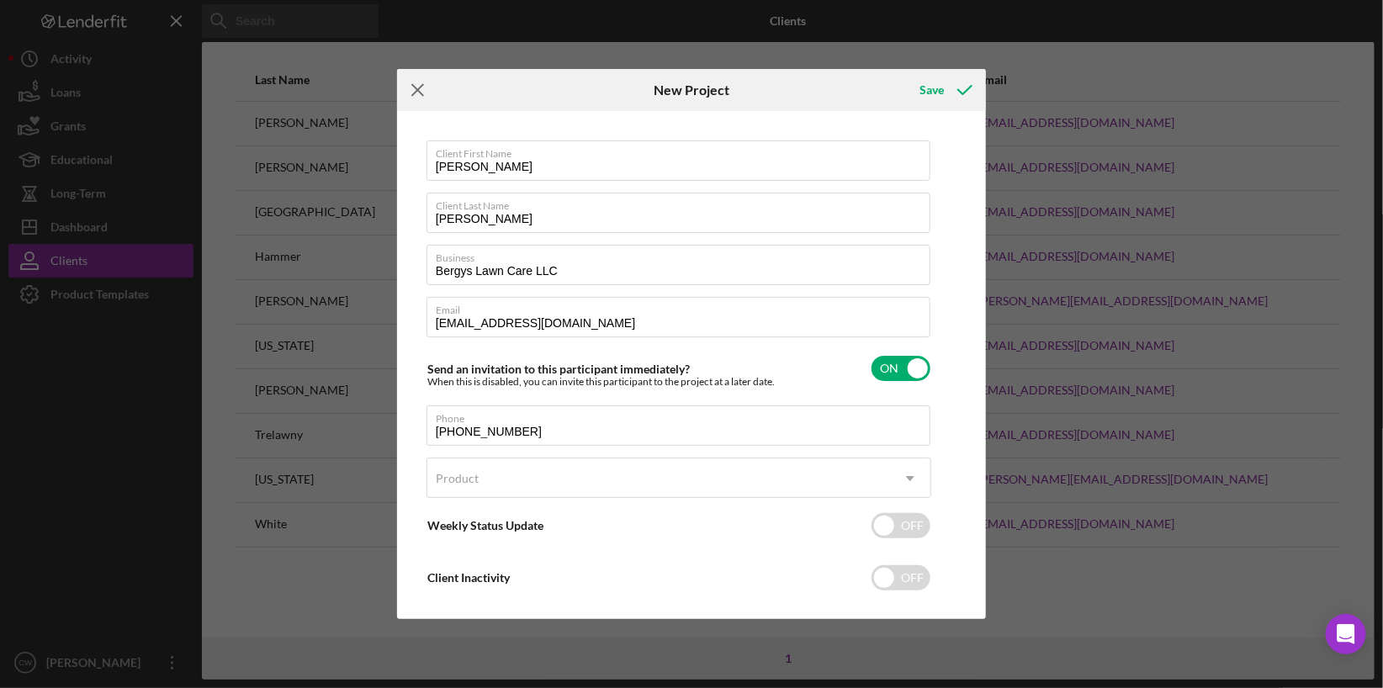
click at [414, 91] on icon "Icon/Menu Close" at bounding box center [418, 90] width 42 height 42
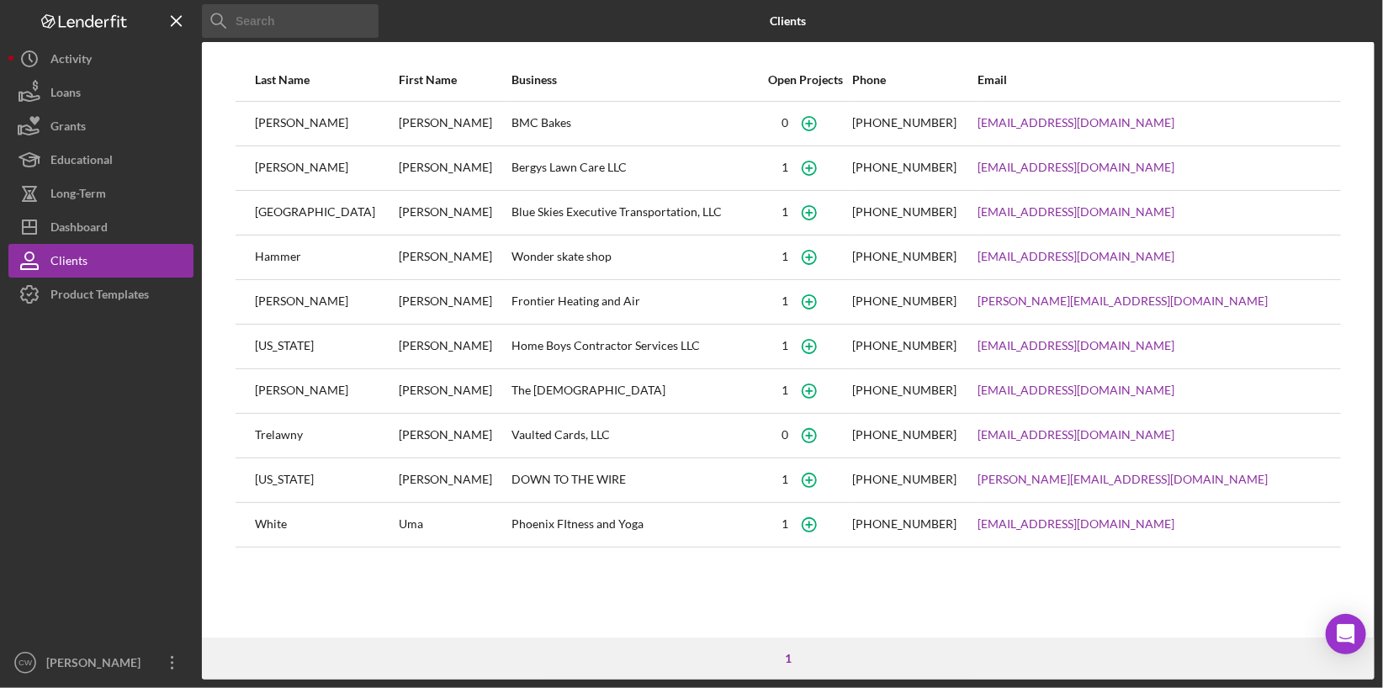
click at [292, 172] on div "Berg" at bounding box center [326, 168] width 142 height 42
click at [512, 167] on div "Bergys Lawn Care LLC" at bounding box center [636, 168] width 249 height 42
click at [100, 236] on div "Dashboard" at bounding box center [78, 229] width 57 height 38
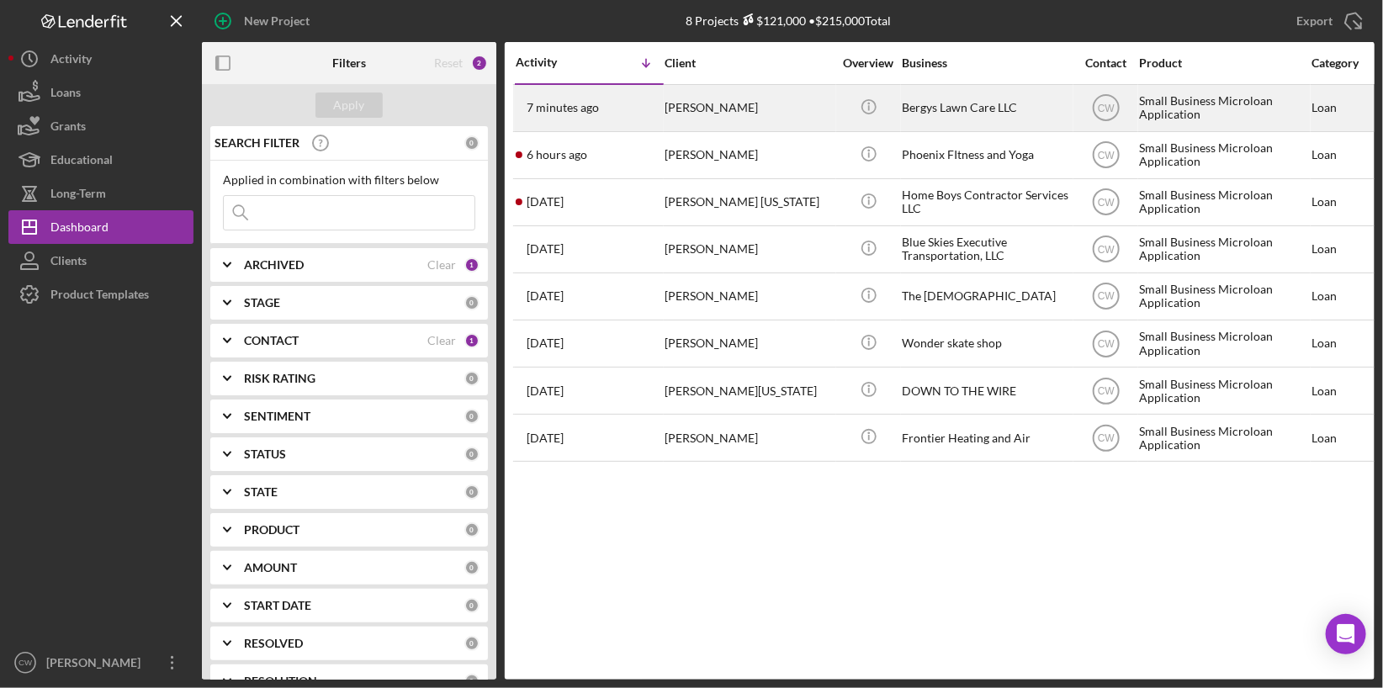
click at [687, 110] on div "Erica BERG" at bounding box center [749, 108] width 168 height 45
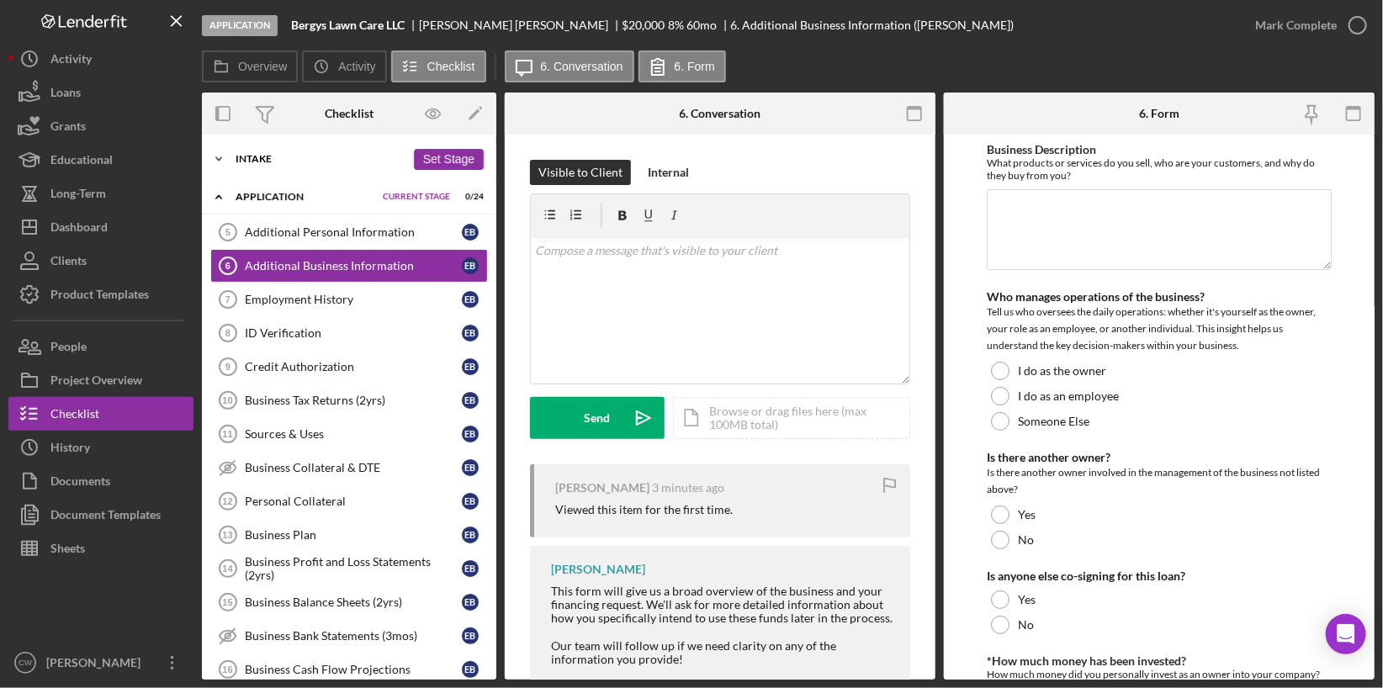
click at [221, 161] on icon "Icon/Expander" at bounding box center [219, 159] width 34 height 34
